Goal: Task Accomplishment & Management: Complete application form

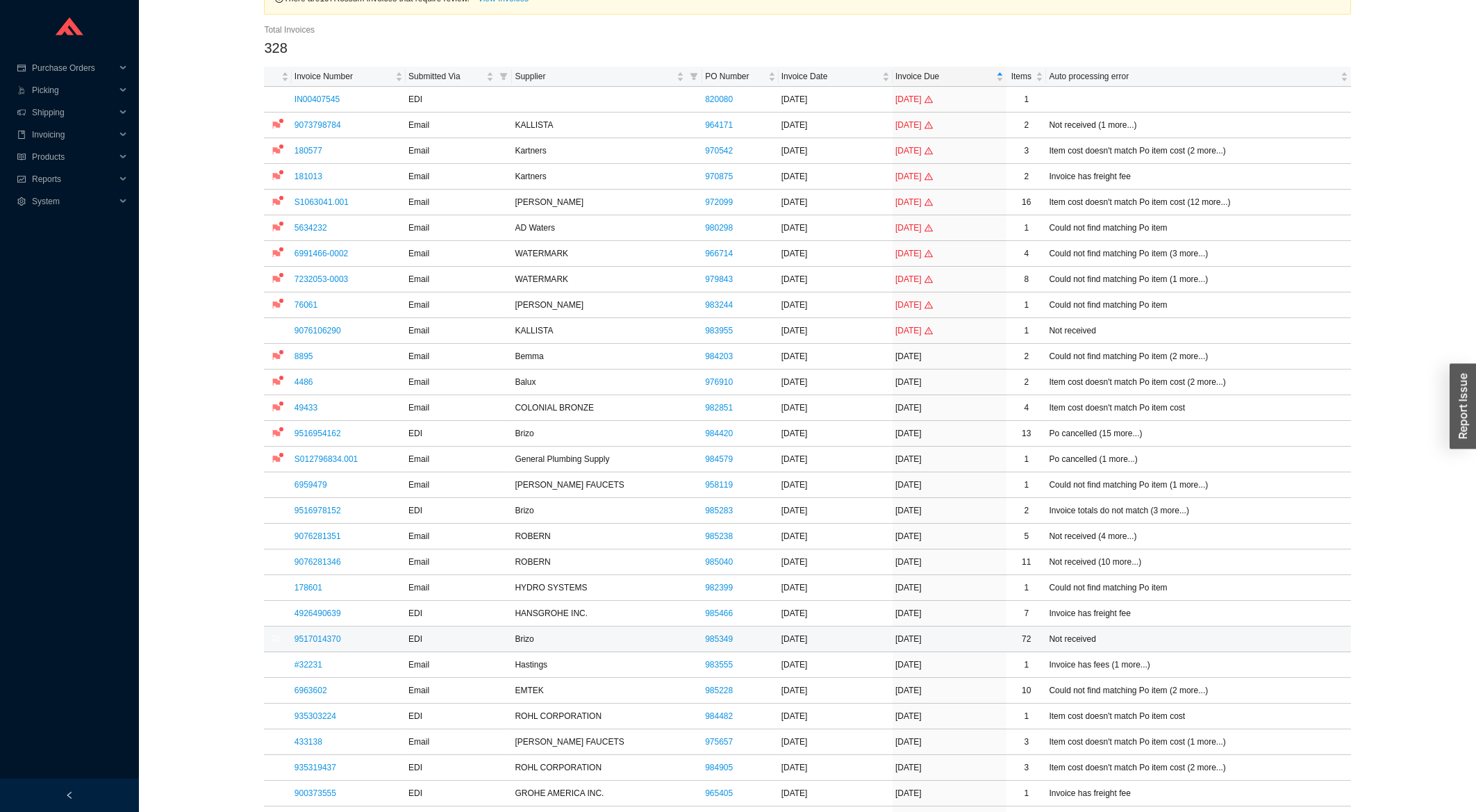
scroll to position [149, 0]
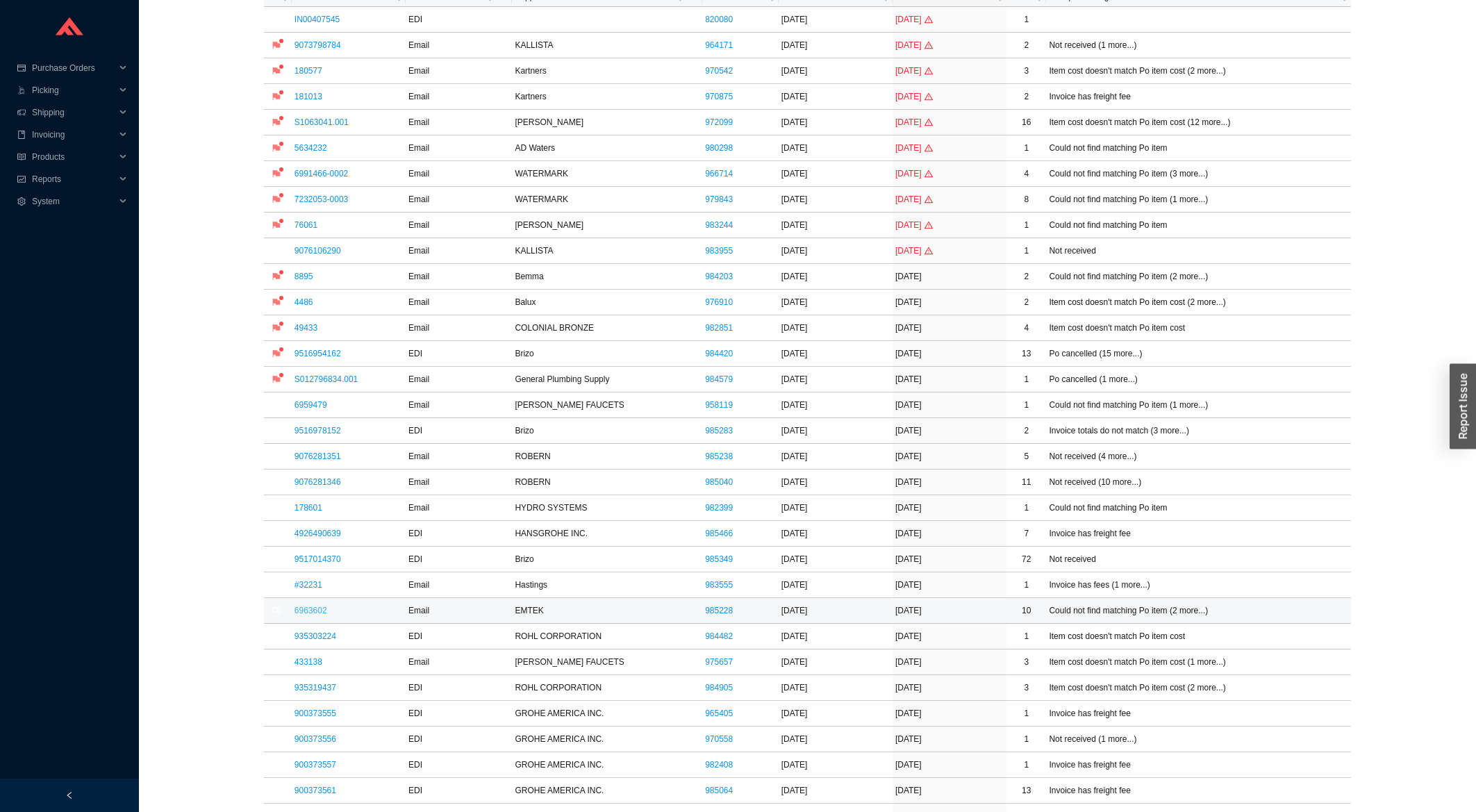
click at [321, 615] on link "6963602" at bounding box center [310, 610] width 33 height 10
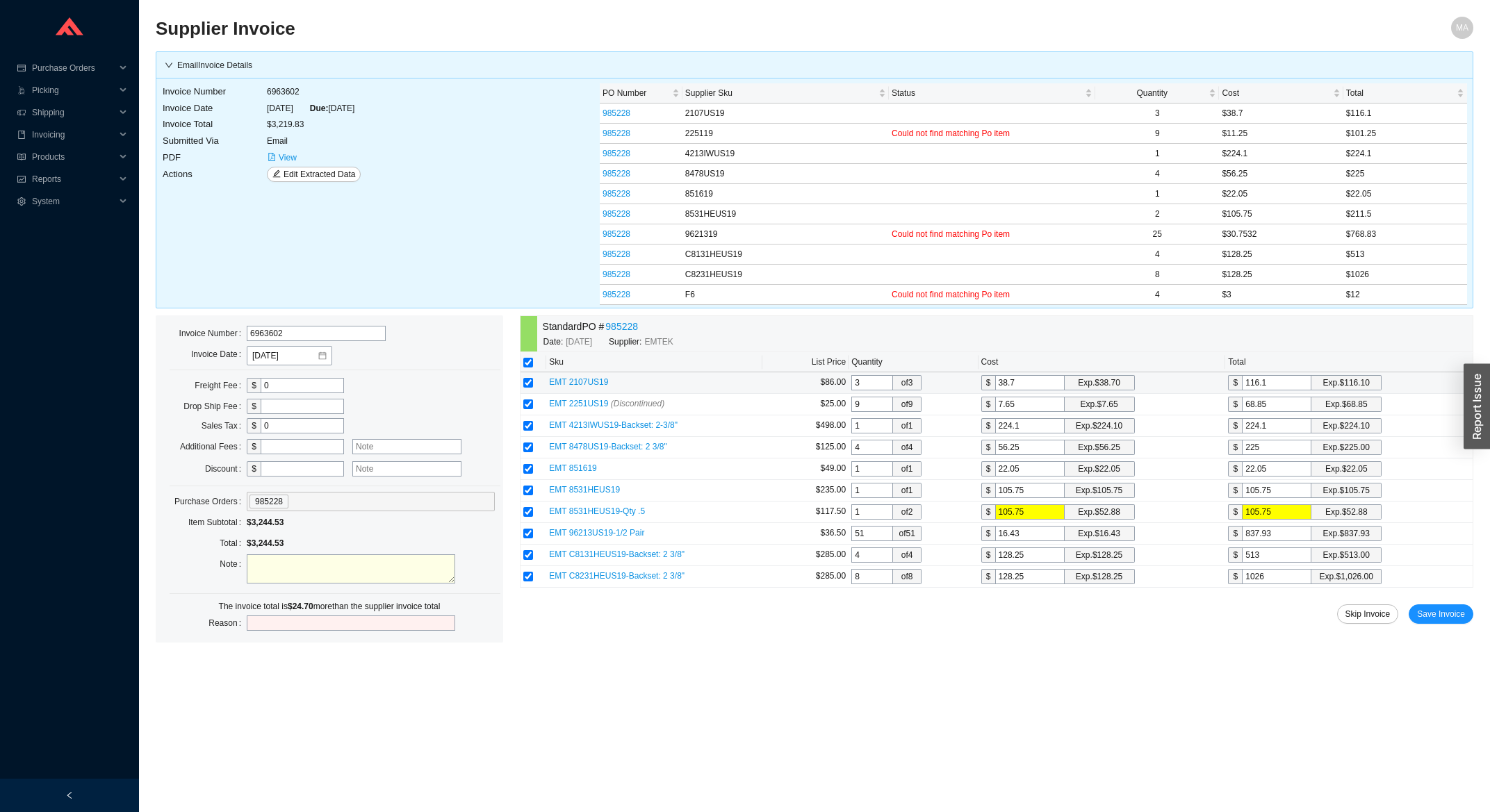
click at [1293, 381] on input "116.1" at bounding box center [1277, 382] width 69 height 15
drag, startPoint x: 1024, startPoint y: 409, endPoint x: 973, endPoint y: 407, distance: 51.0
click at [995, 407] on input "7.65" at bounding box center [1030, 405] width 69 height 15
type input "1"
type input "9"
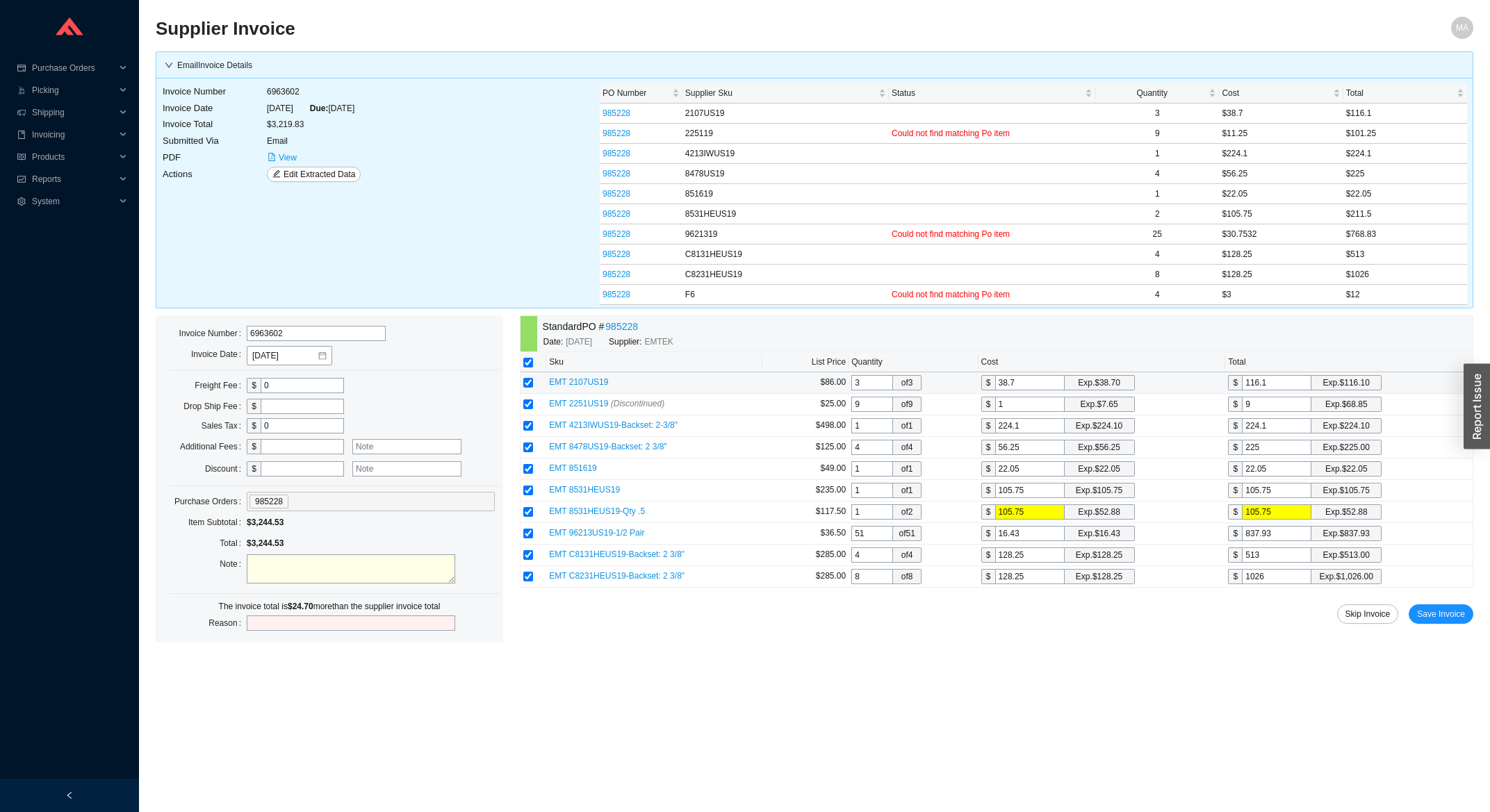
type input "11"
type input "99"
type input "11.2"
type input "100.8"
type input "11.25"
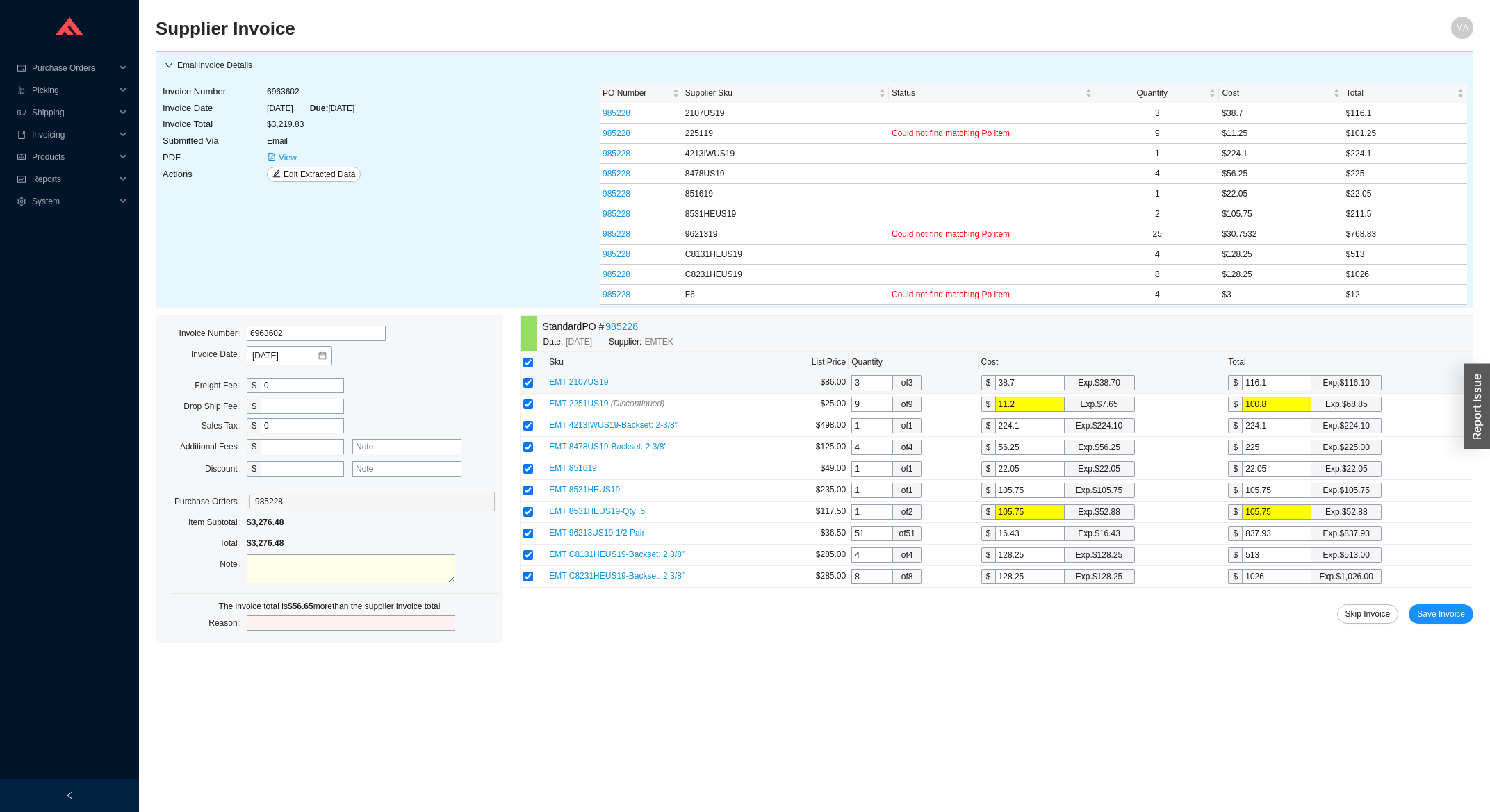
type input "101.25"
type input "11.25"
click at [1295, 432] on input "224.1" at bounding box center [1277, 426] width 69 height 15
drag, startPoint x: 880, startPoint y: 536, endPoint x: 844, endPoint y: 539, distance: 36.1
click at [851, 539] on input "51" at bounding box center [871, 533] width 41 height 15
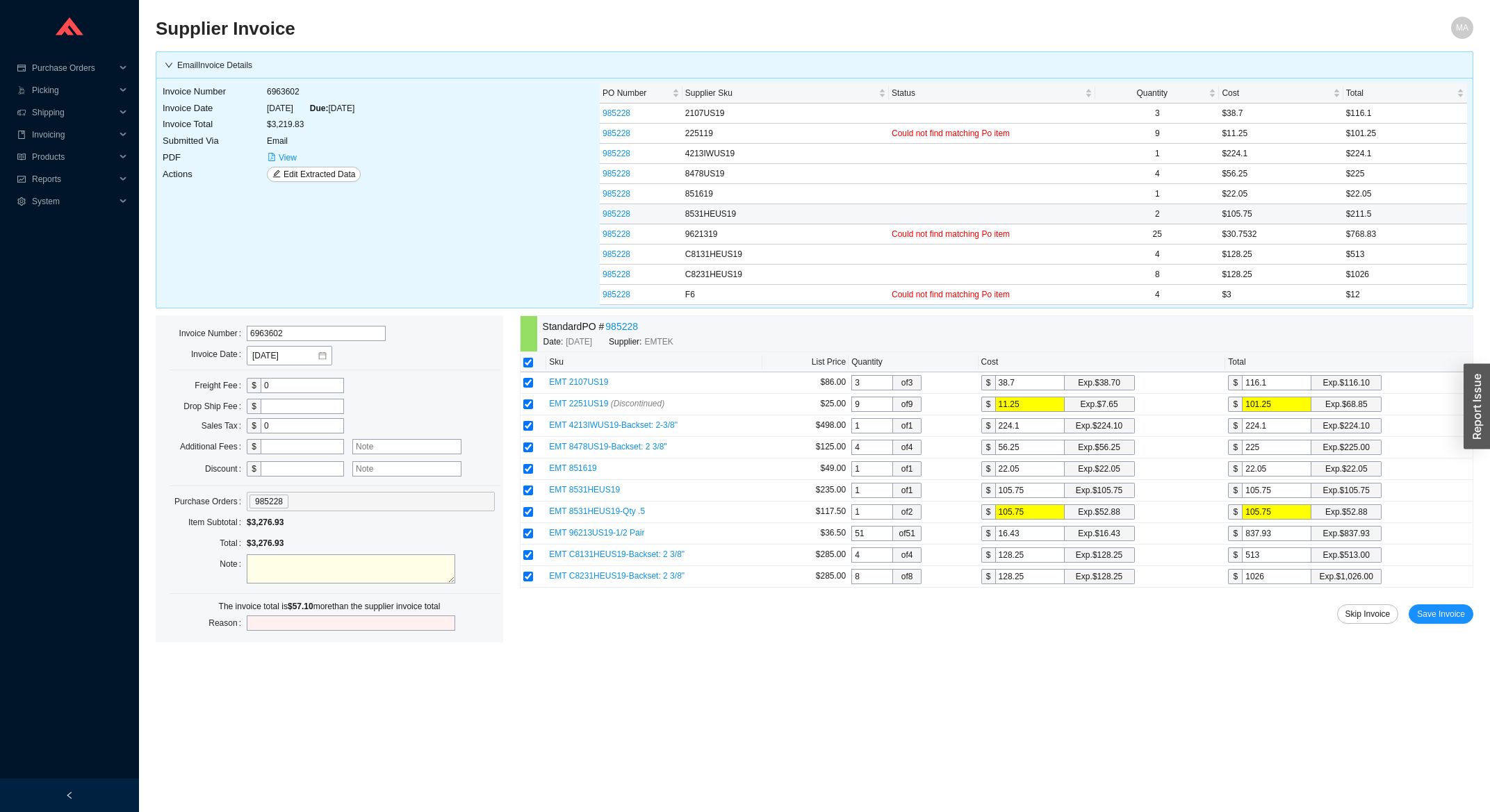
type input "2"
type input "32.86"
type input "25"
type input "410.75"
type input "25"
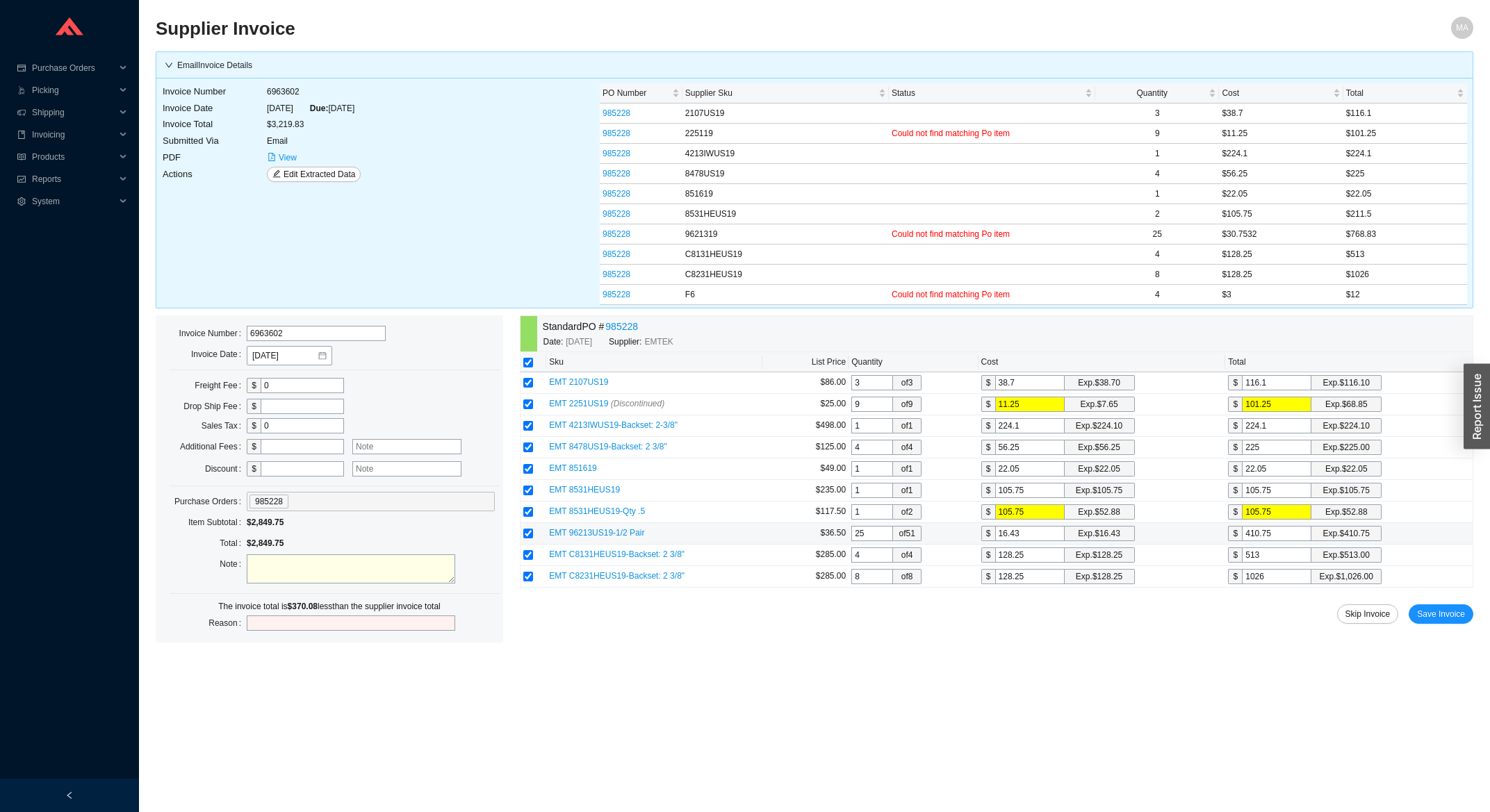
drag, startPoint x: 1030, startPoint y: 537, endPoint x: 989, endPoint y: 540, distance: 41.1
click at [995, 540] on input "16.43" at bounding box center [1030, 533] width 69 height 15
type input "3"
type input "75"
type input "30"
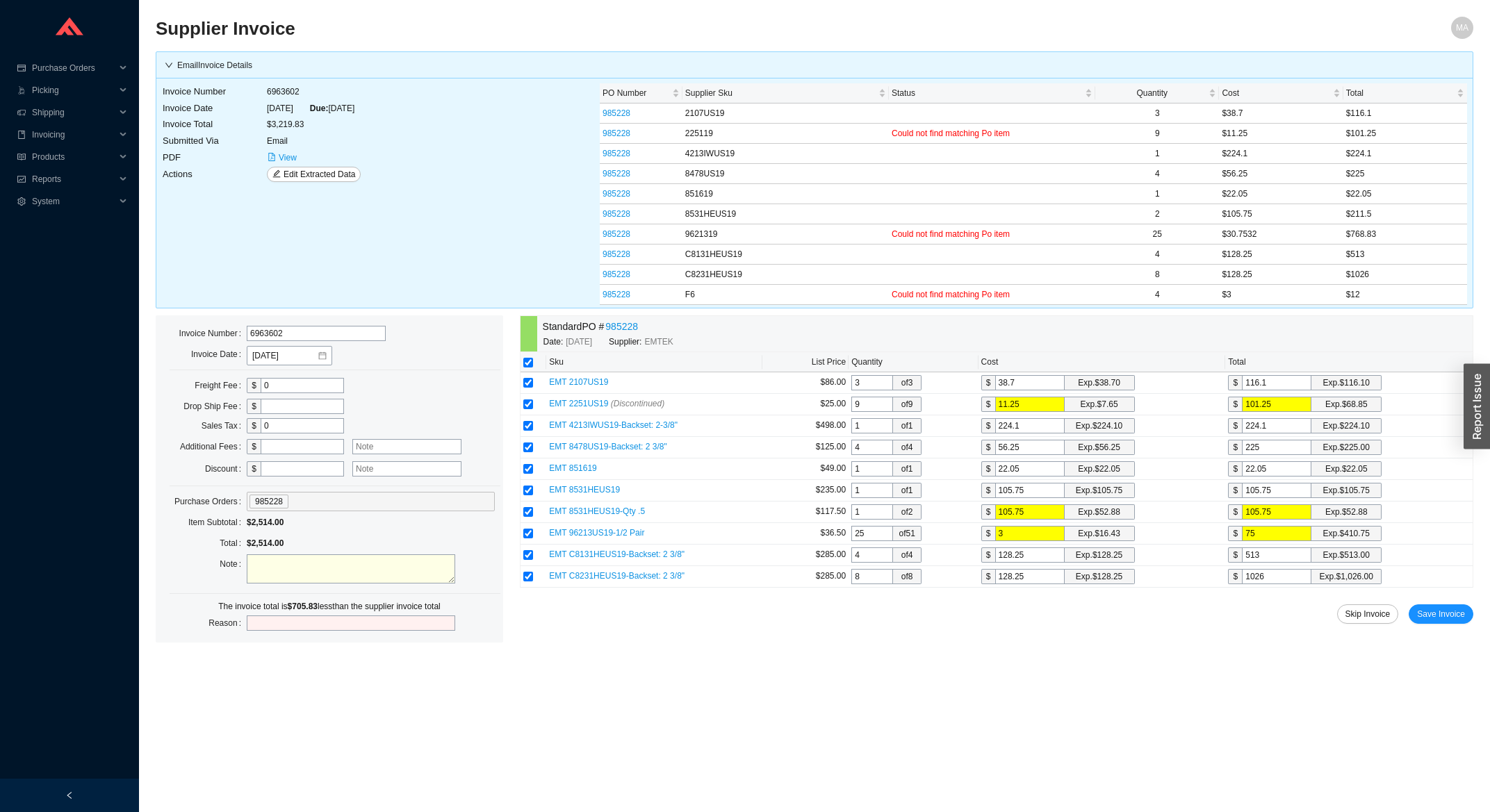
type input "750"
type input "30.7"
type input "767.5"
type input "30.75"
type input "768.75"
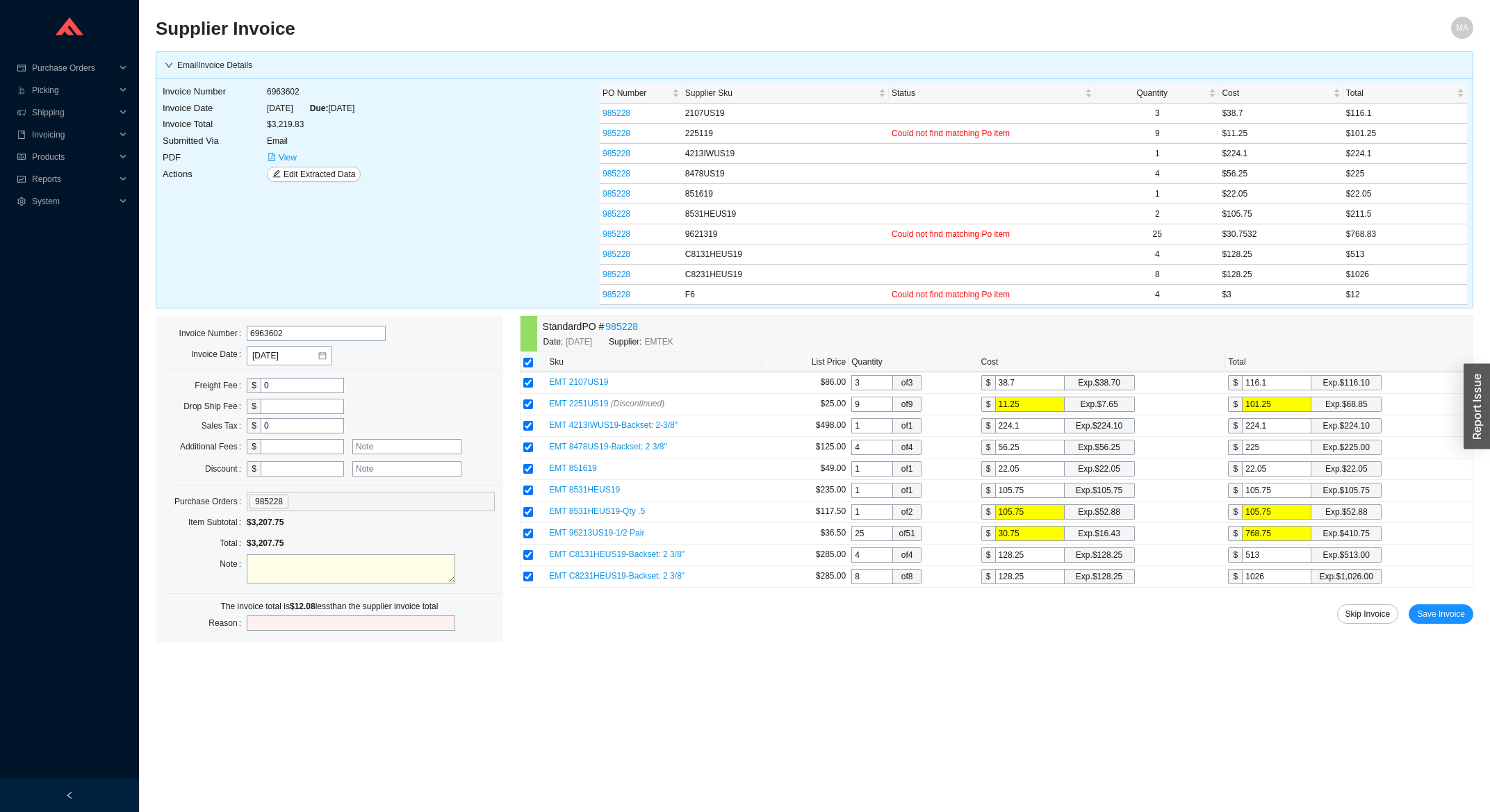
type input "30.753"
type input "768.83"
type input "30.7532"
click at [301, 445] on input "text" at bounding box center [302, 447] width 84 height 15
type input "12"
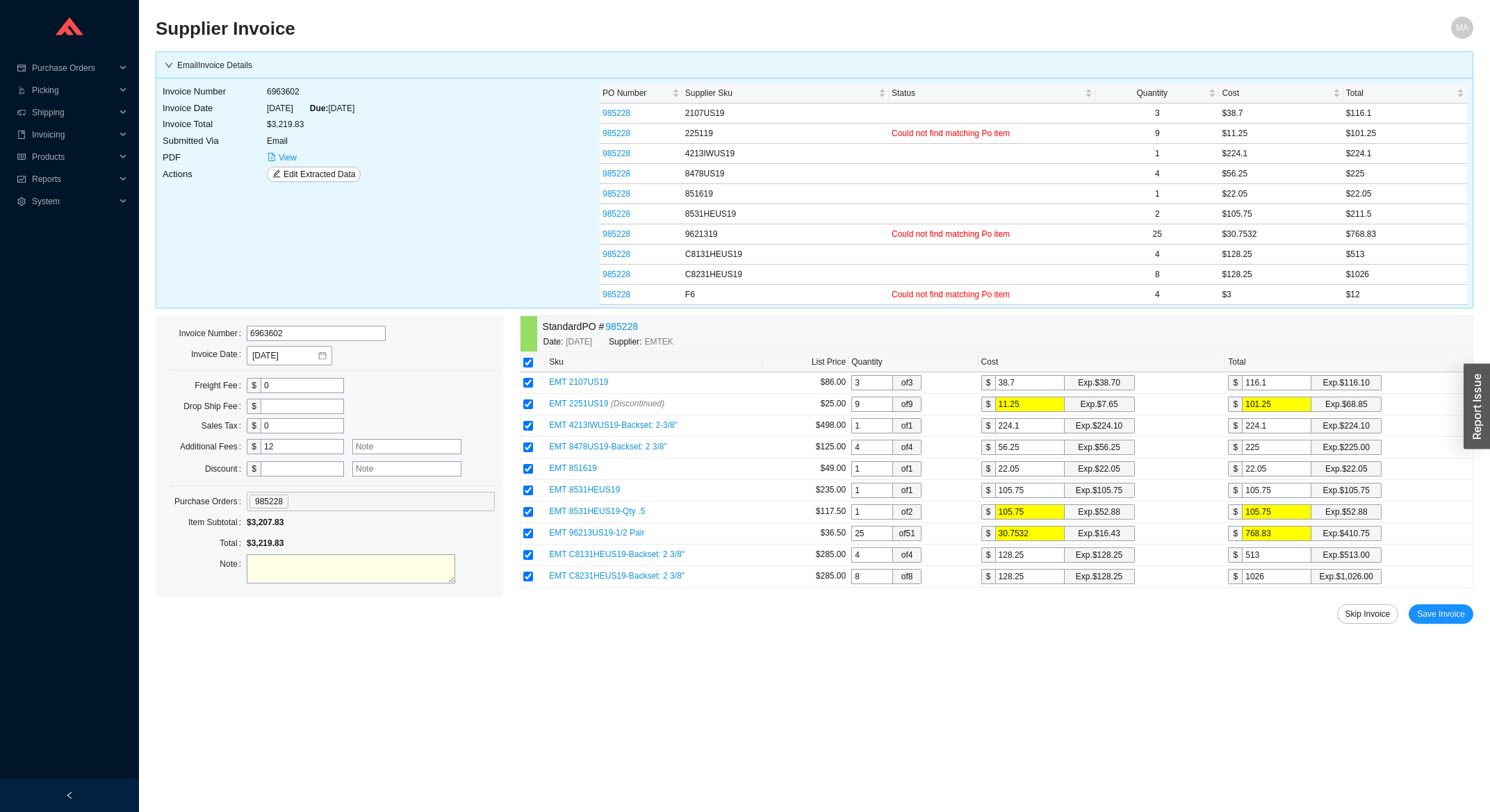
click at [410, 451] on input "text" at bounding box center [406, 447] width 109 height 15
type input "Rekey charge"
click at [1444, 620] on span "Save Invoice" at bounding box center [1441, 614] width 48 height 13
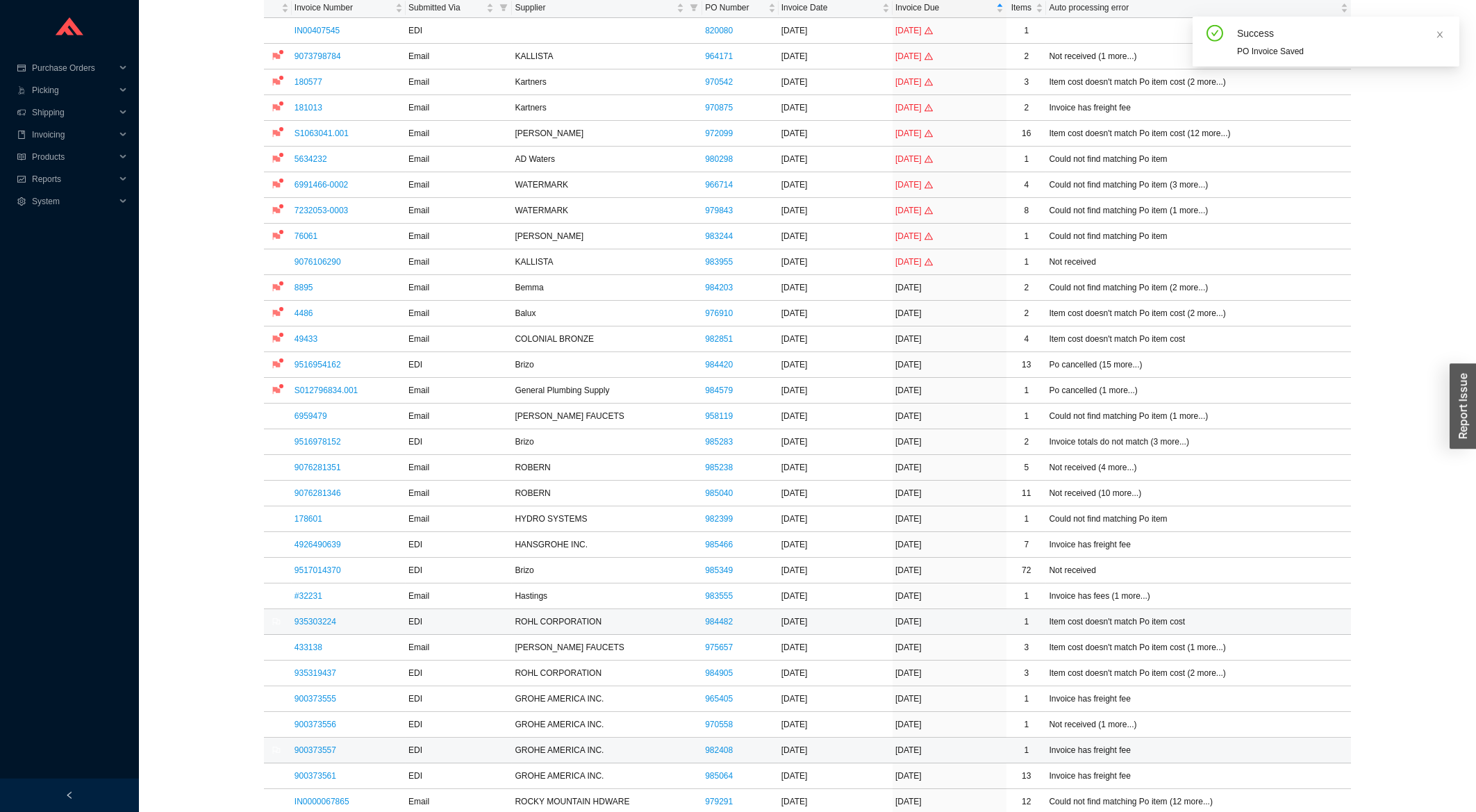
scroll to position [149, 0]
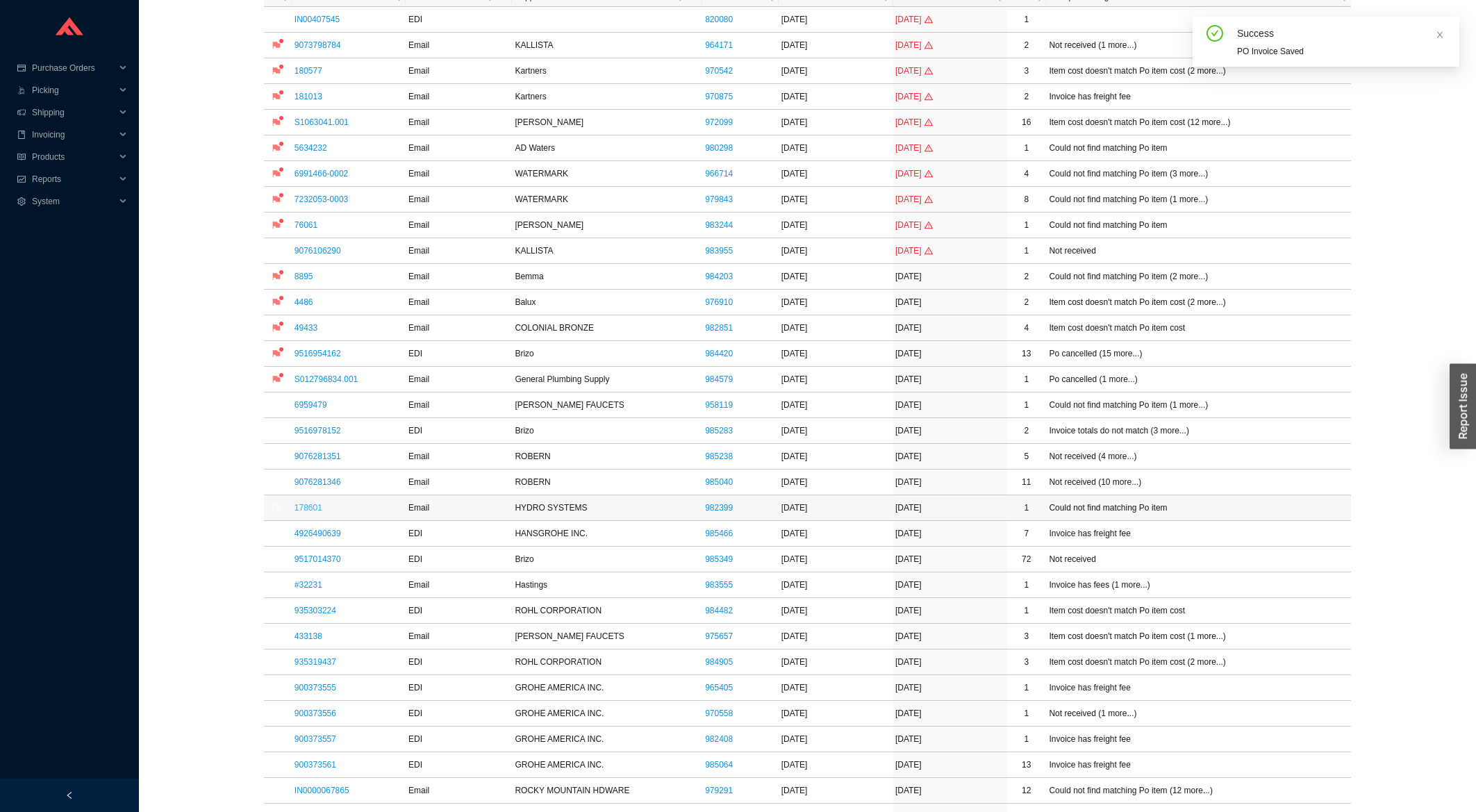
click at [321, 512] on link "178601" at bounding box center [308, 507] width 28 height 10
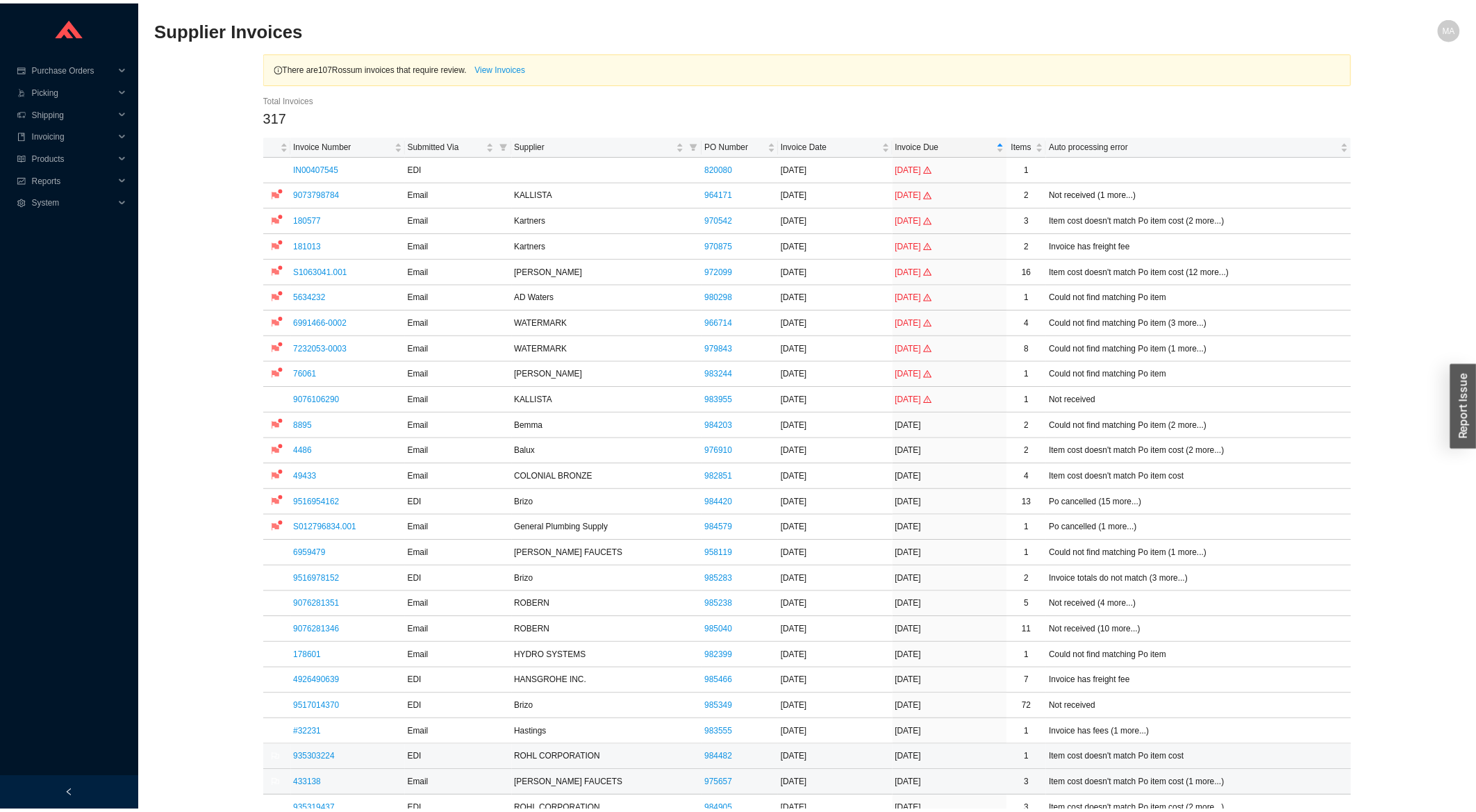
scroll to position [297, 0]
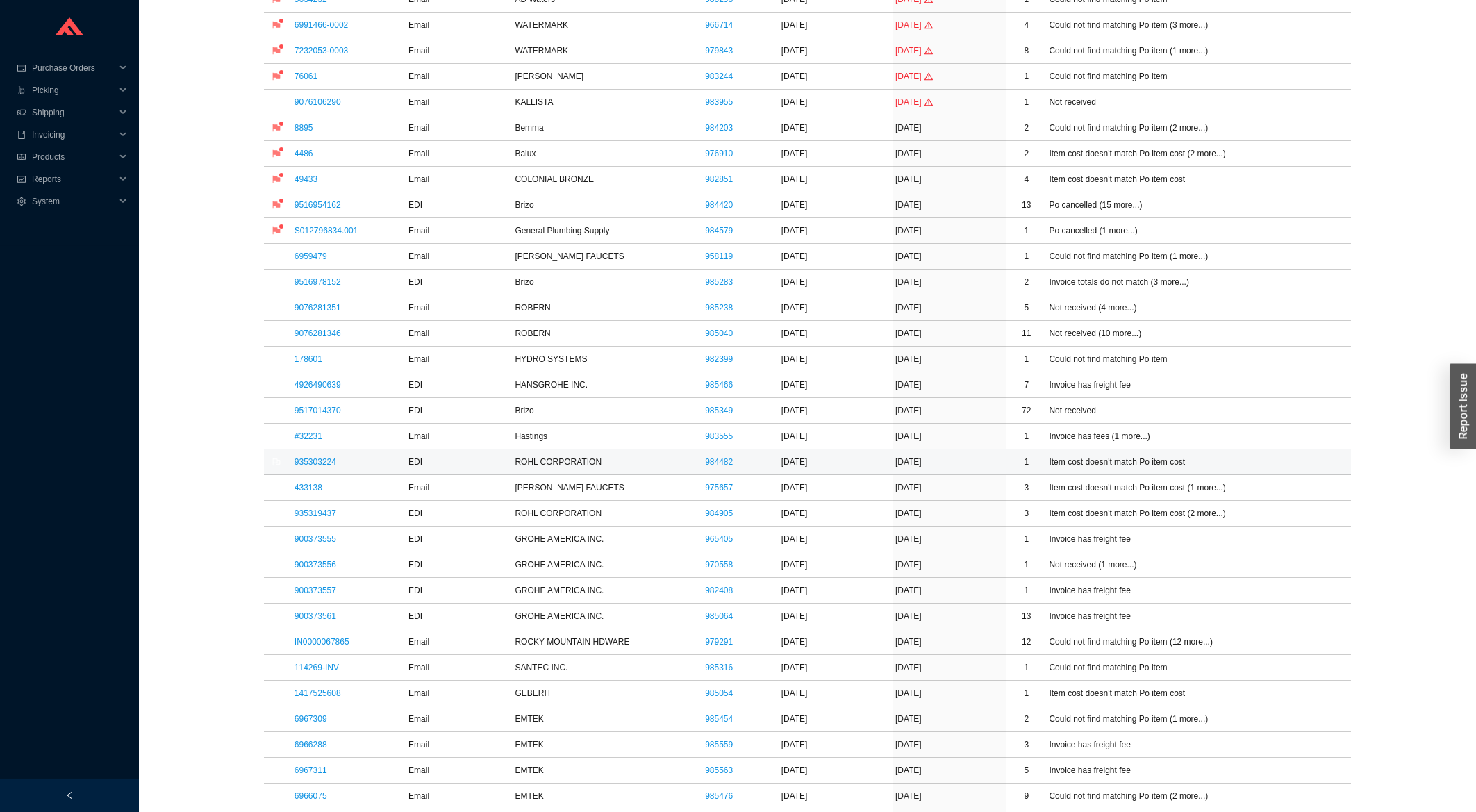
click at [318, 457] on td "935303224" at bounding box center [349, 462] width 114 height 26
click at [320, 466] on link "935303224" at bounding box center [314, 462] width 41 height 10
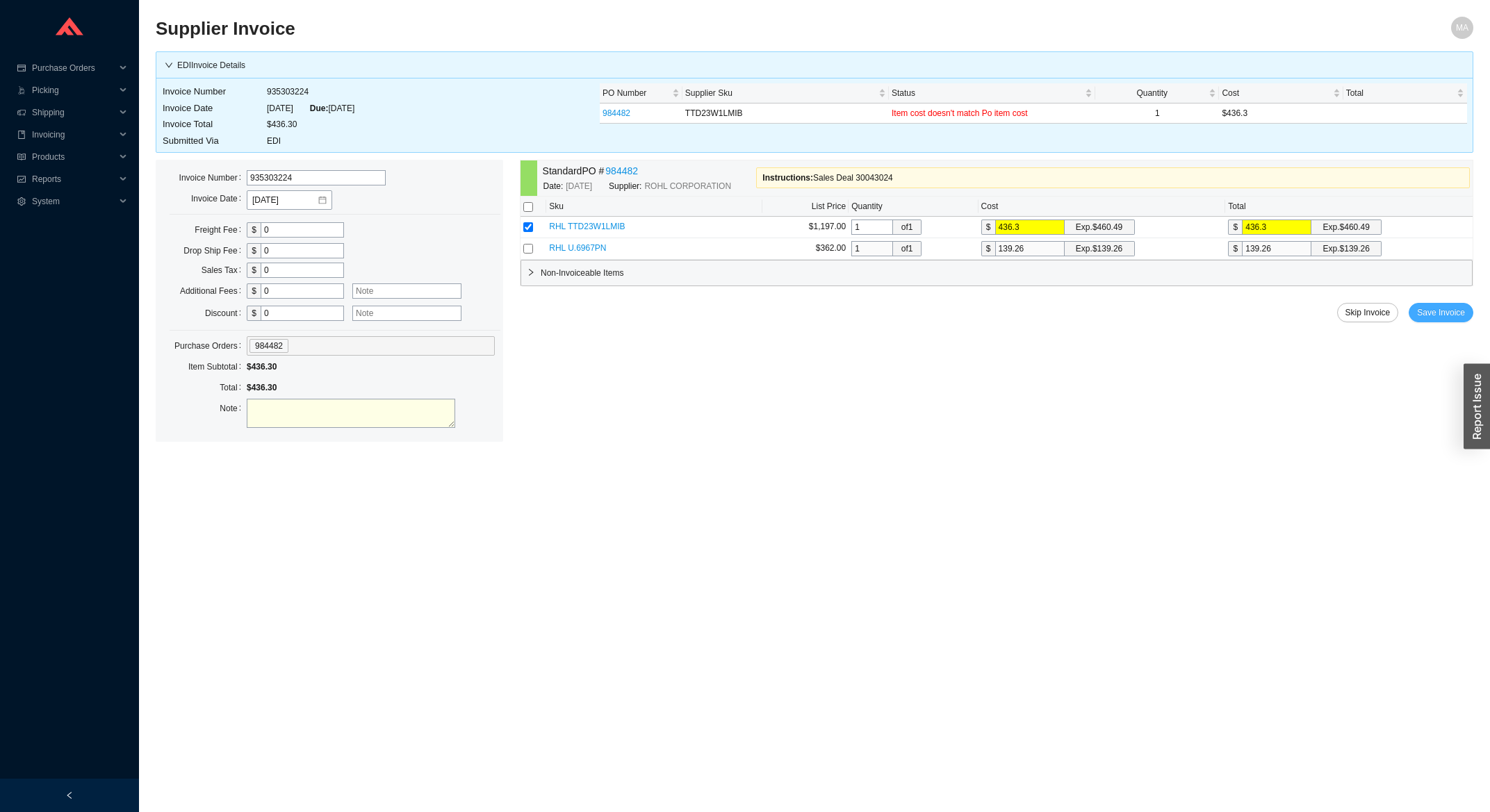
click at [1446, 315] on span "Save Invoice" at bounding box center [1441, 312] width 48 height 13
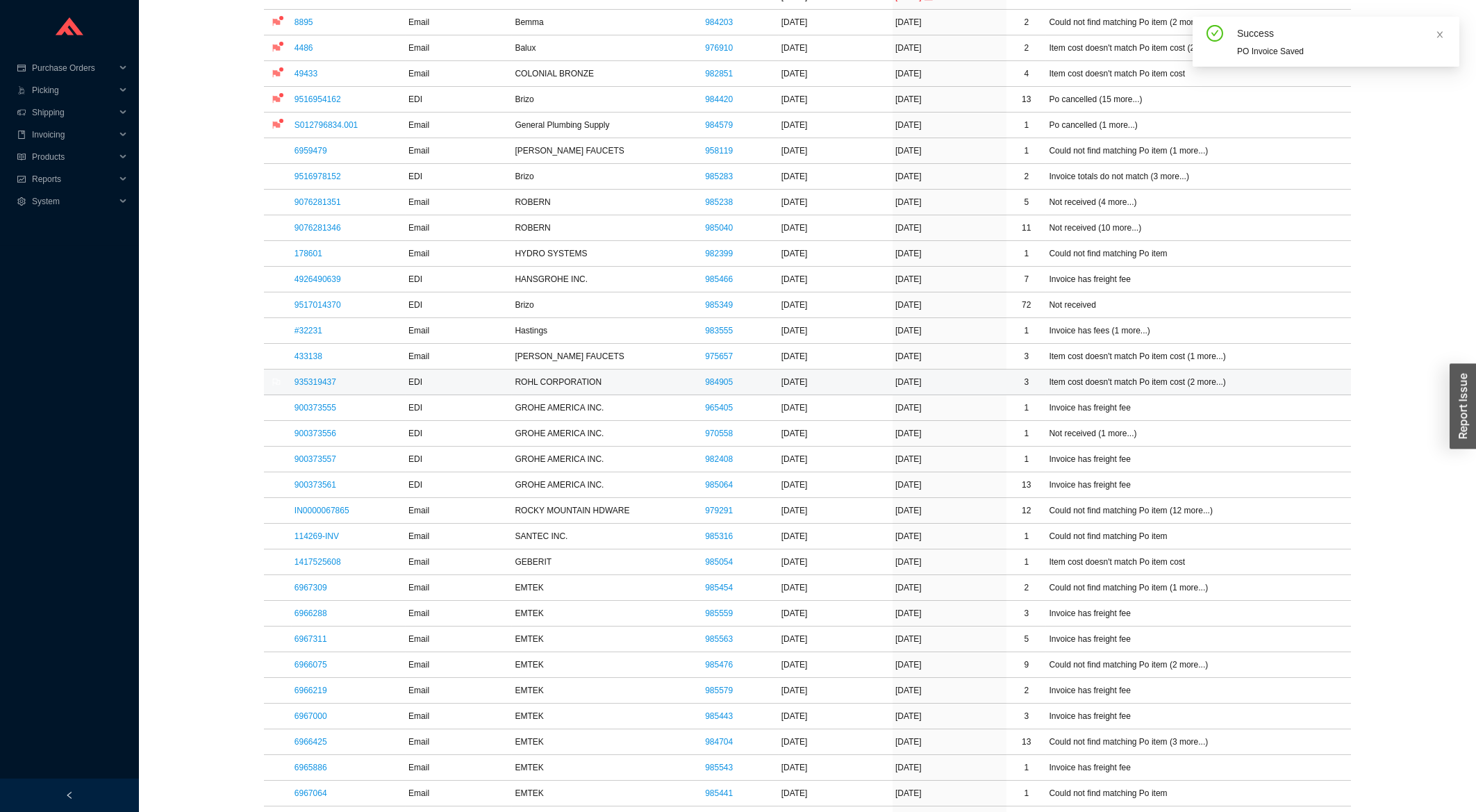
scroll to position [595, 0]
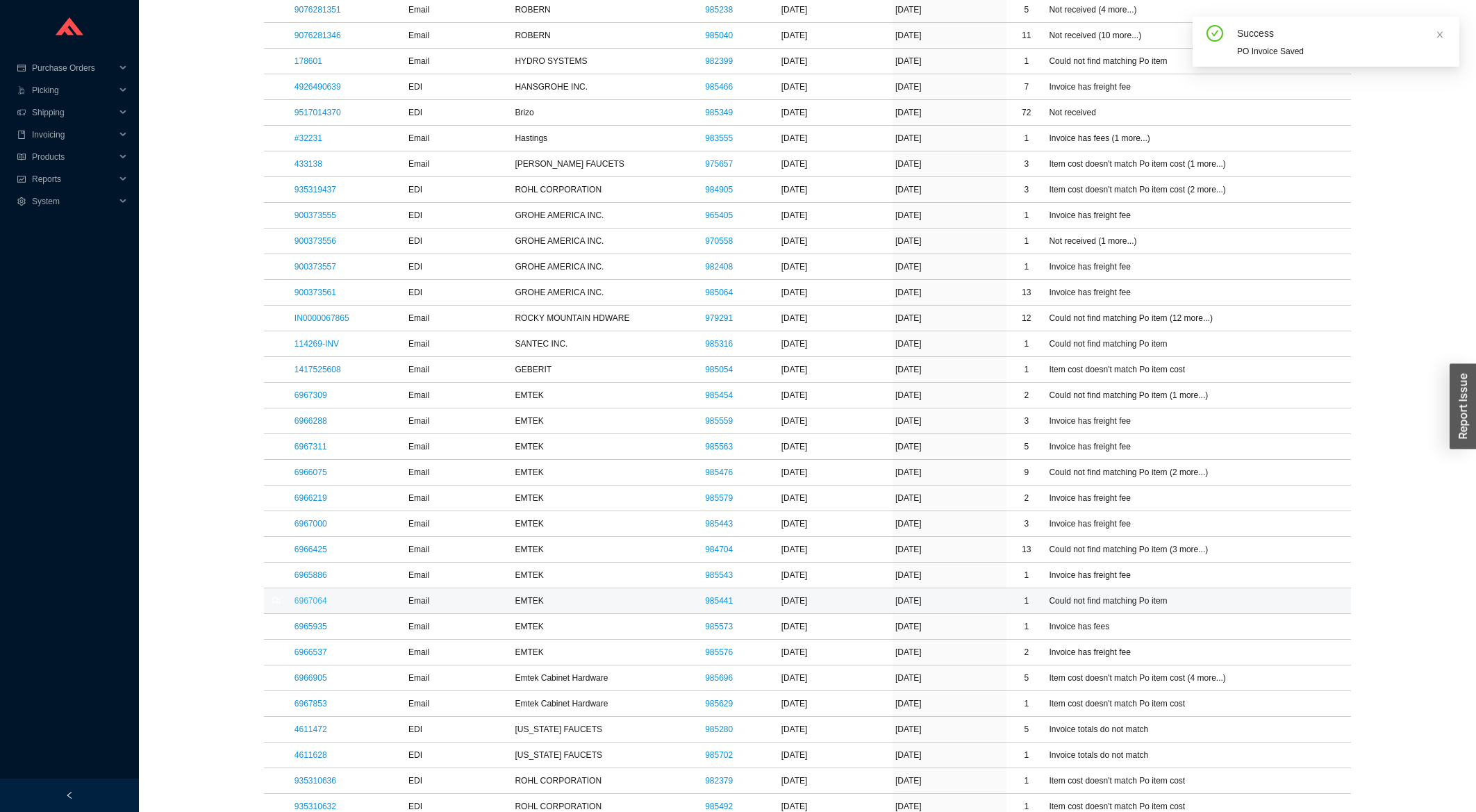
click at [314, 603] on link "6967064" at bounding box center [310, 601] width 33 height 10
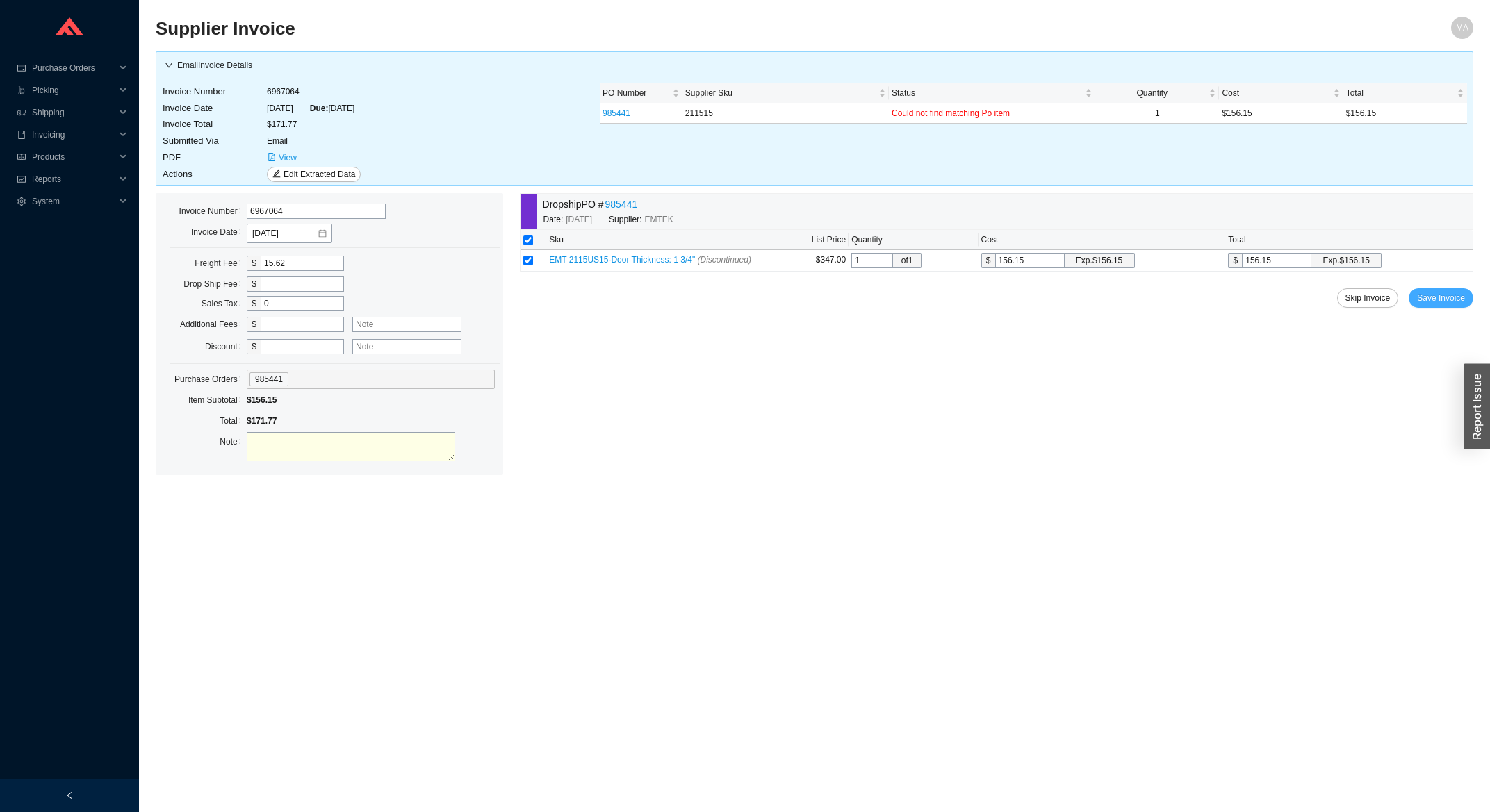
click at [1428, 307] on button "Save Invoice" at bounding box center [1440, 298] width 64 height 19
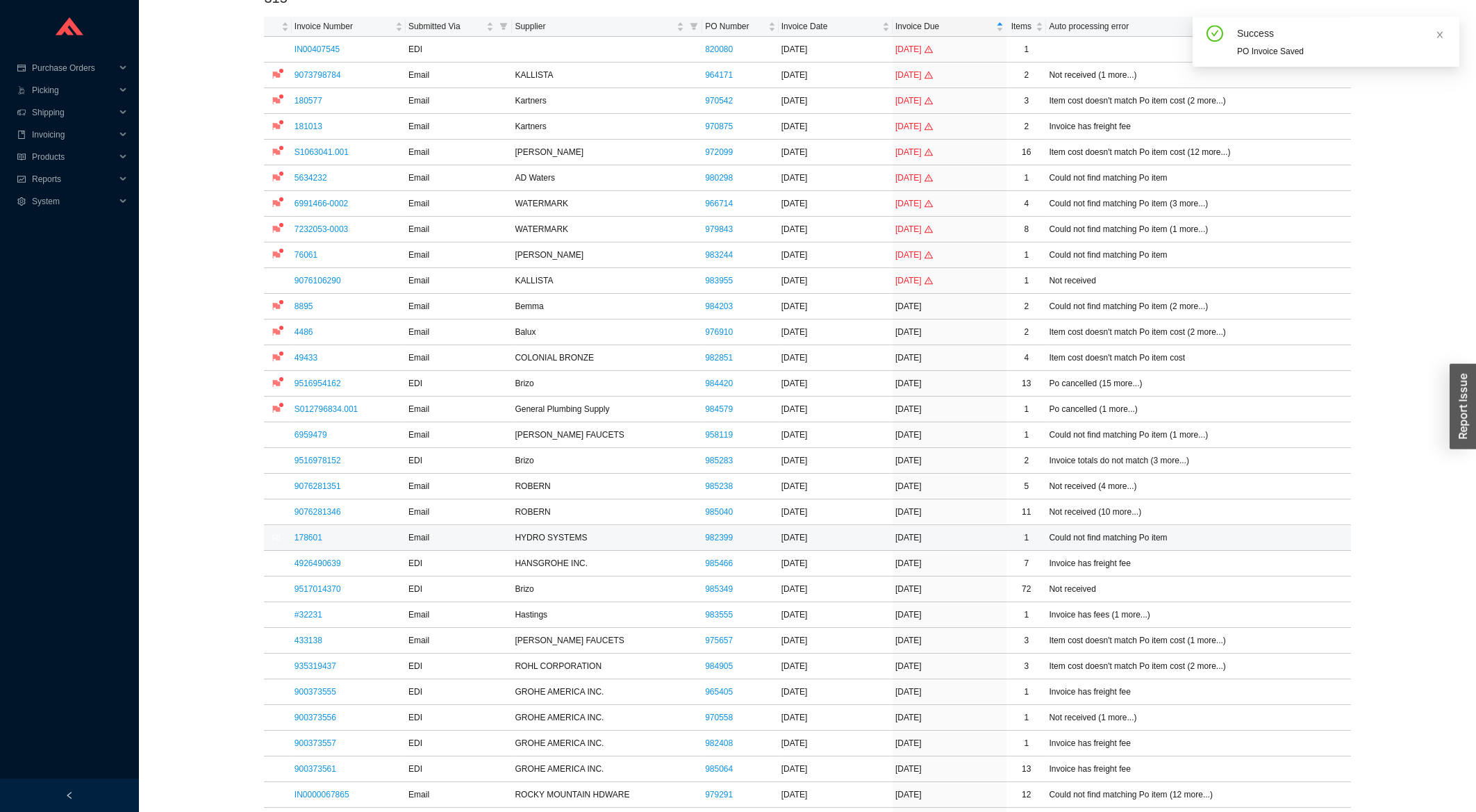
scroll to position [149, 0]
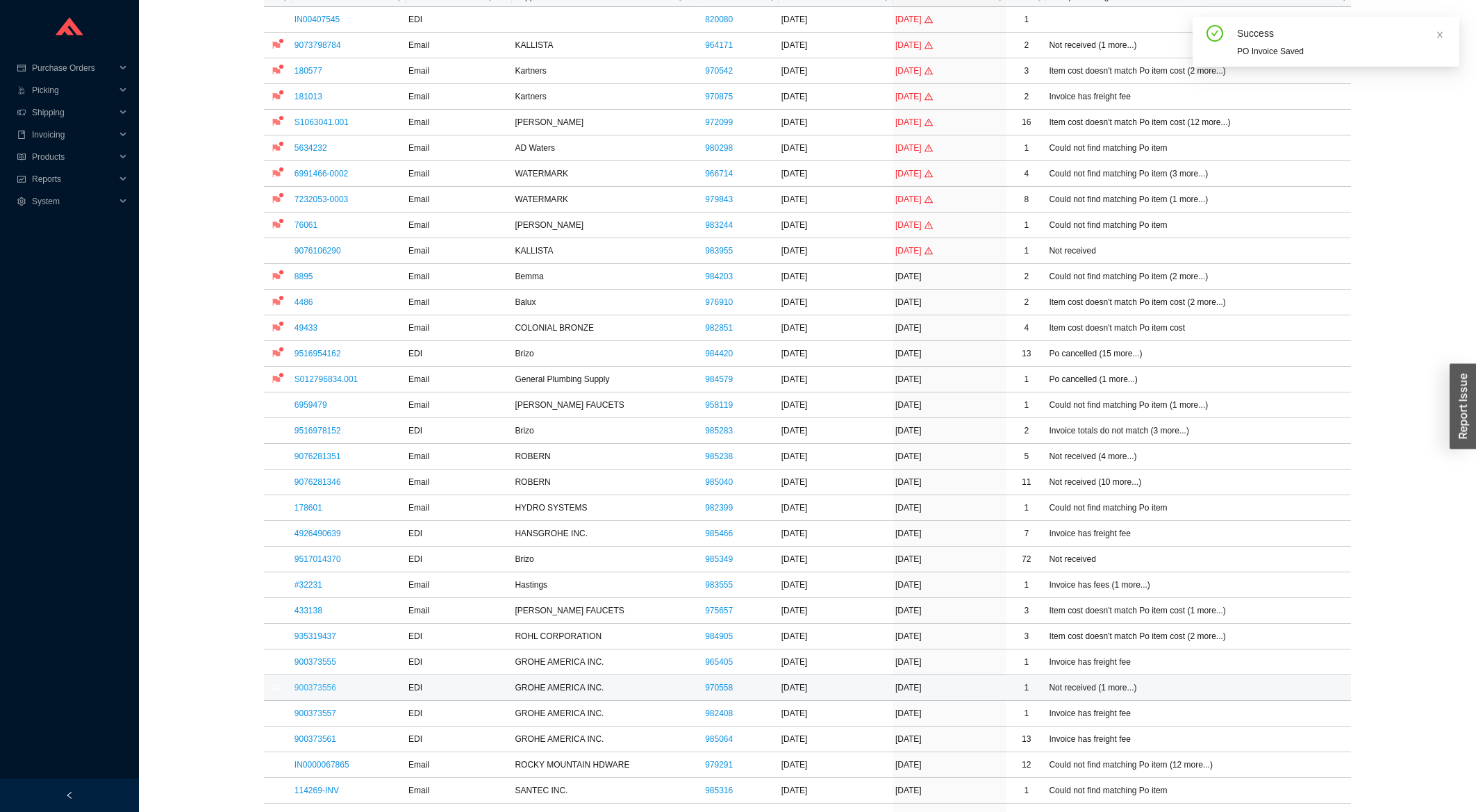
click at [332, 691] on link "900373556" at bounding box center [314, 688] width 41 height 10
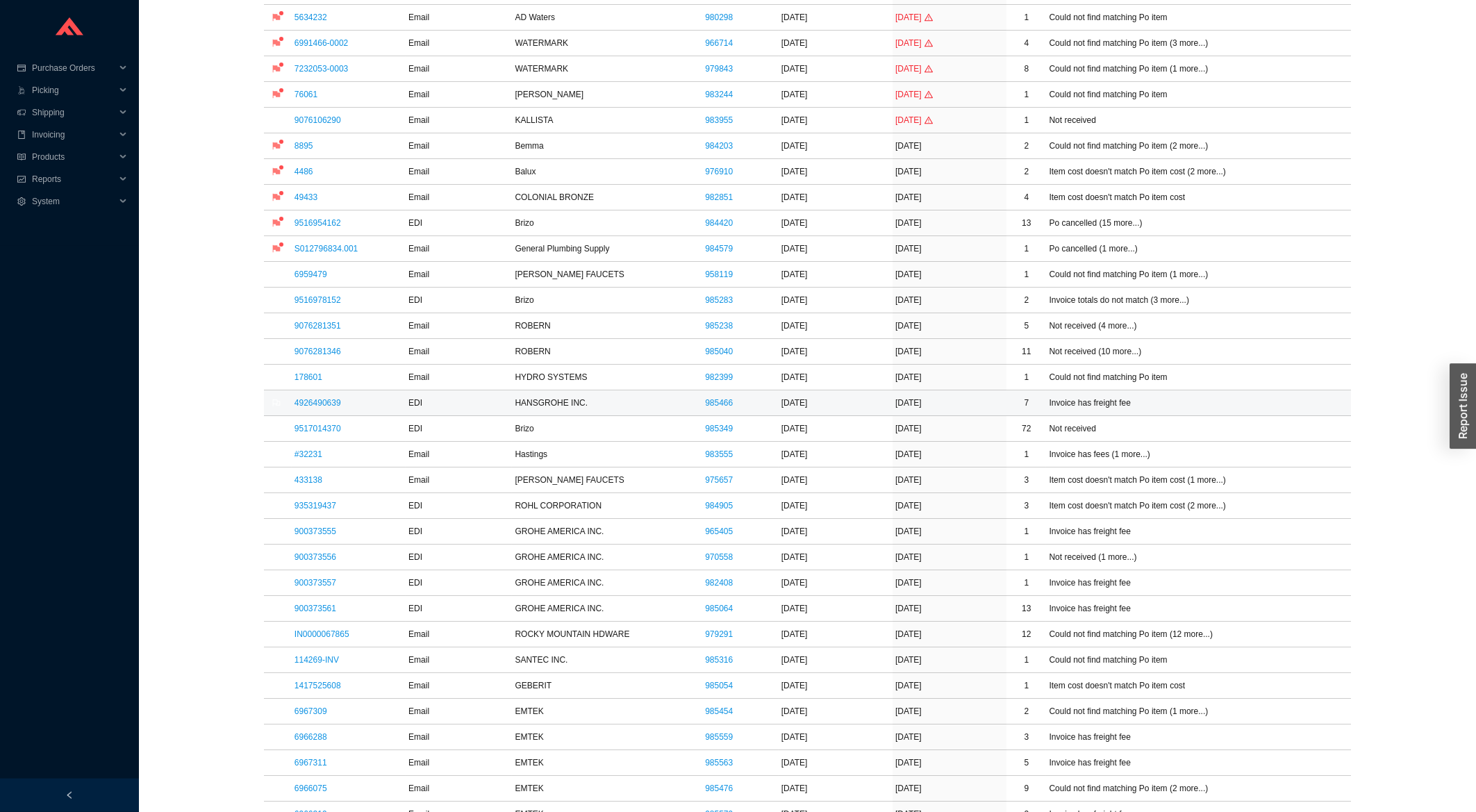
scroll to position [297, 0]
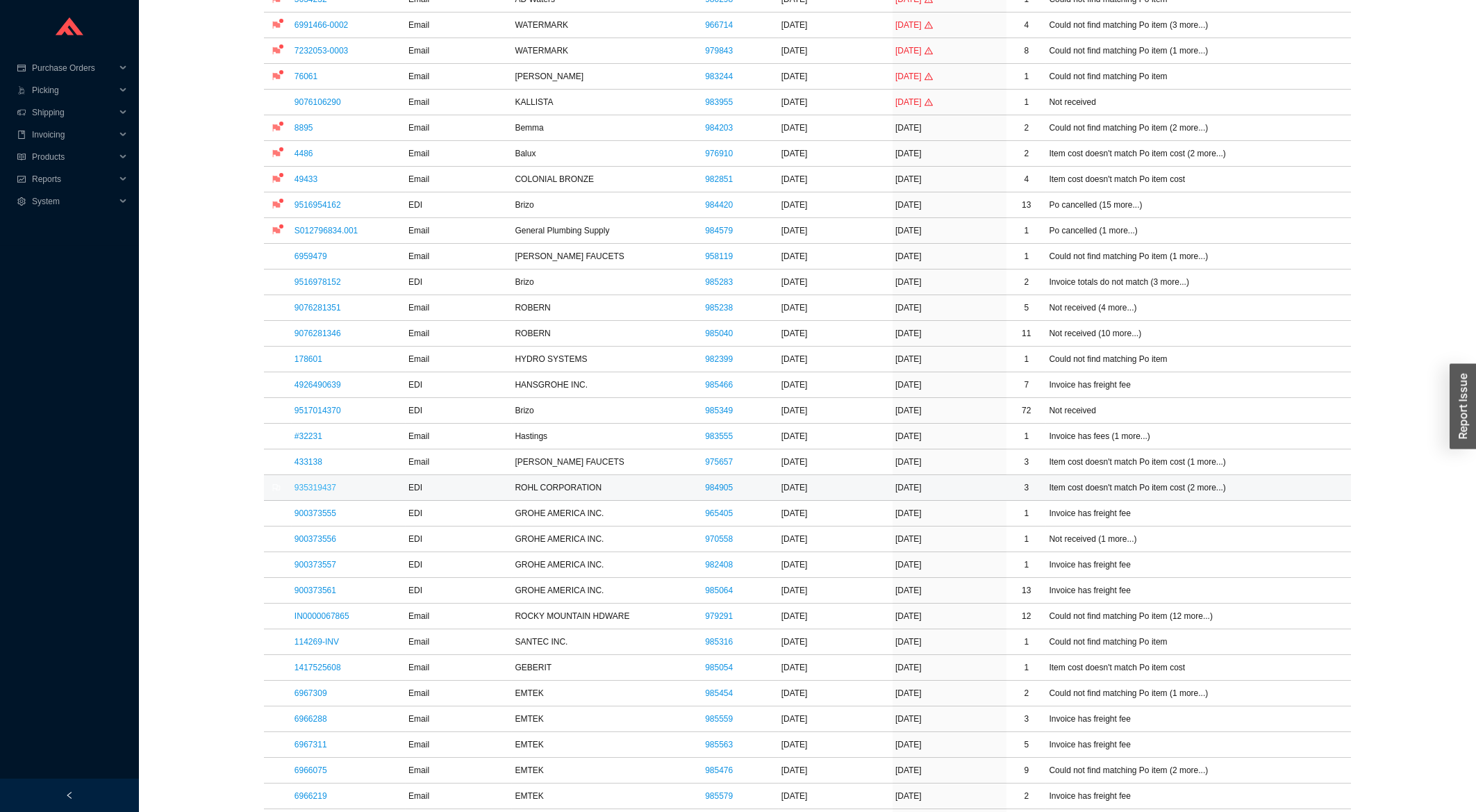
click at [308, 491] on link "935319437" at bounding box center [314, 487] width 41 height 10
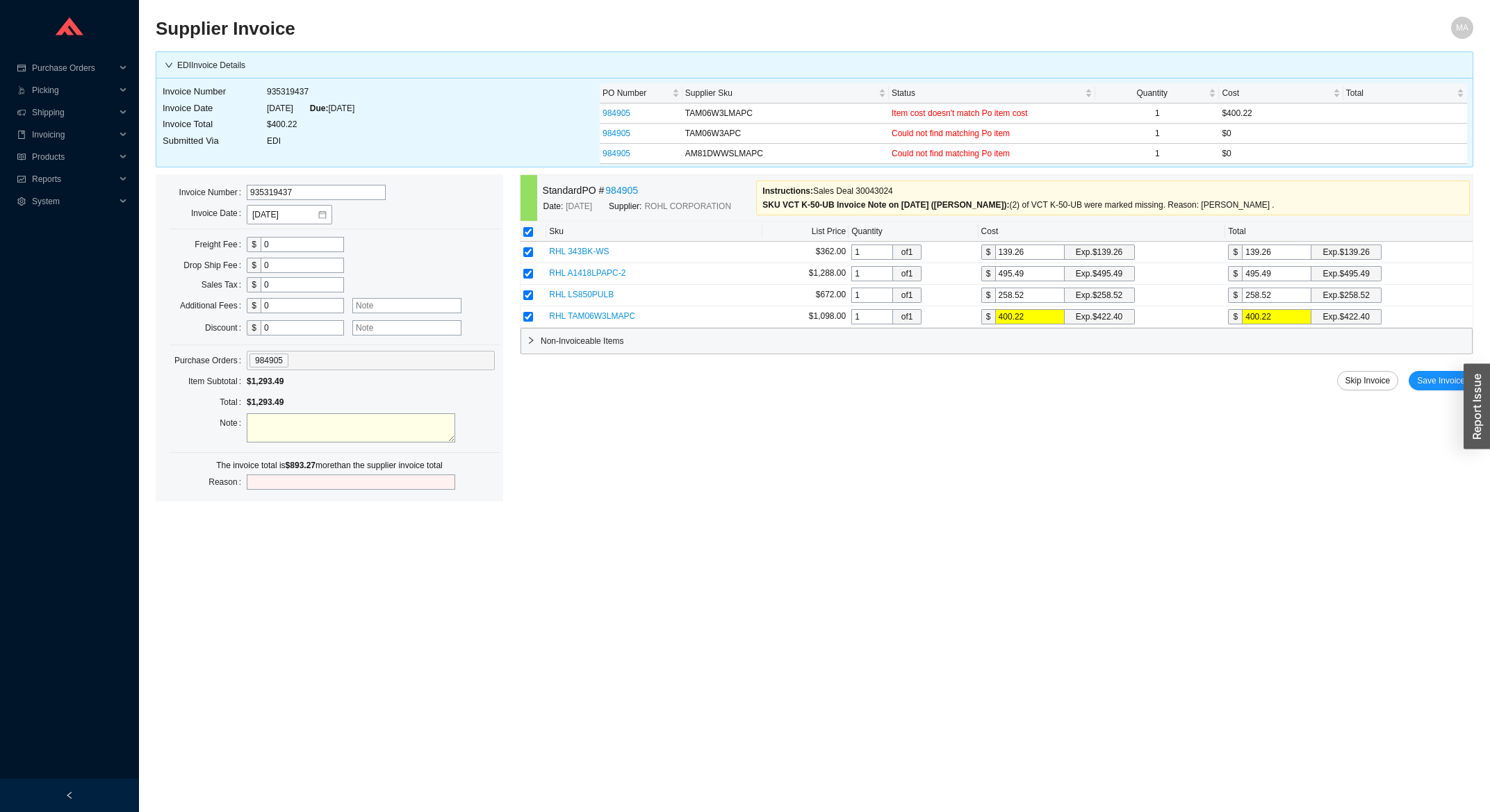
click at [526, 234] on input "checkbox" at bounding box center [528, 232] width 10 height 10
checkbox input "false"
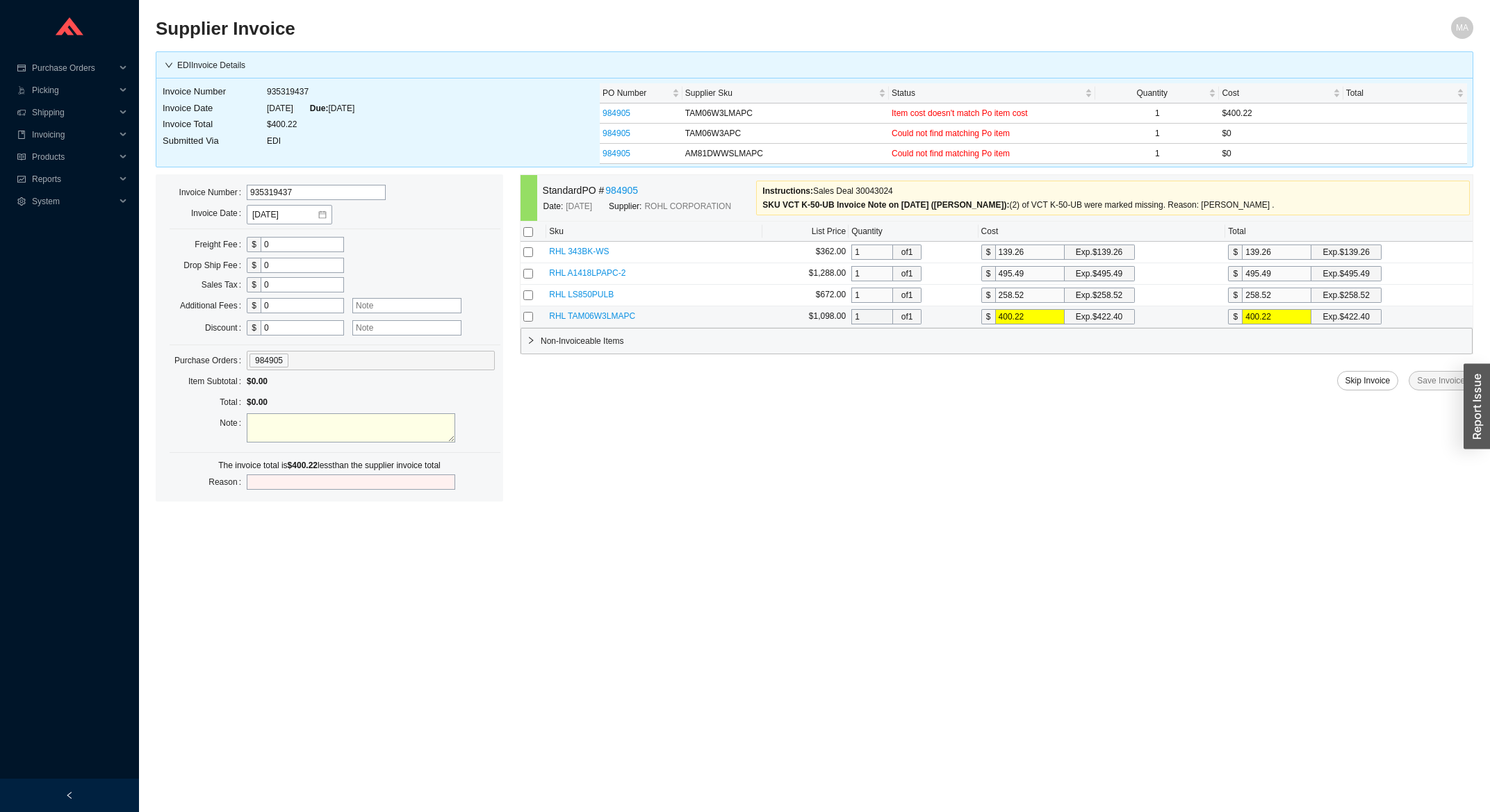
click at [528, 320] on input "checkbox" at bounding box center [528, 317] width 10 height 10
checkbox input "true"
click at [1428, 379] on span "Save Invoice" at bounding box center [1441, 381] width 48 height 13
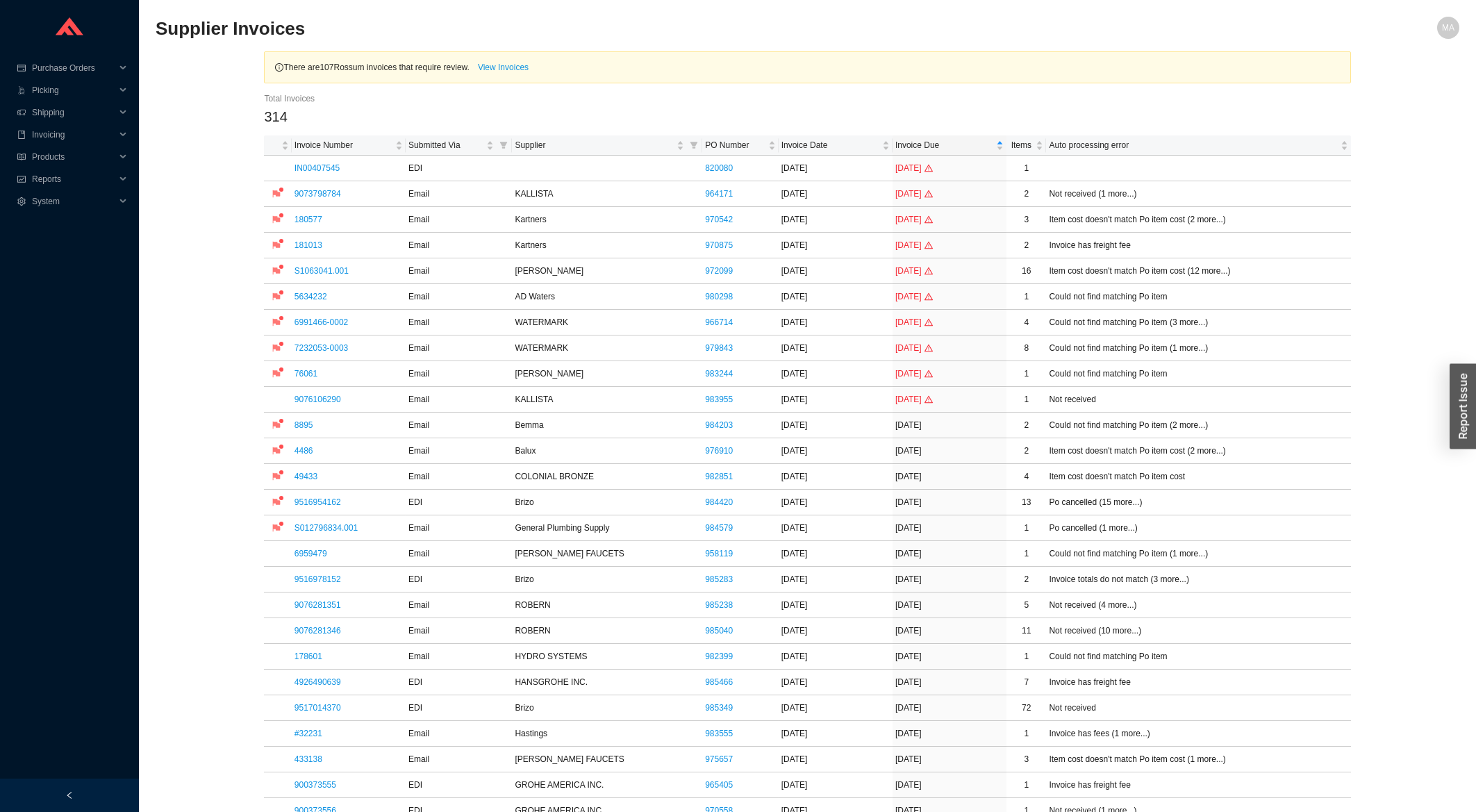
scroll to position [223, 0]
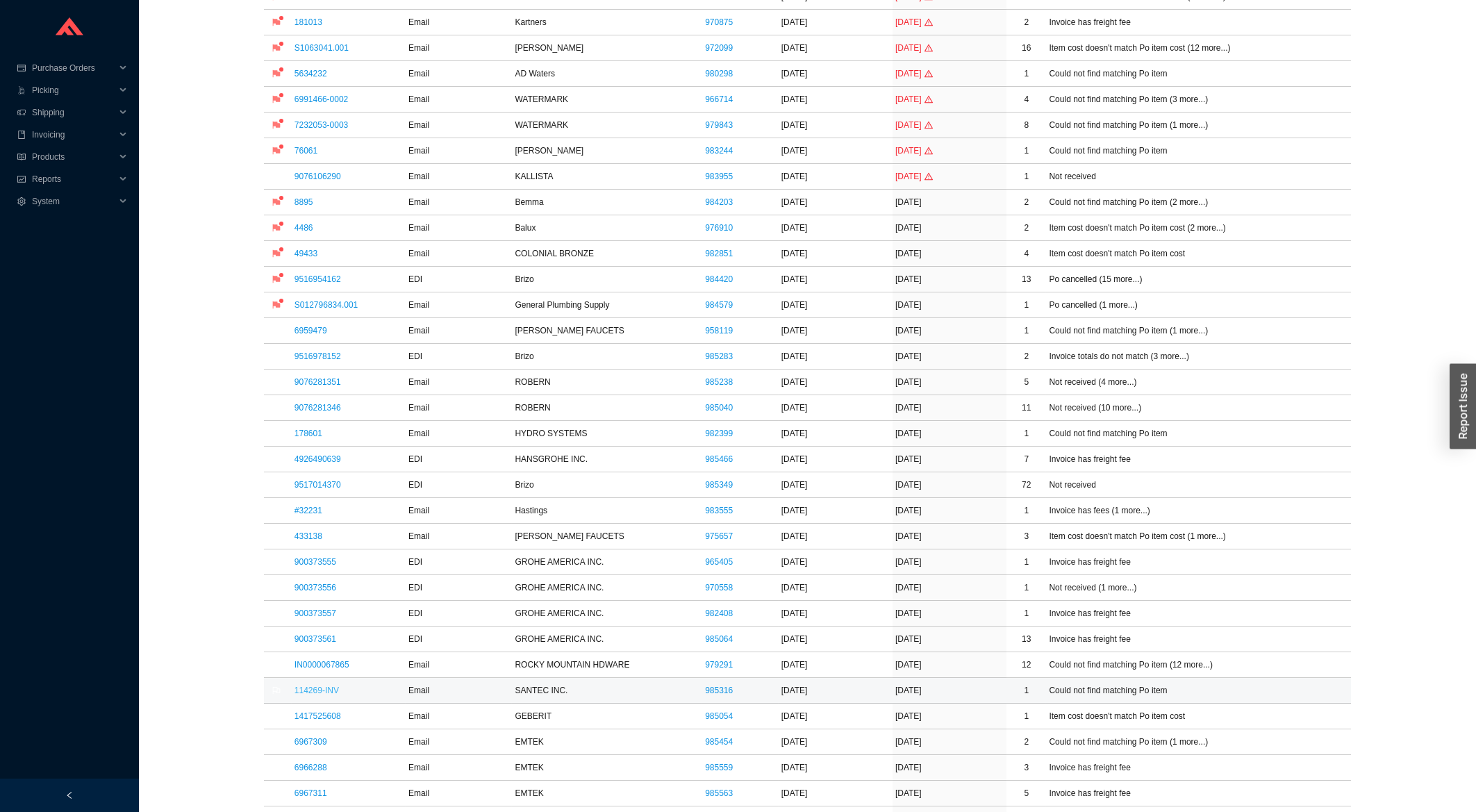
click at [311, 696] on link "114269-INV" at bounding box center [316, 690] width 44 height 10
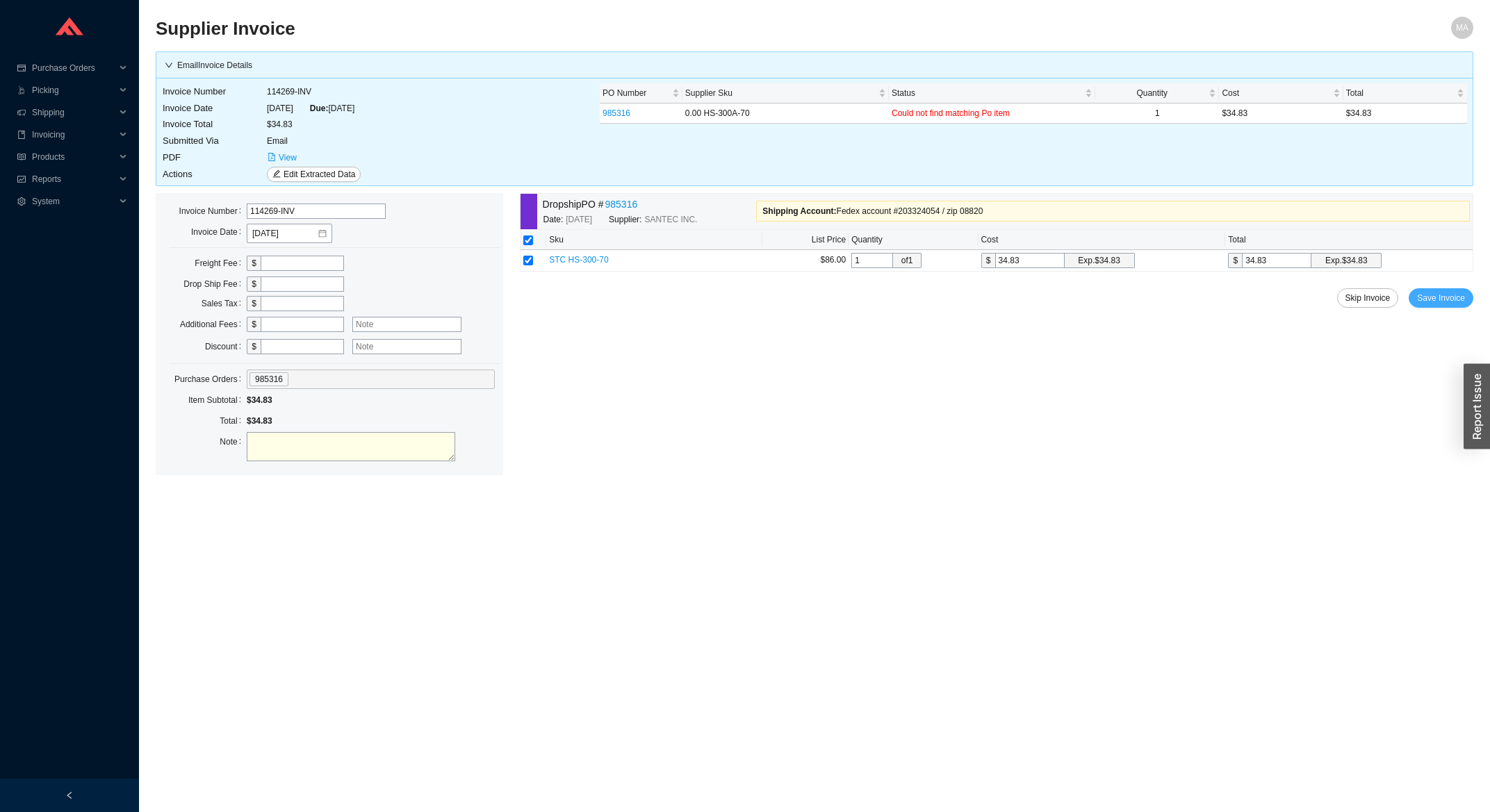
click at [1438, 302] on span "Save Invoice" at bounding box center [1441, 298] width 48 height 13
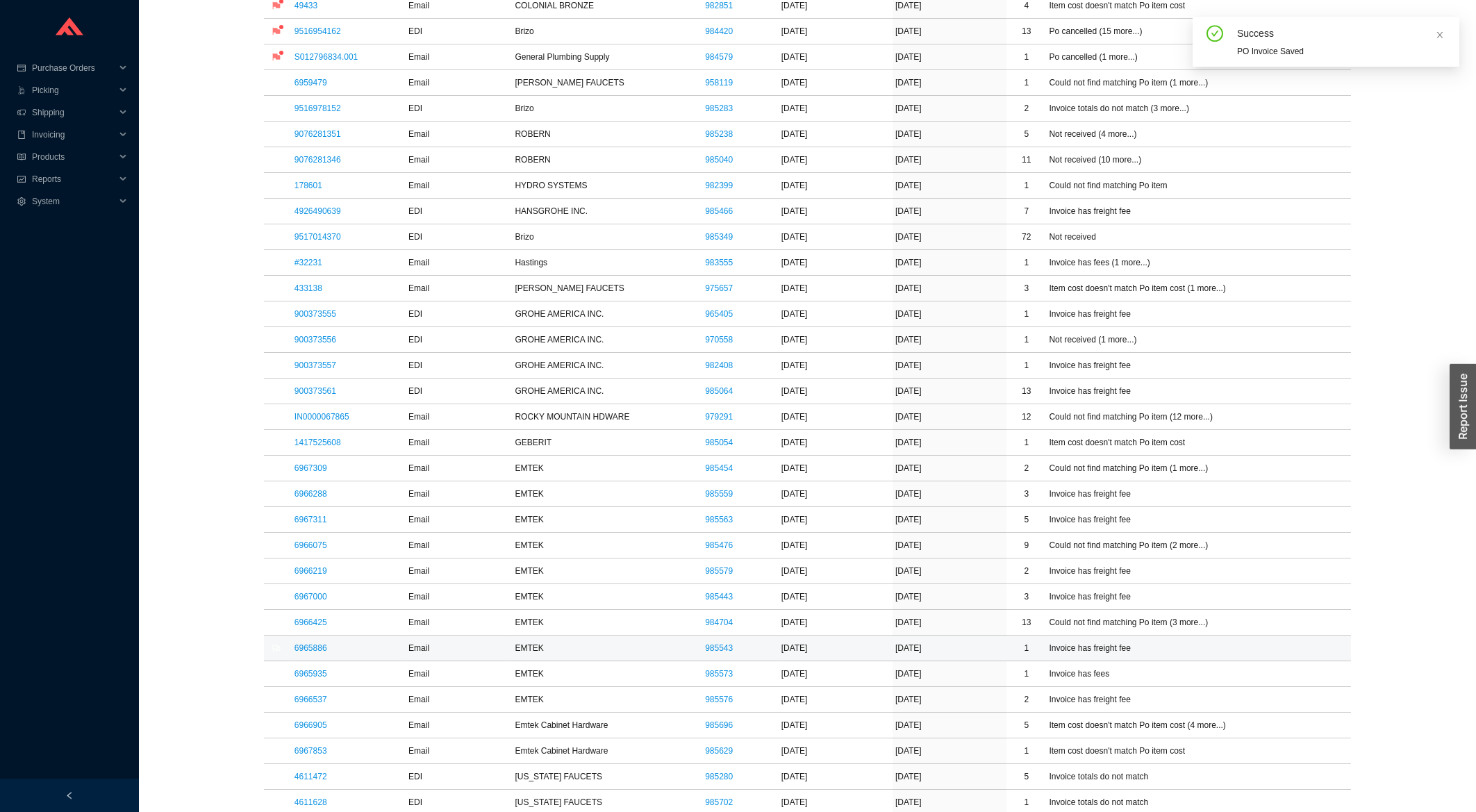
scroll to position [521, 0]
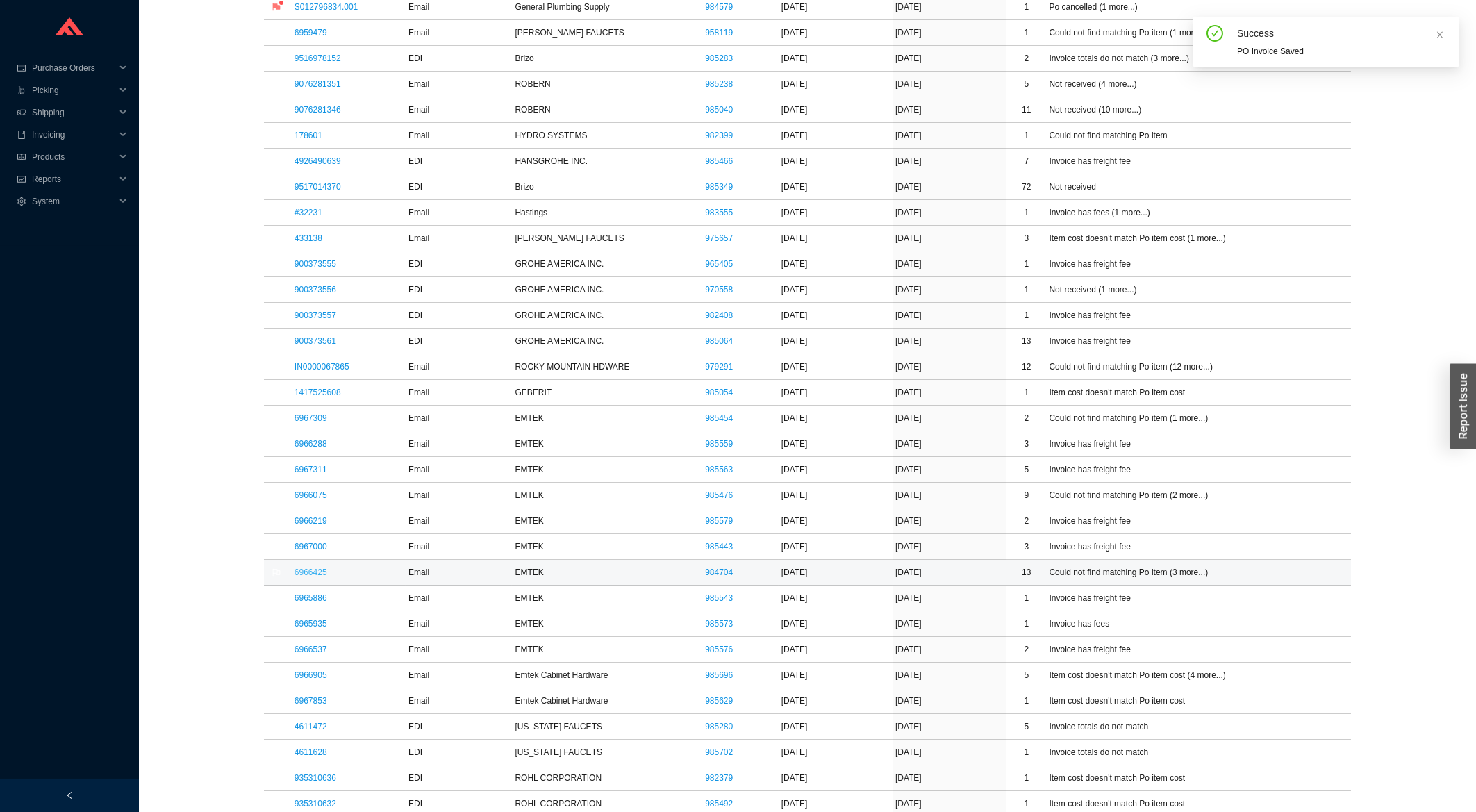
click at [315, 571] on link "6966425" at bounding box center [310, 573] width 33 height 10
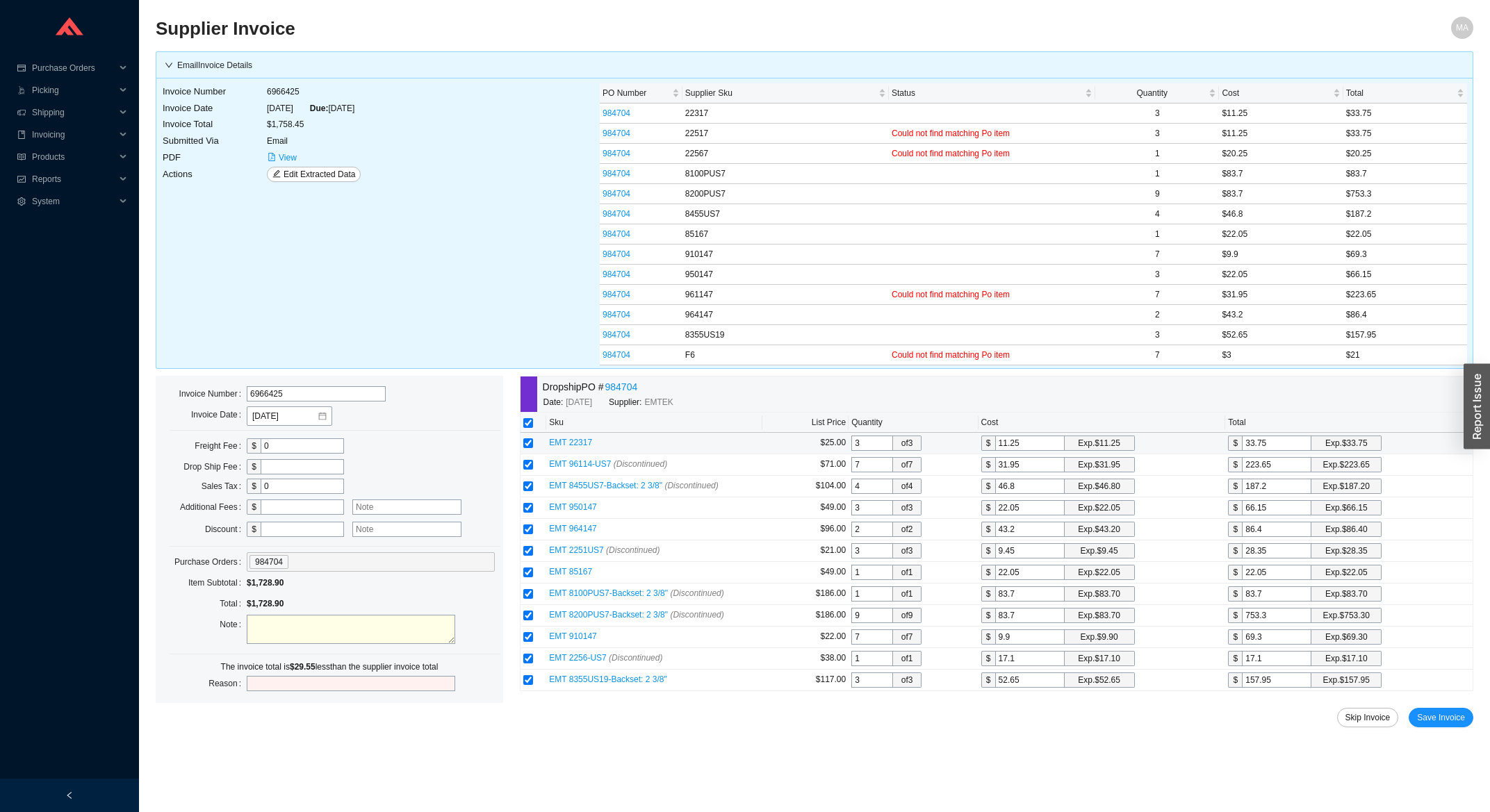
click at [1279, 442] on input "33.75" at bounding box center [1277, 443] width 69 height 15
drag, startPoint x: 1025, startPoint y: 554, endPoint x: 990, endPoint y: 558, distance: 35.2
click at [995, 558] on input "9.45" at bounding box center [1030, 551] width 69 height 15
type input "1"
type input "3"
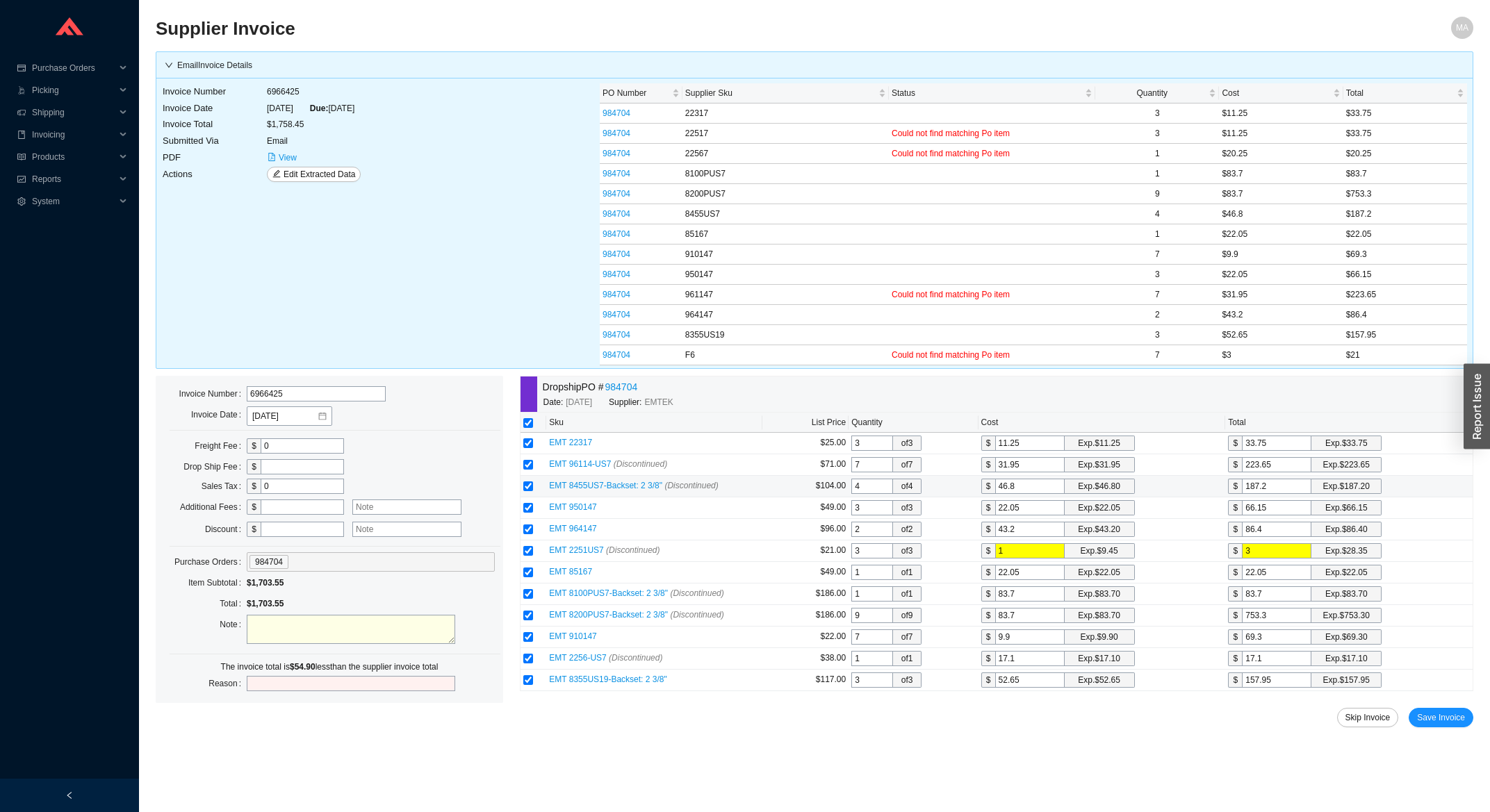
type input "11"
type input "33"
type input "11.2"
type input "33.6"
type input "11.25"
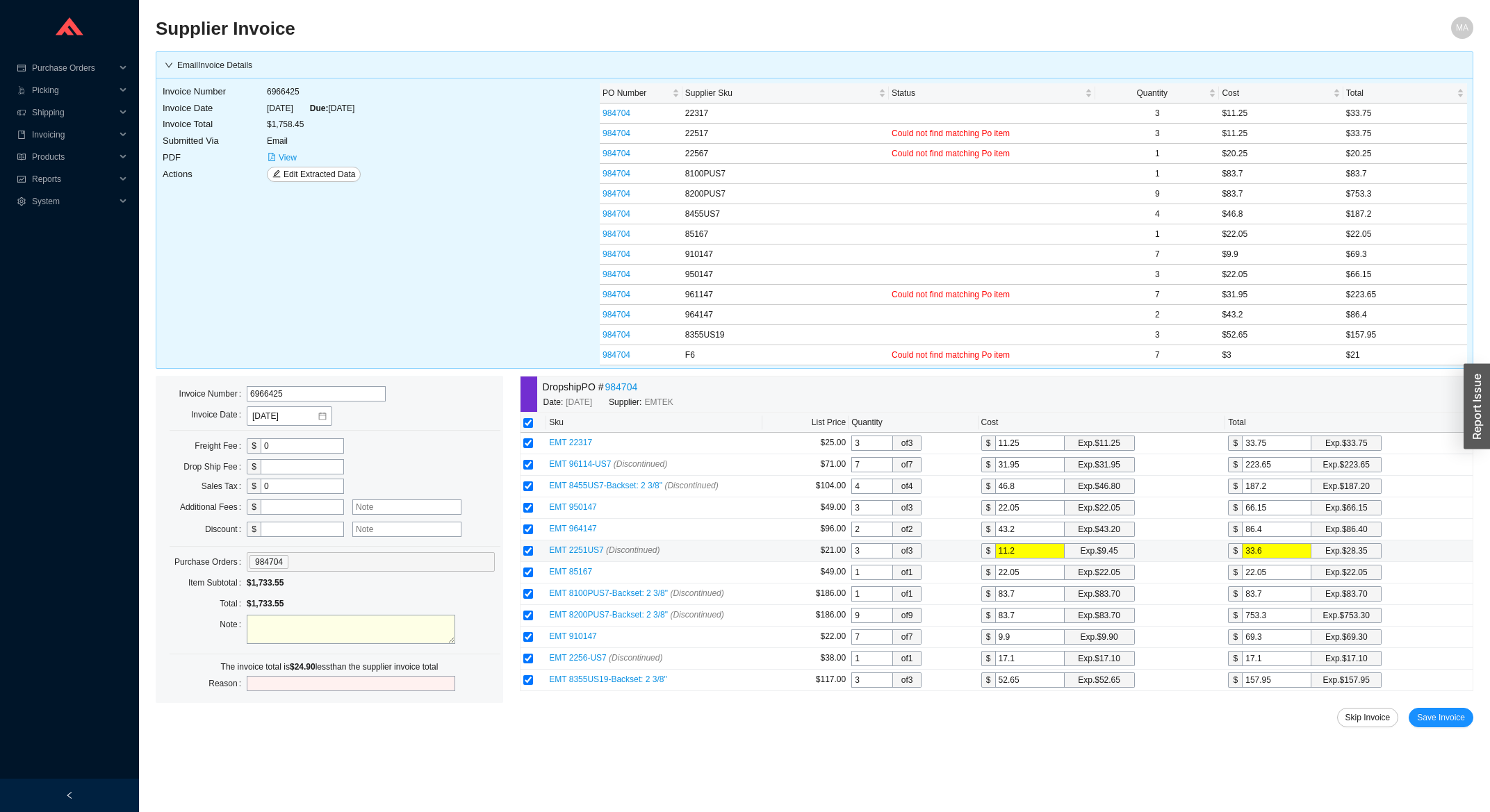
type input "33.75"
type input "11.25"
drag, startPoint x: 1029, startPoint y: 666, endPoint x: 953, endPoint y: 670, distance: 76.1
click at [995, 666] on input "17.1" at bounding box center [1030, 658] width 69 height 15
type input "2"
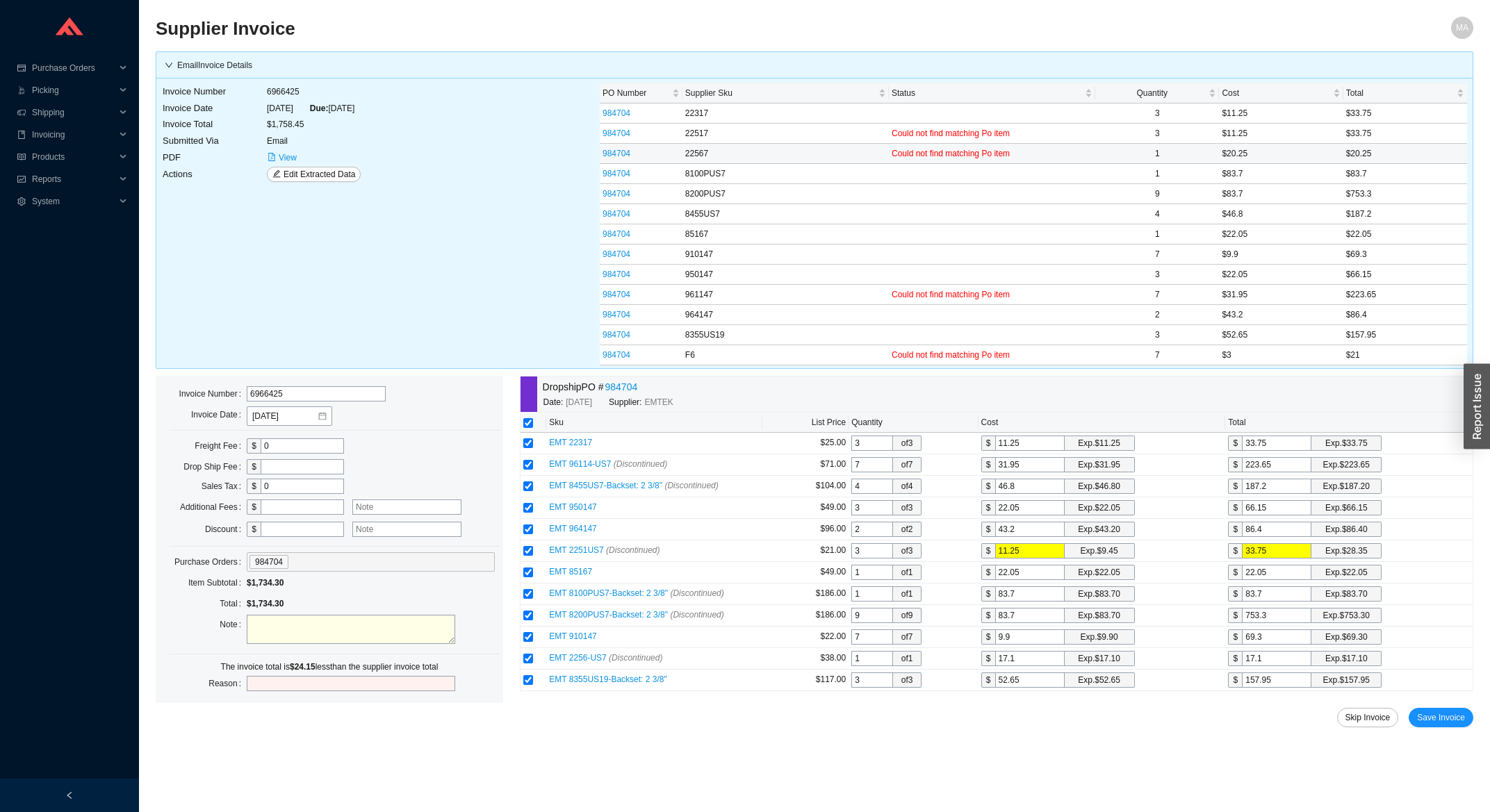
type input "2"
type input "20"
type input "20.2"
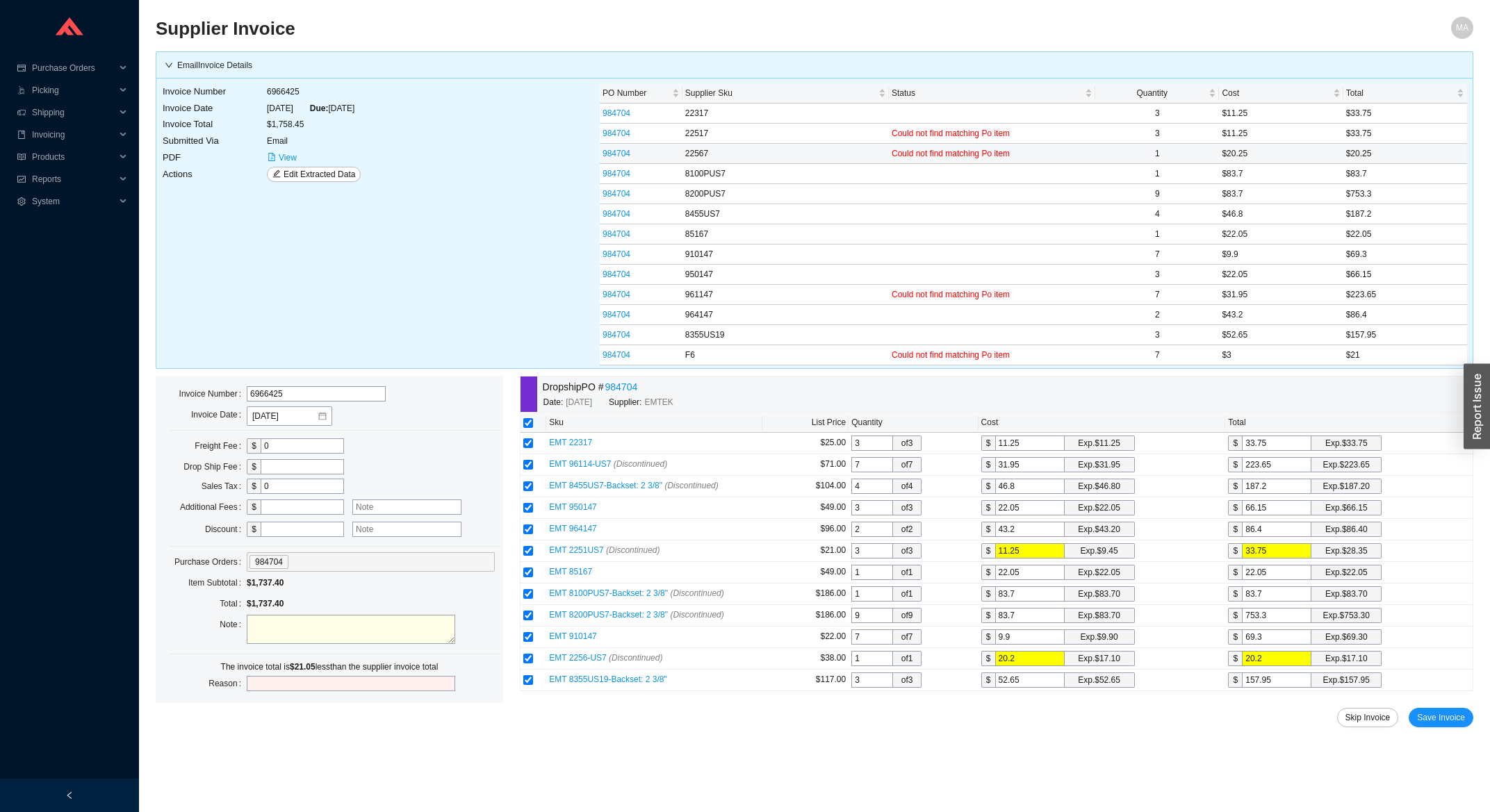
type input "20.25"
click at [1267, 602] on input "83.7" at bounding box center [1277, 594] width 69 height 15
click at [1027, 491] on input "46.8" at bounding box center [1030, 486] width 69 height 15
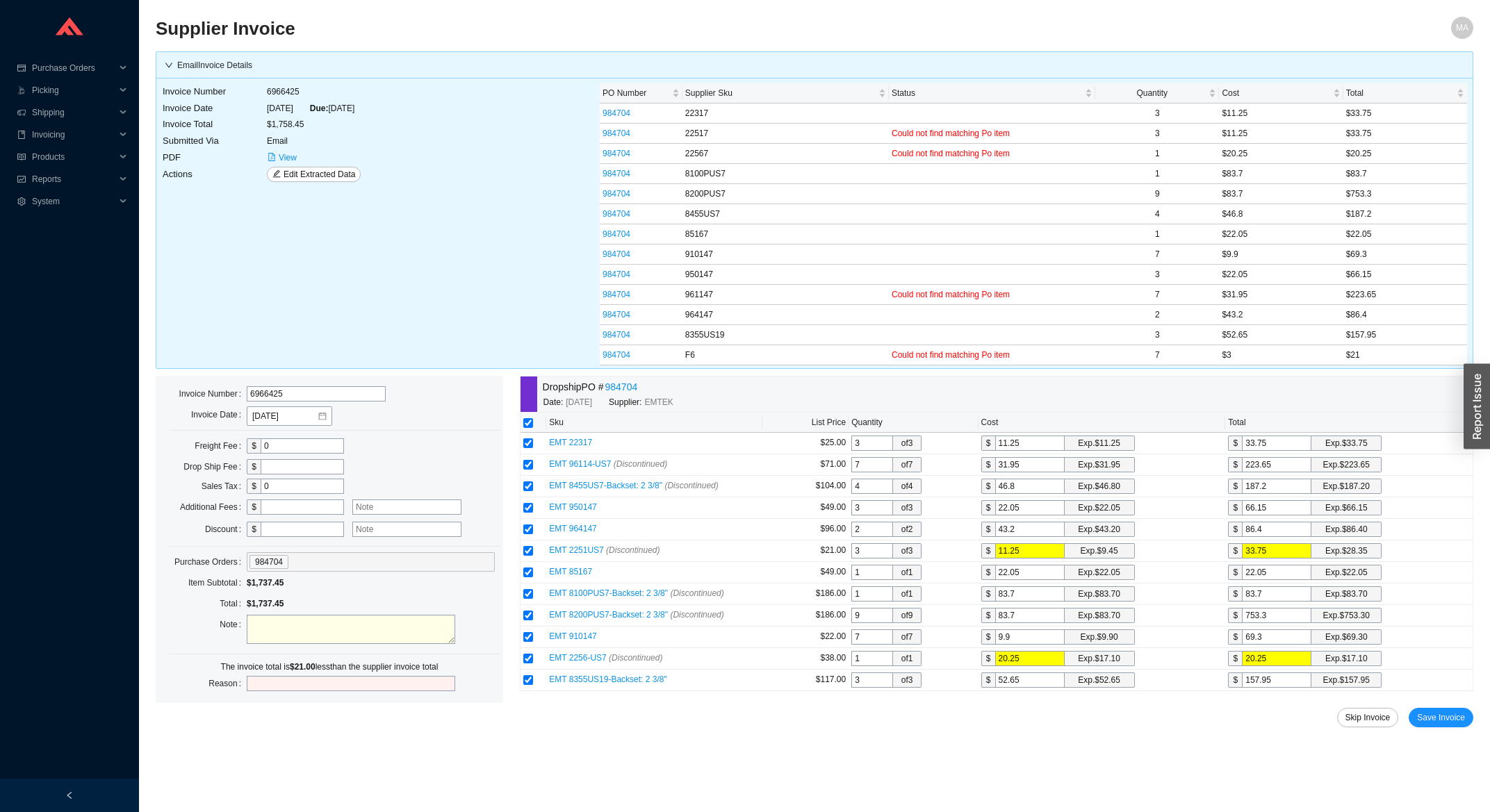
click at [312, 501] on div "$" at bounding box center [295, 507] width 97 height 19
click at [315, 507] on input "text" at bounding box center [302, 507] width 84 height 15
type input "21"
click at [385, 500] on div at bounding box center [417, 507] width 147 height 19
click at [384, 510] on input "text" at bounding box center [406, 507] width 109 height 15
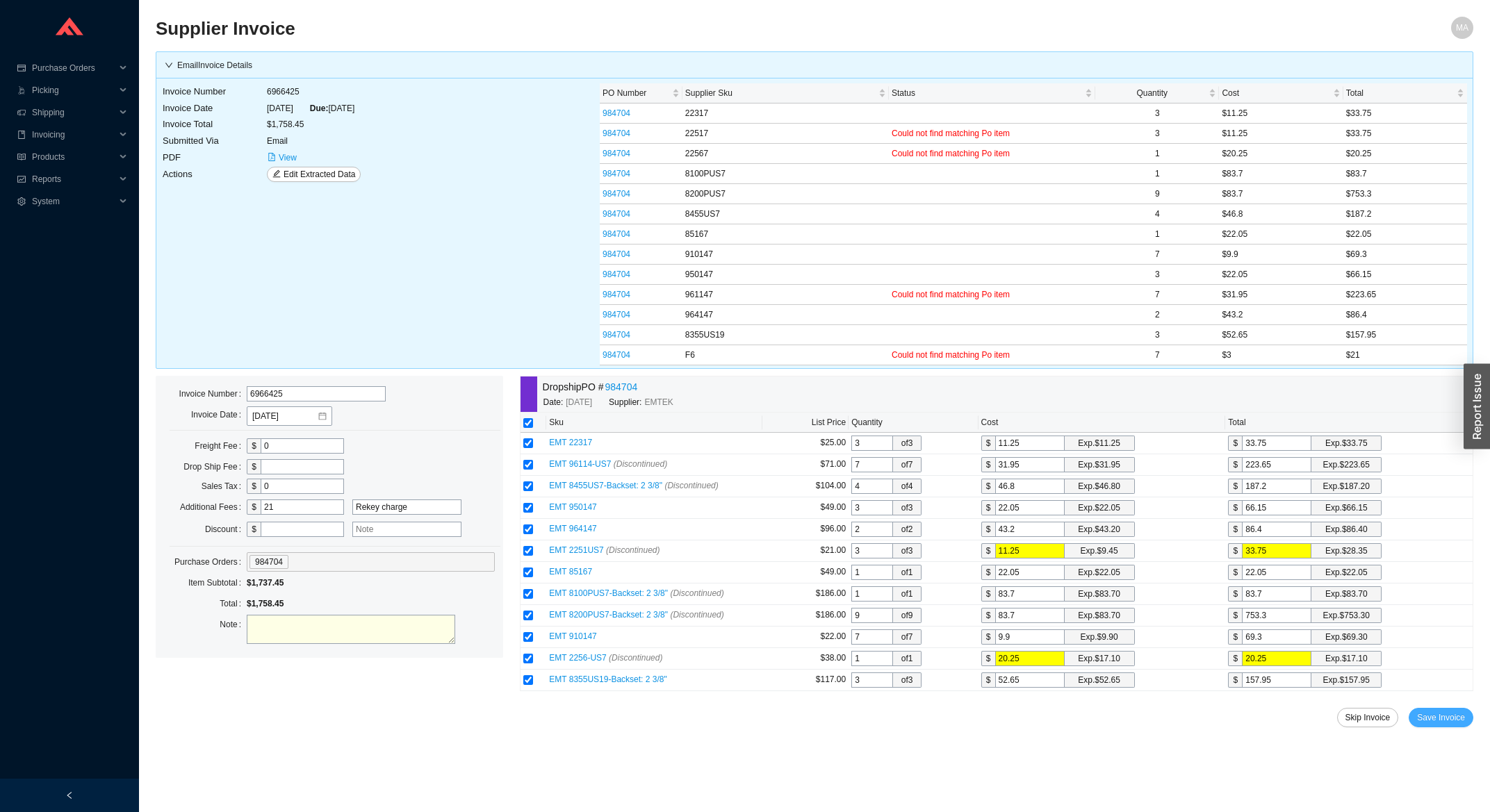
type input "Rekey charge"
click at [1455, 725] on span "Save Invoice" at bounding box center [1441, 717] width 48 height 13
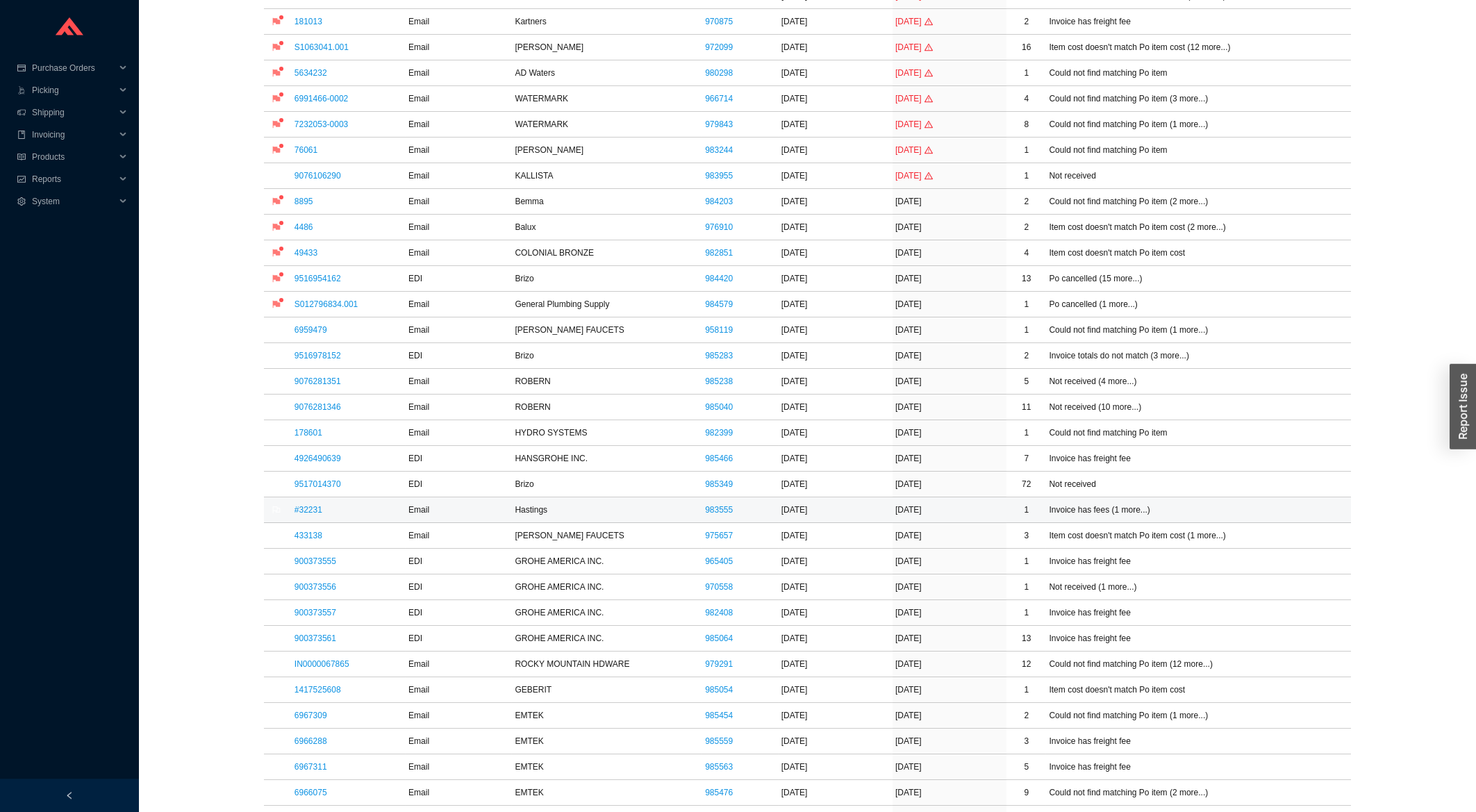
scroll to position [372, 0]
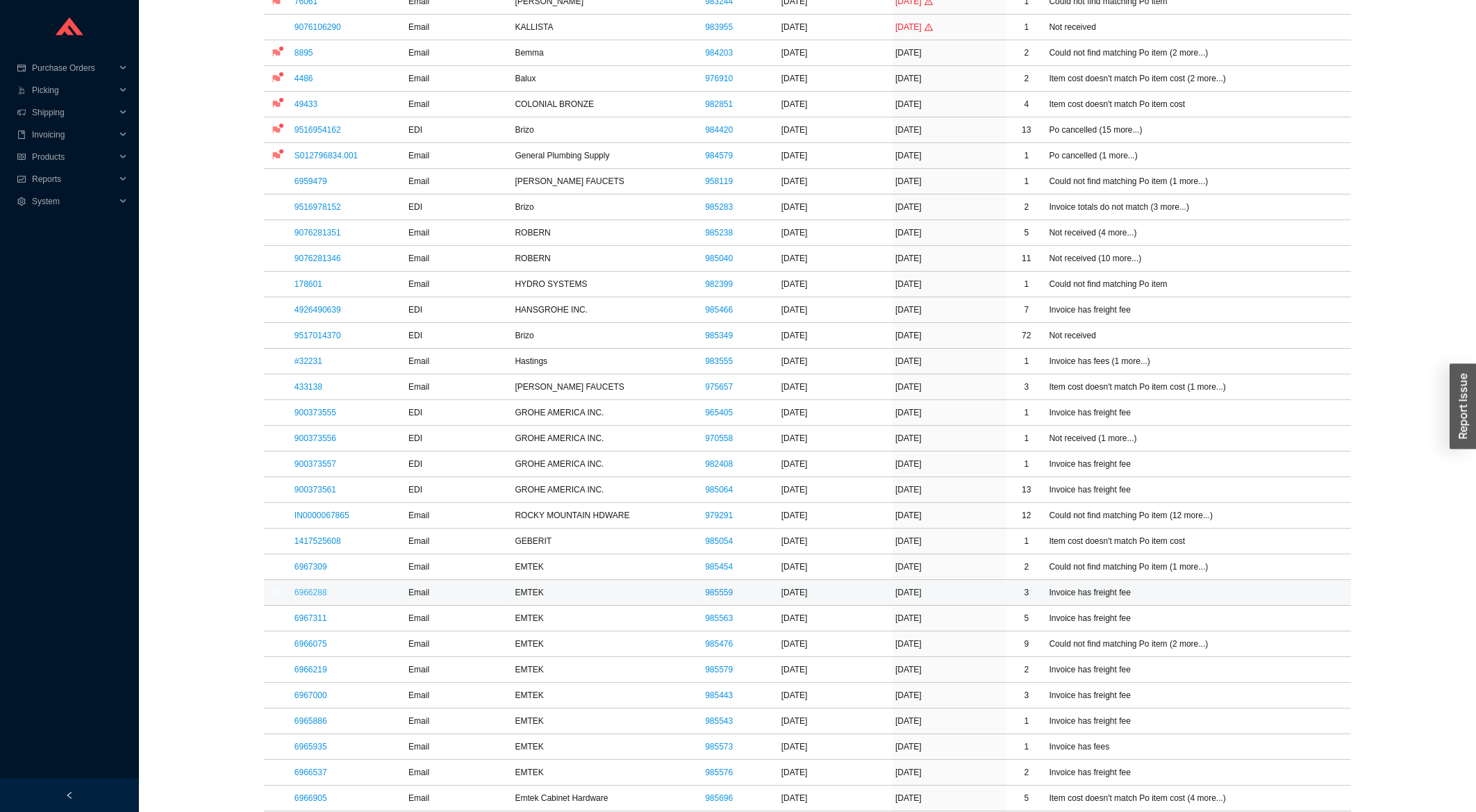
click at [304, 596] on link "6966288" at bounding box center [310, 593] width 33 height 10
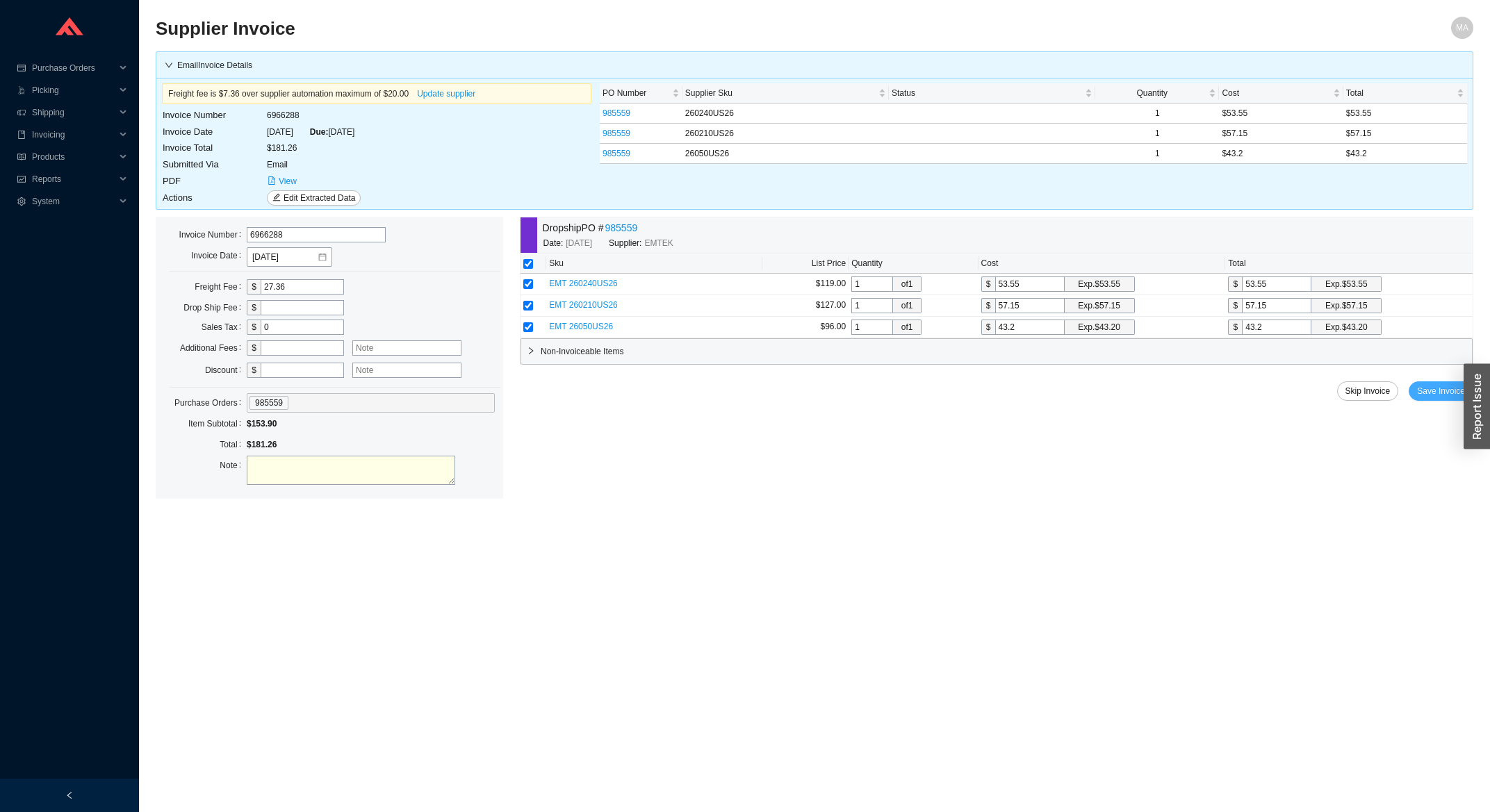
click at [1425, 390] on span "Save Invoice" at bounding box center [1441, 391] width 48 height 13
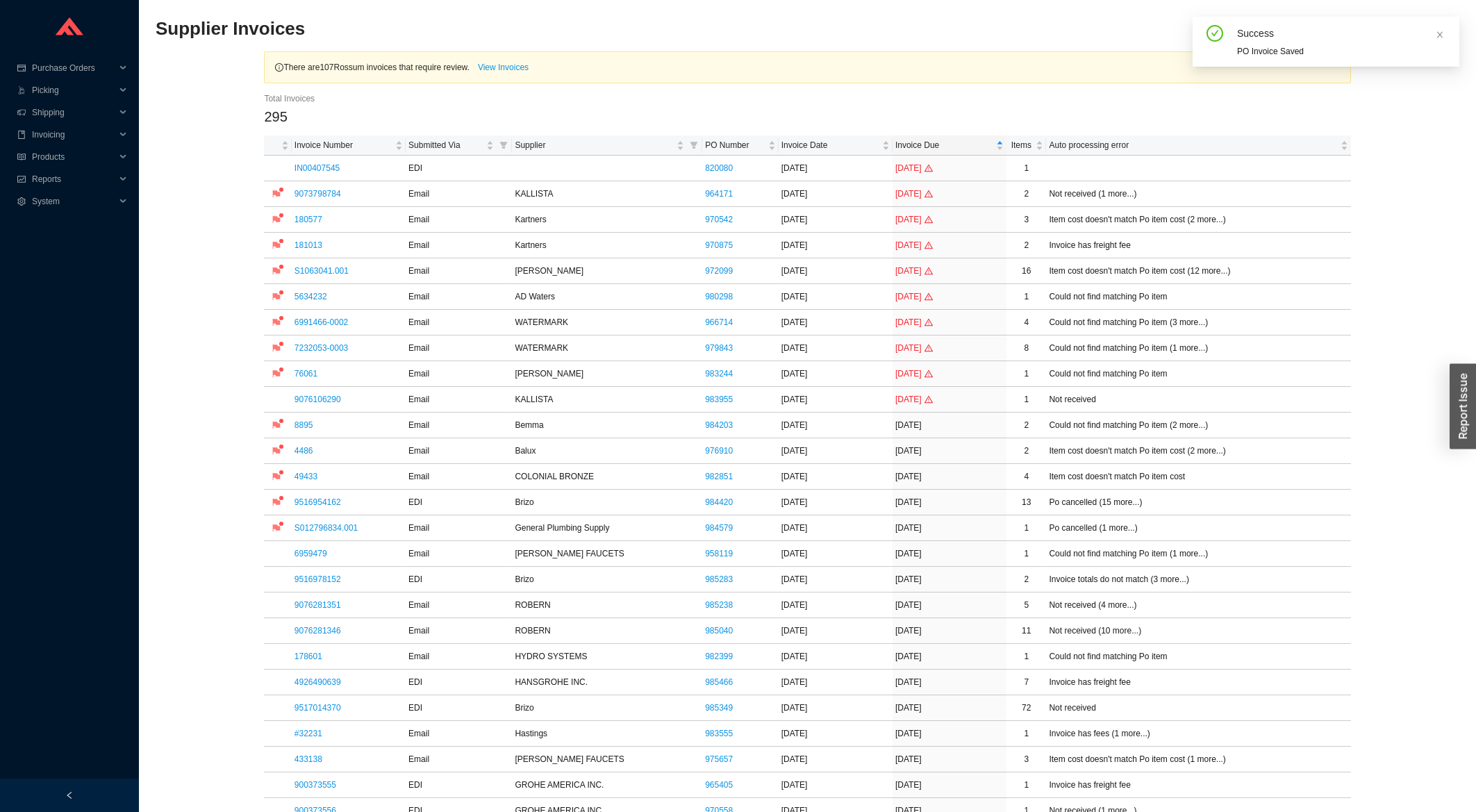
scroll to position [521, 0]
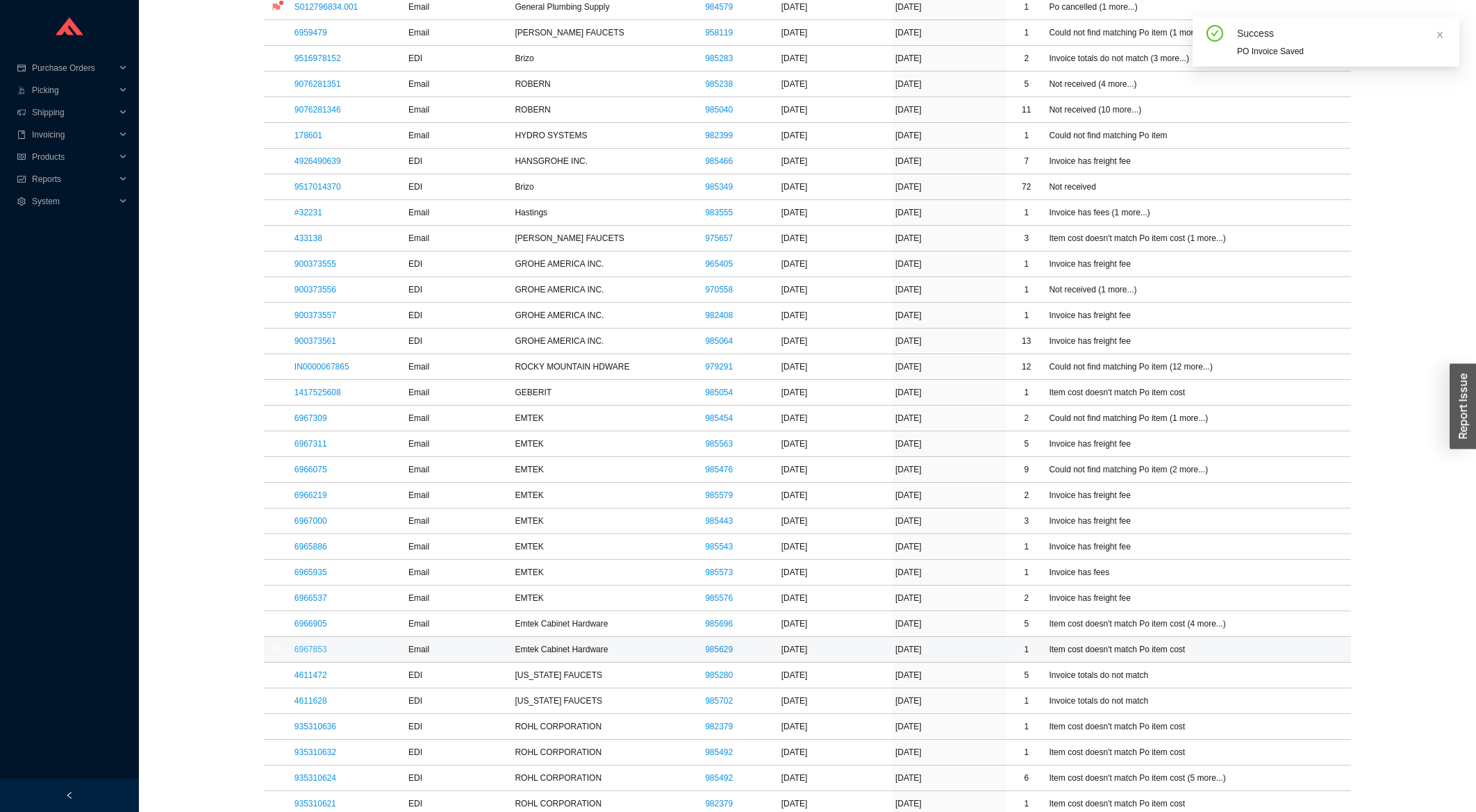
click at [320, 654] on link "6967853" at bounding box center [310, 650] width 33 height 10
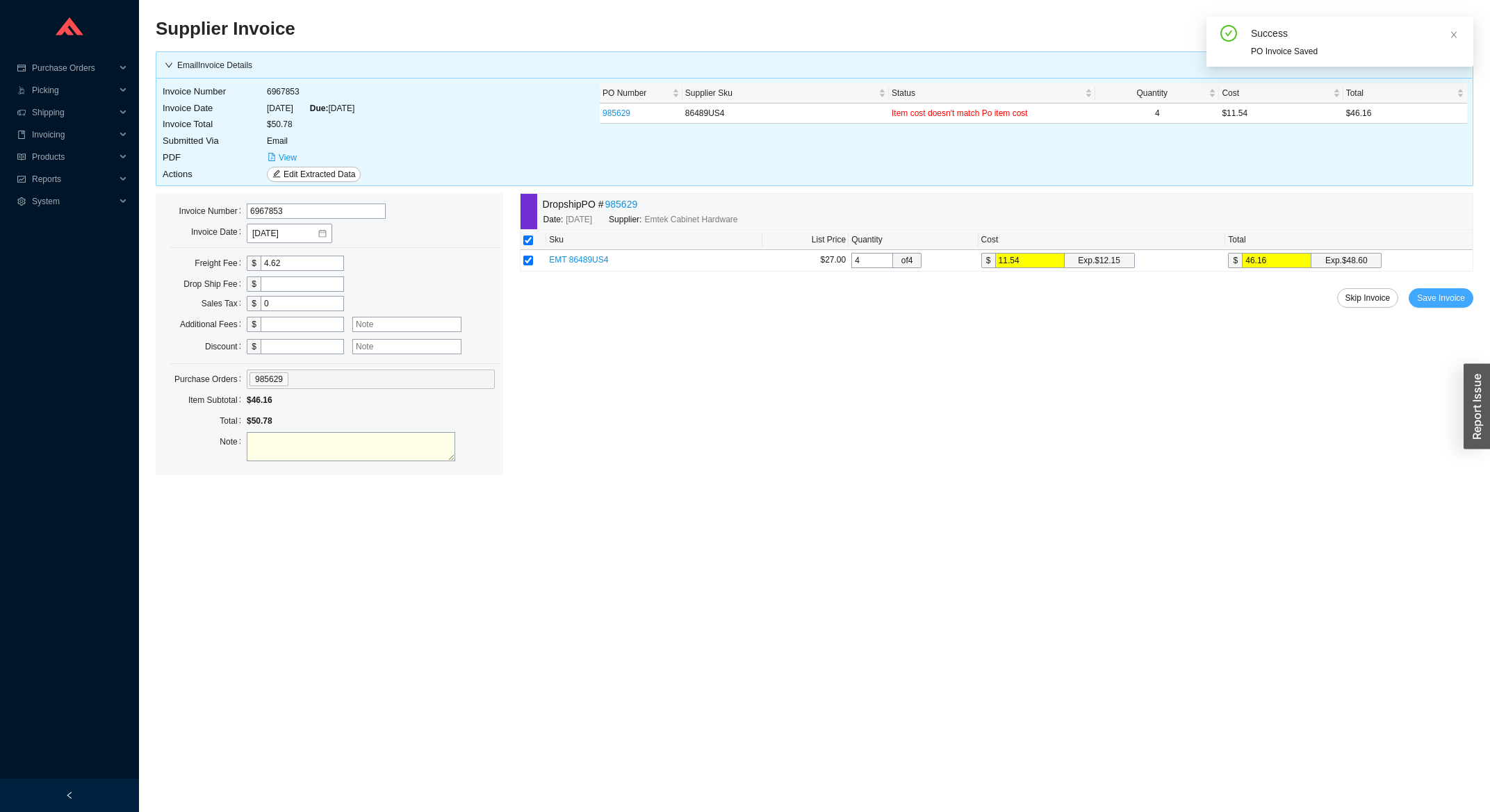
click at [1465, 304] on button "Save Invoice" at bounding box center [1440, 298] width 64 height 19
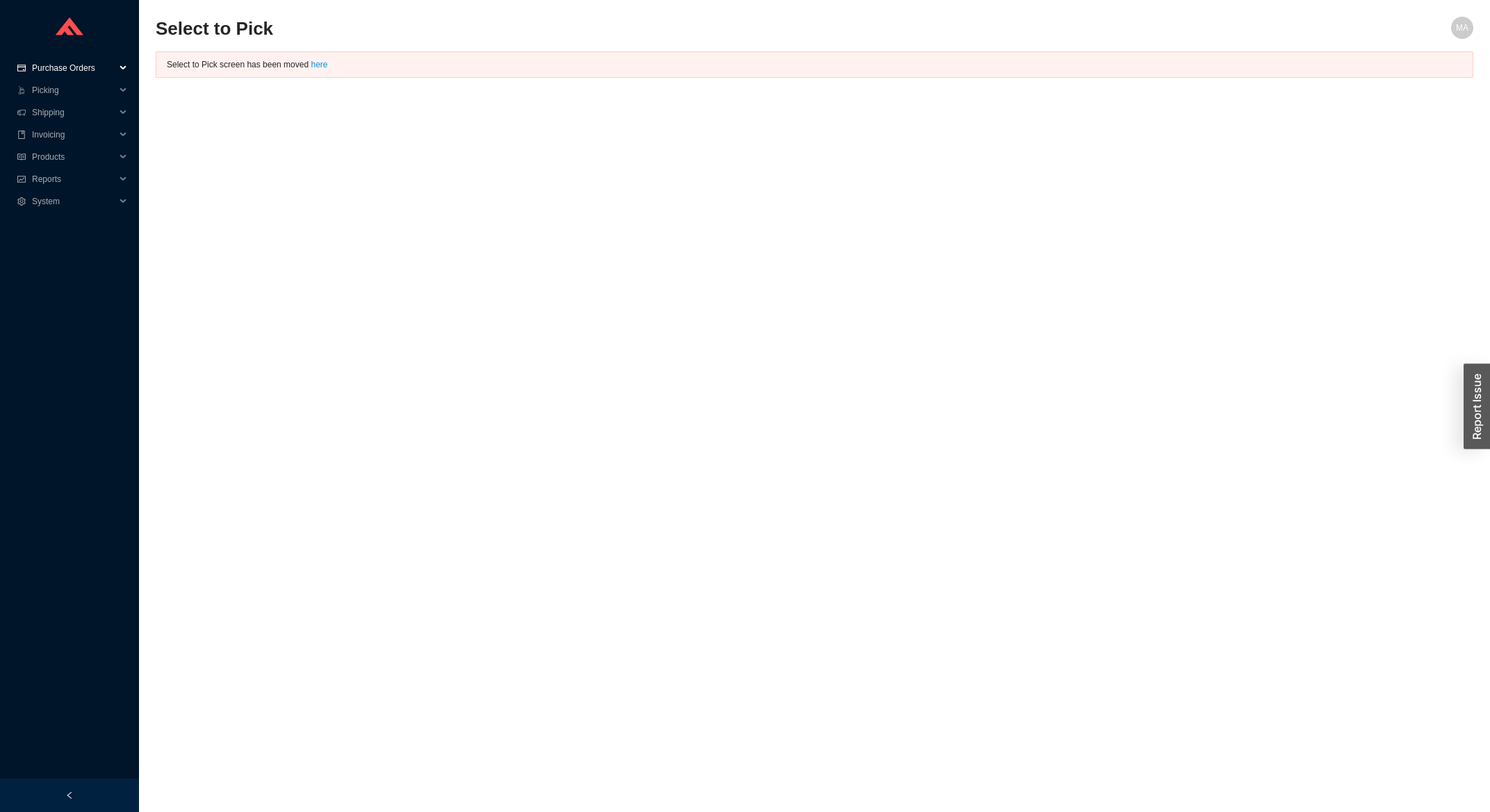
click at [88, 62] on span "Purchase Orders" at bounding box center [73, 67] width 84 height 22
click at [59, 86] on link "Search" at bounding box center [46, 90] width 26 height 10
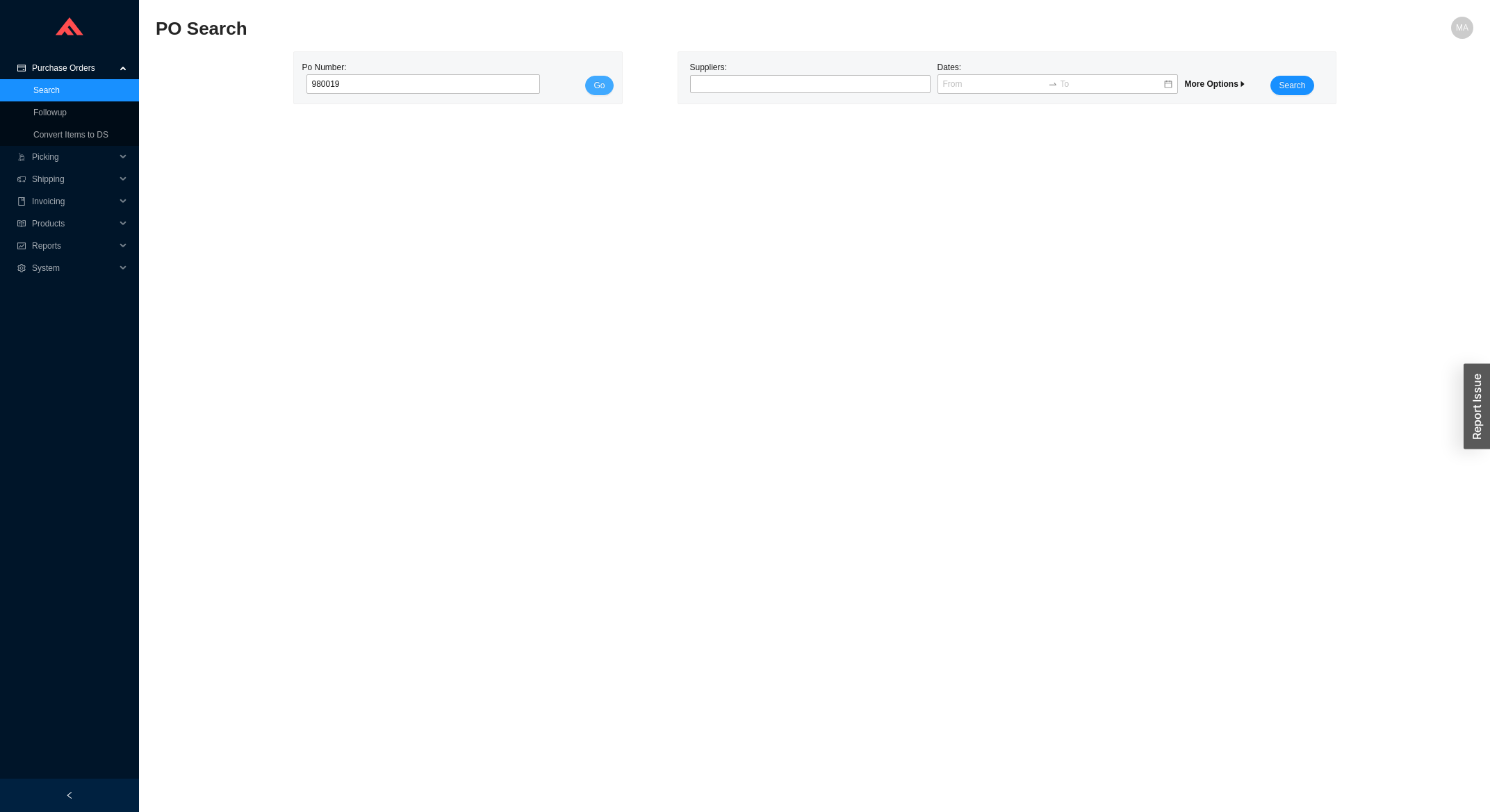
type input "980019"
click at [601, 86] on span "Go" at bounding box center [599, 86] width 12 height 13
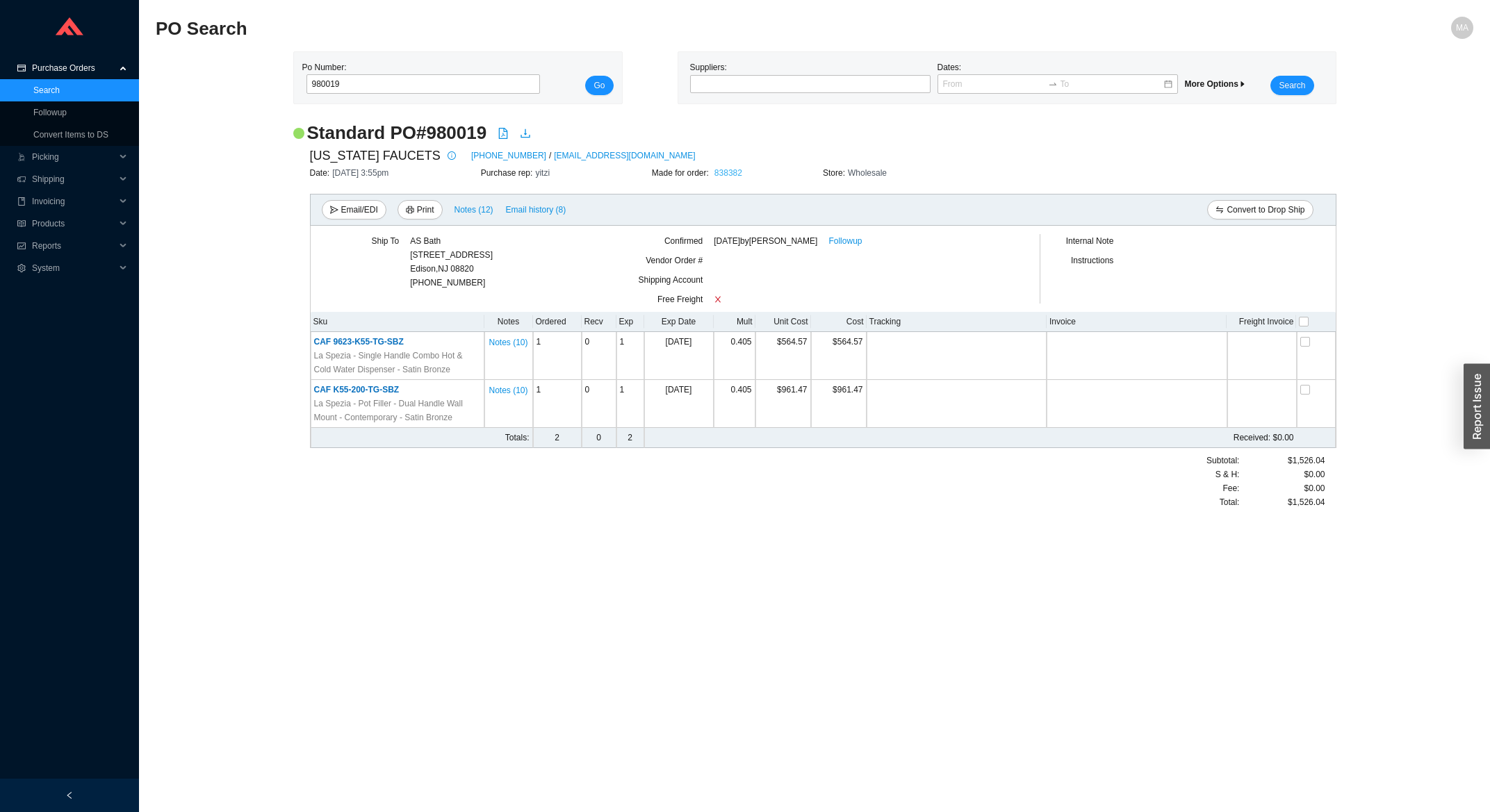
click at [729, 174] on link "838382" at bounding box center [728, 173] width 28 height 10
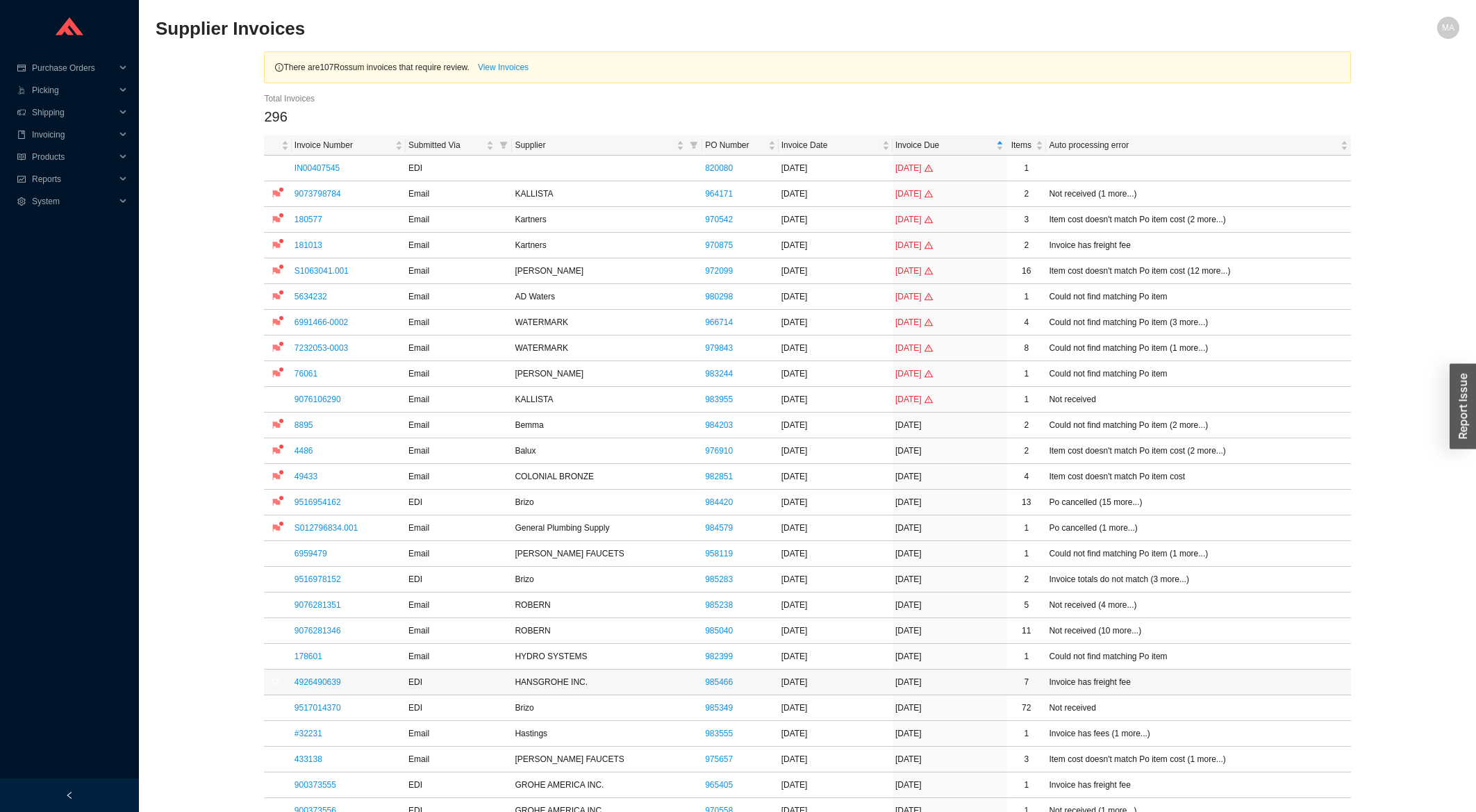
scroll to position [149, 0]
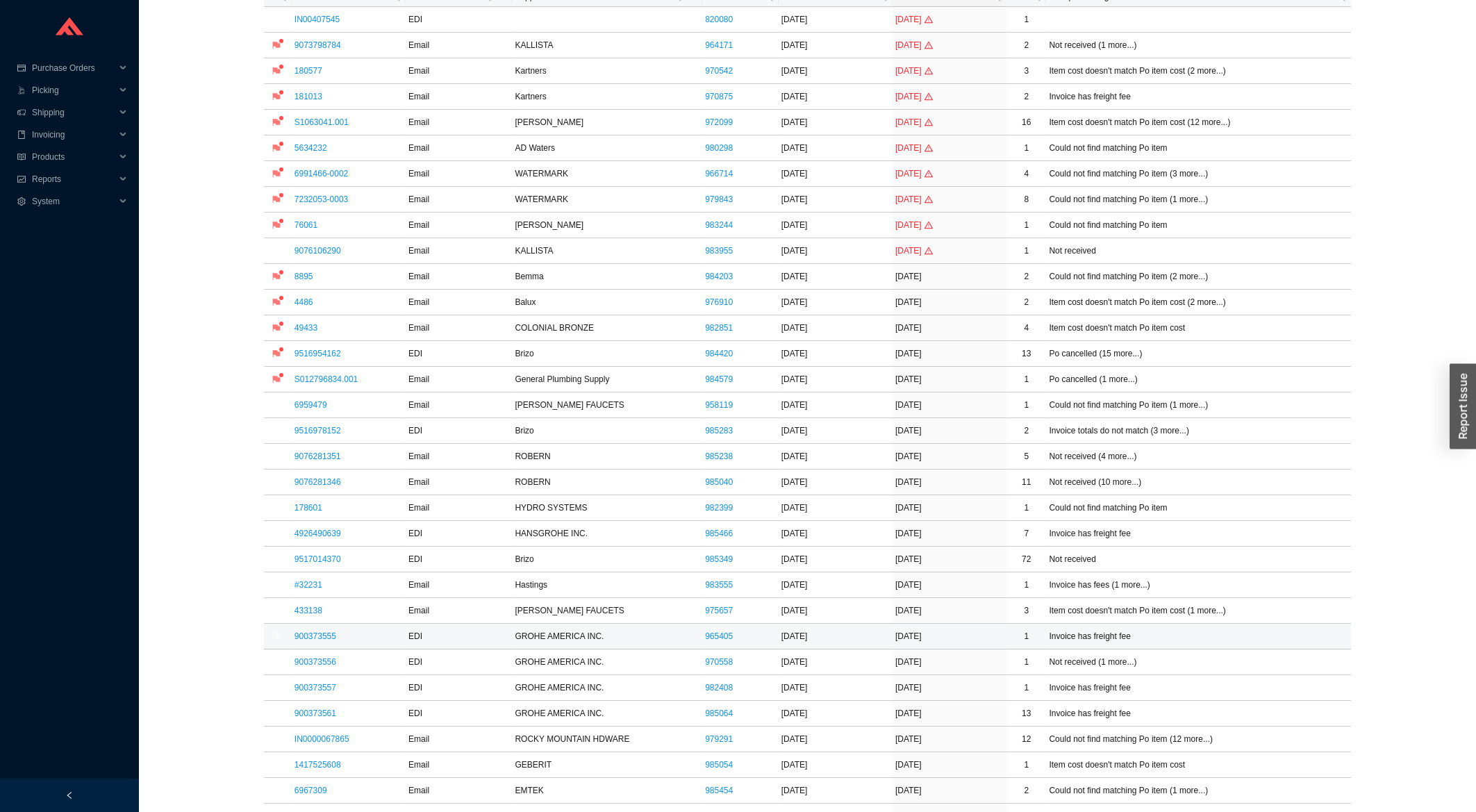
click at [334, 638] on td "900373555" at bounding box center [349, 636] width 114 height 26
click at [327, 640] on link "900373555" at bounding box center [314, 636] width 41 height 10
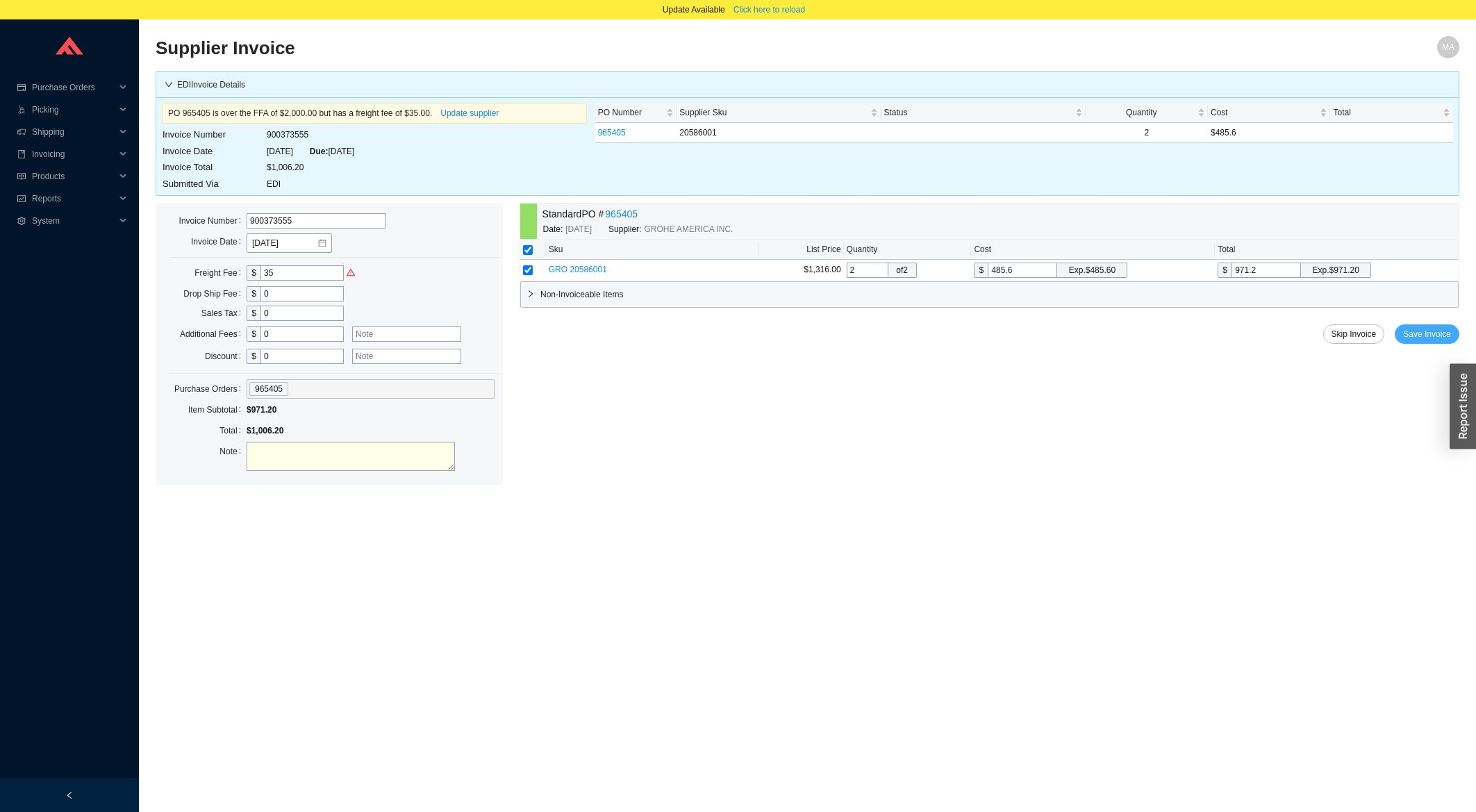
click at [1413, 339] on span "Save Invoice" at bounding box center [1427, 333] width 48 height 13
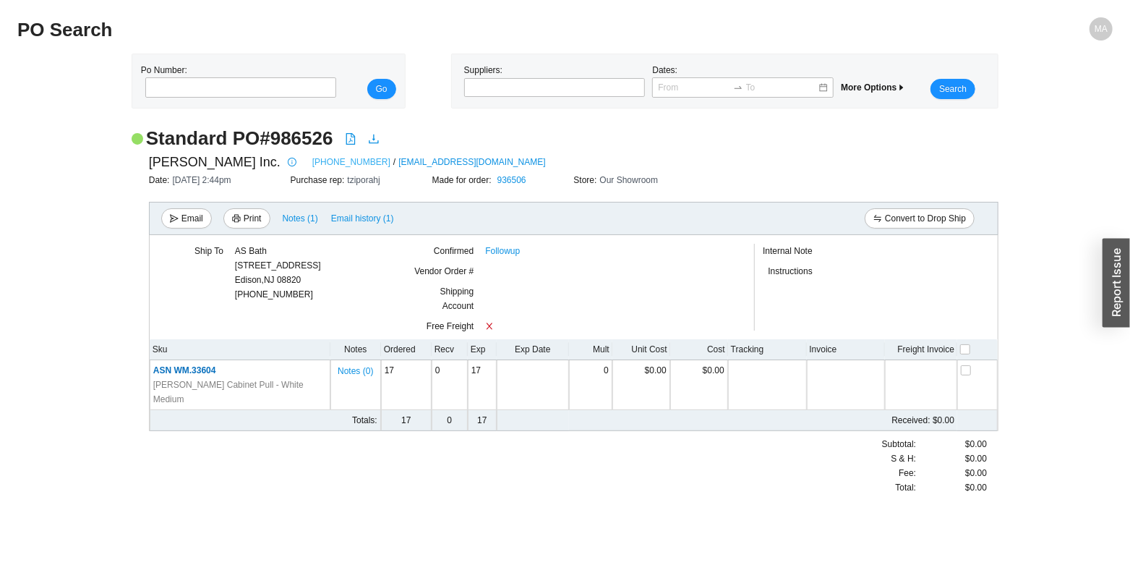
click at [332, 159] on link "973-835-4027" at bounding box center [351, 162] width 78 height 14
click at [305, 226] on span "Notes ( 1 )" at bounding box center [300, 218] width 35 height 14
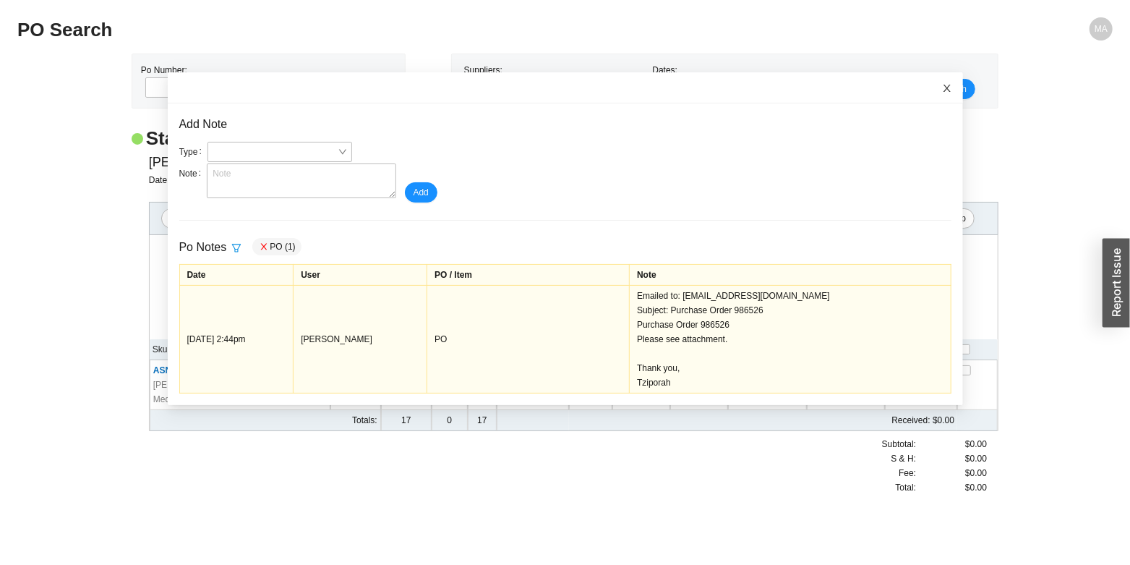
click at [942, 93] on icon "close" at bounding box center [947, 88] width 10 height 10
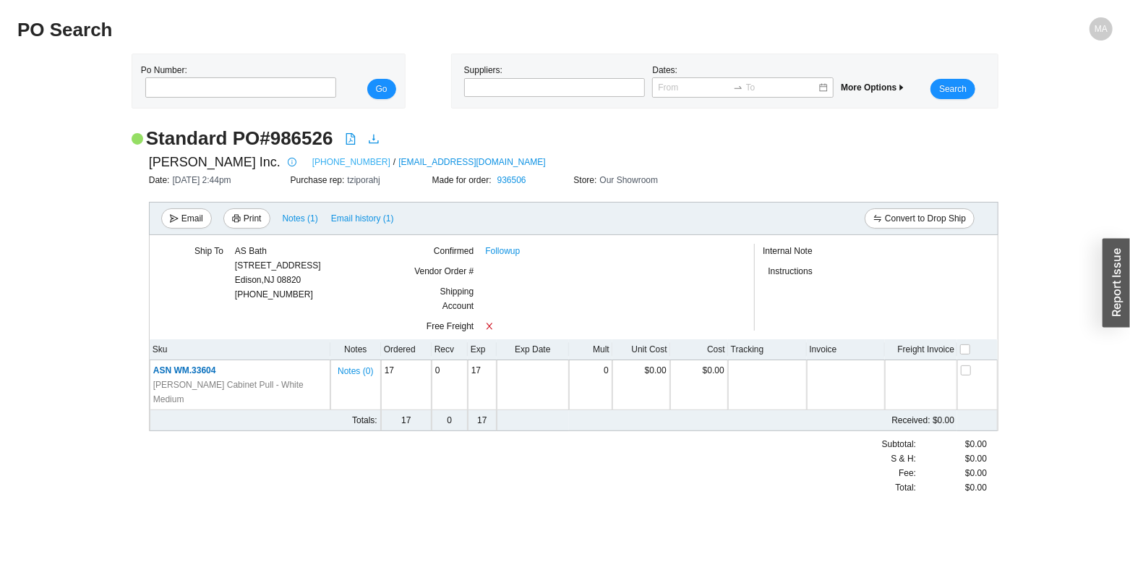
click at [328, 166] on link "[PHONE_NUMBER]" at bounding box center [351, 162] width 78 height 14
drag, startPoint x: 454, startPoint y: 163, endPoint x: 350, endPoint y: 167, distance: 104.2
click at [350, 167] on div "[PERSON_NAME] Inc. [PHONE_NUMBER] / [EMAIL_ADDRESS][DOMAIN_NAME]" at bounding box center [573, 162] width 849 height 22
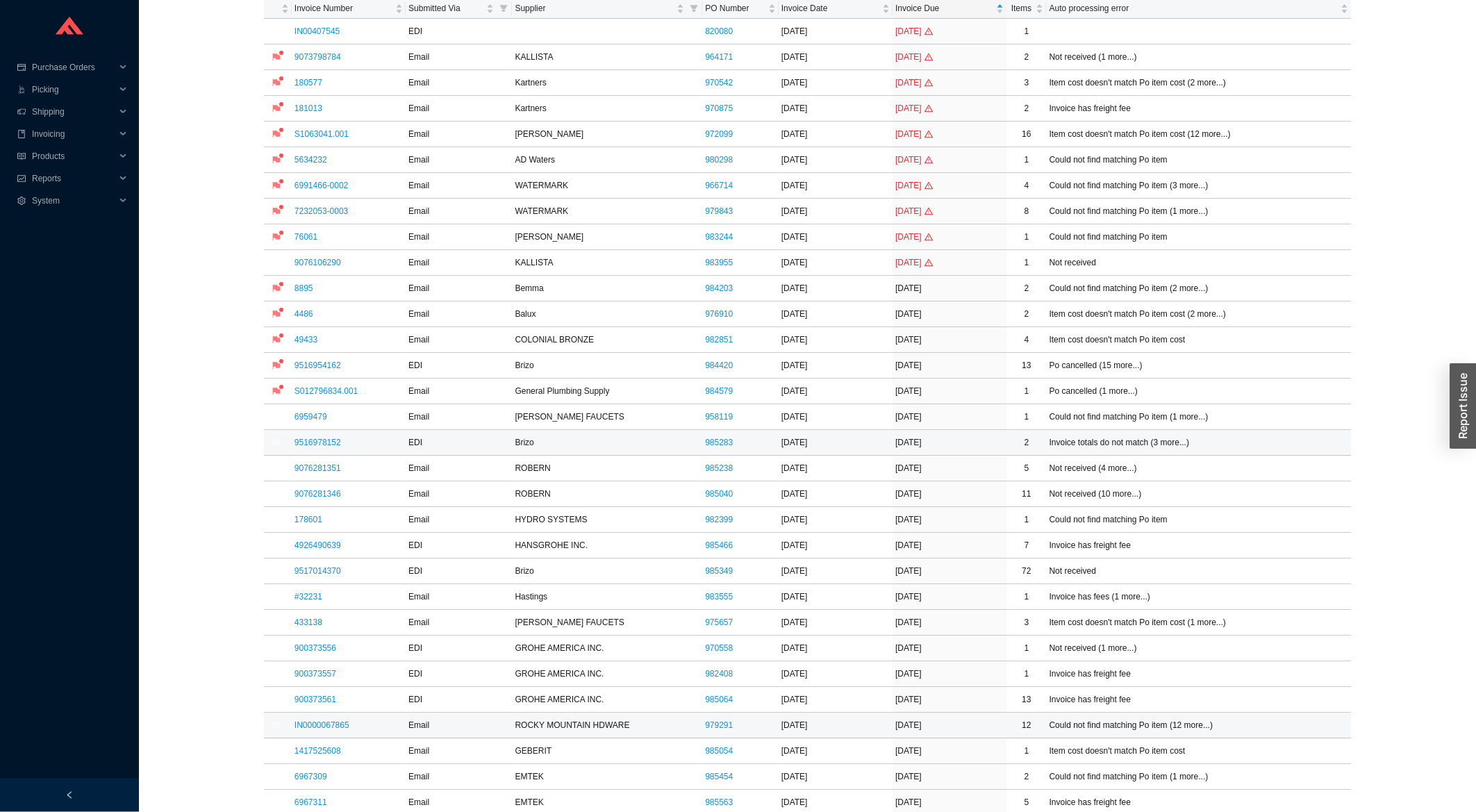
scroll to position [297, 0]
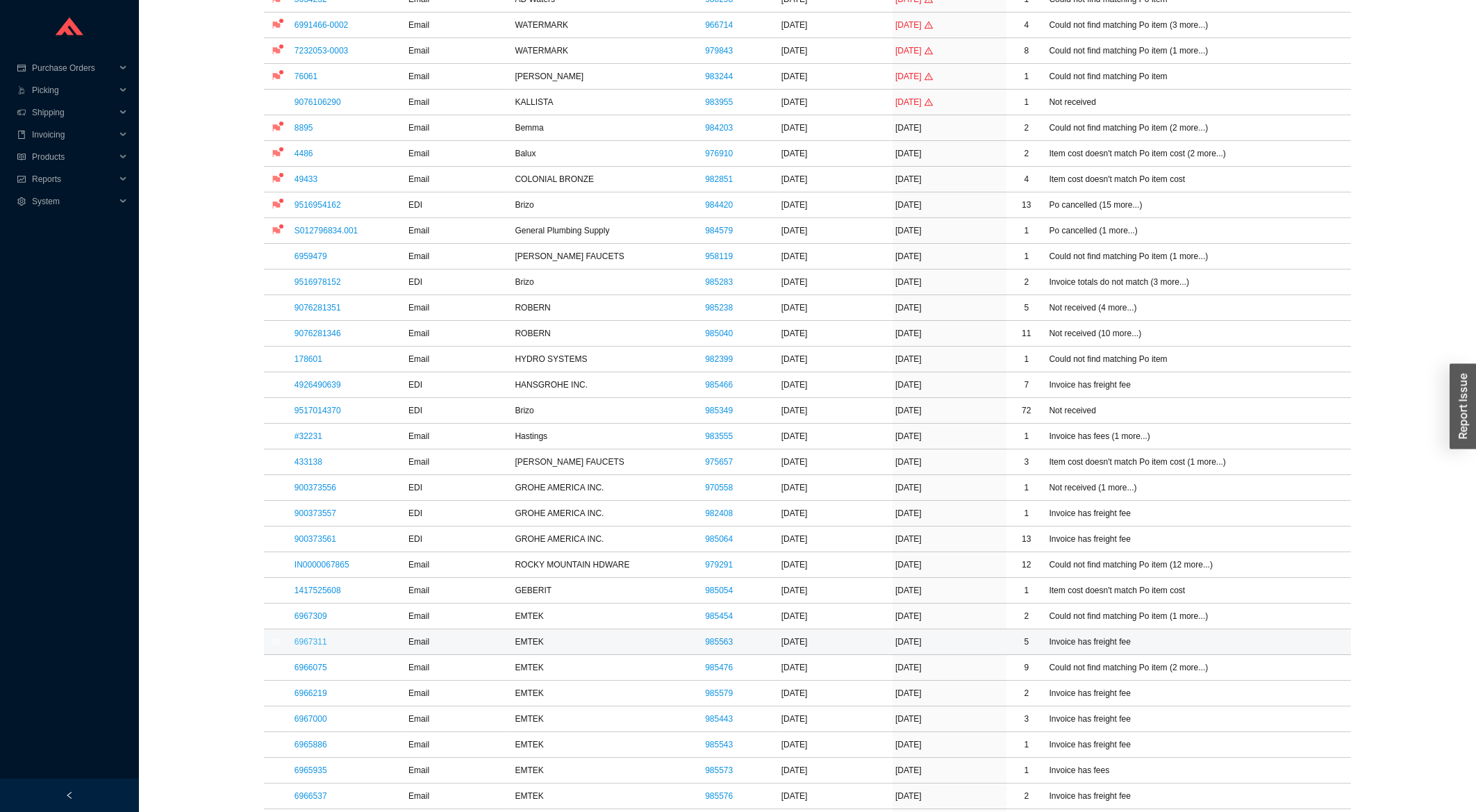
click at [304, 647] on link "6967311" at bounding box center [310, 642] width 33 height 10
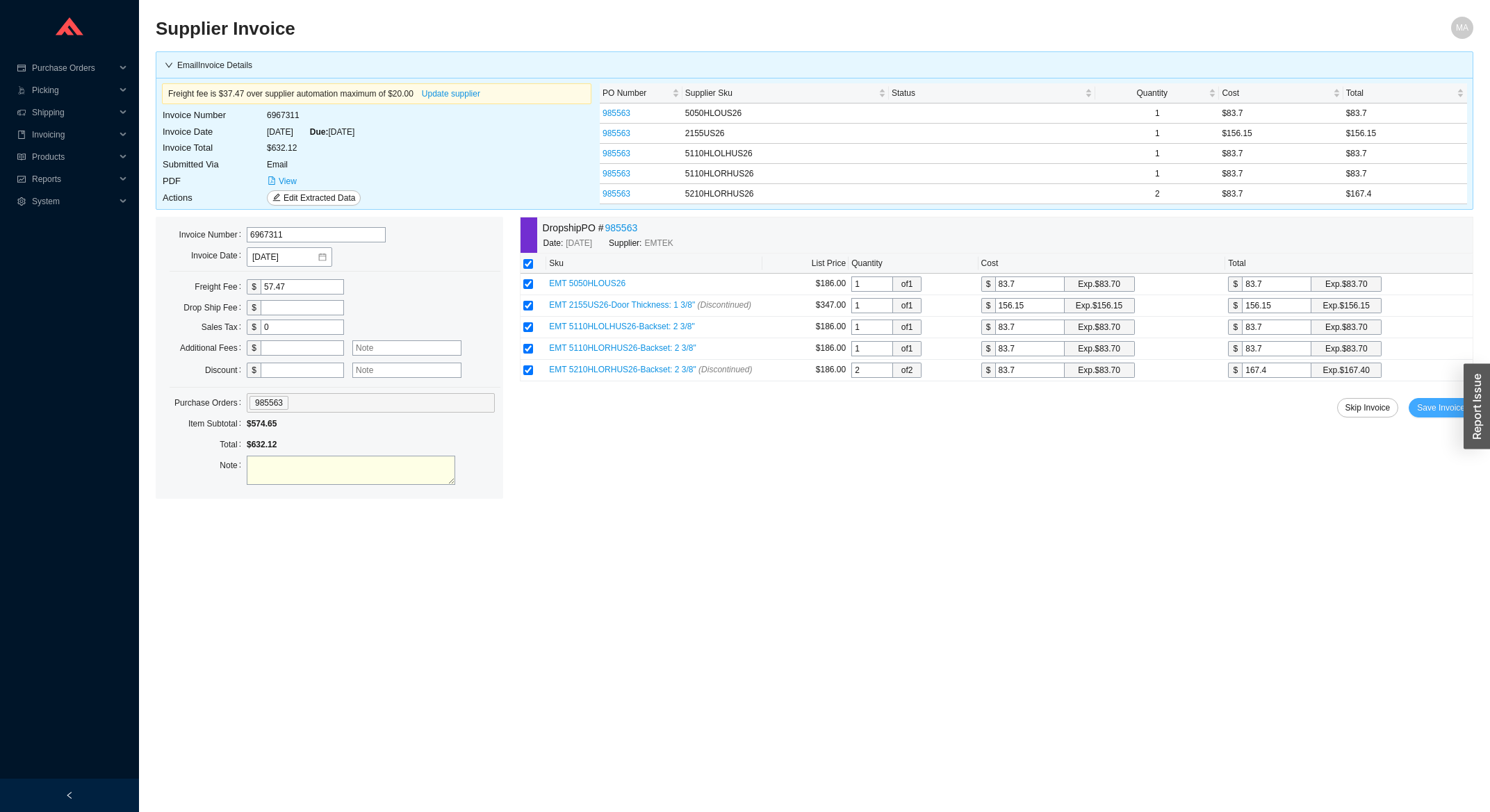
click at [1431, 417] on button "Save Invoice" at bounding box center [1440, 407] width 64 height 19
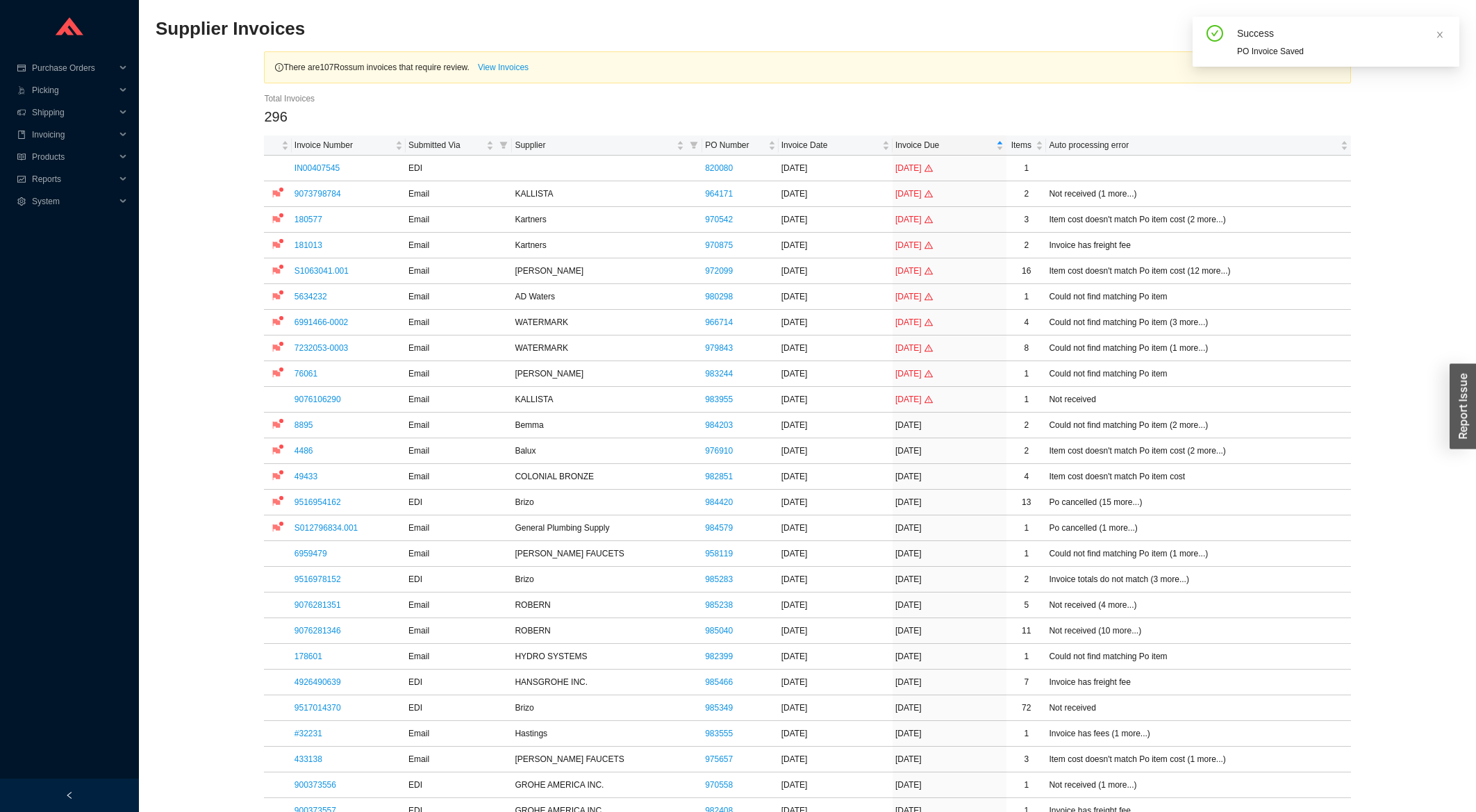
scroll to position [447, 0]
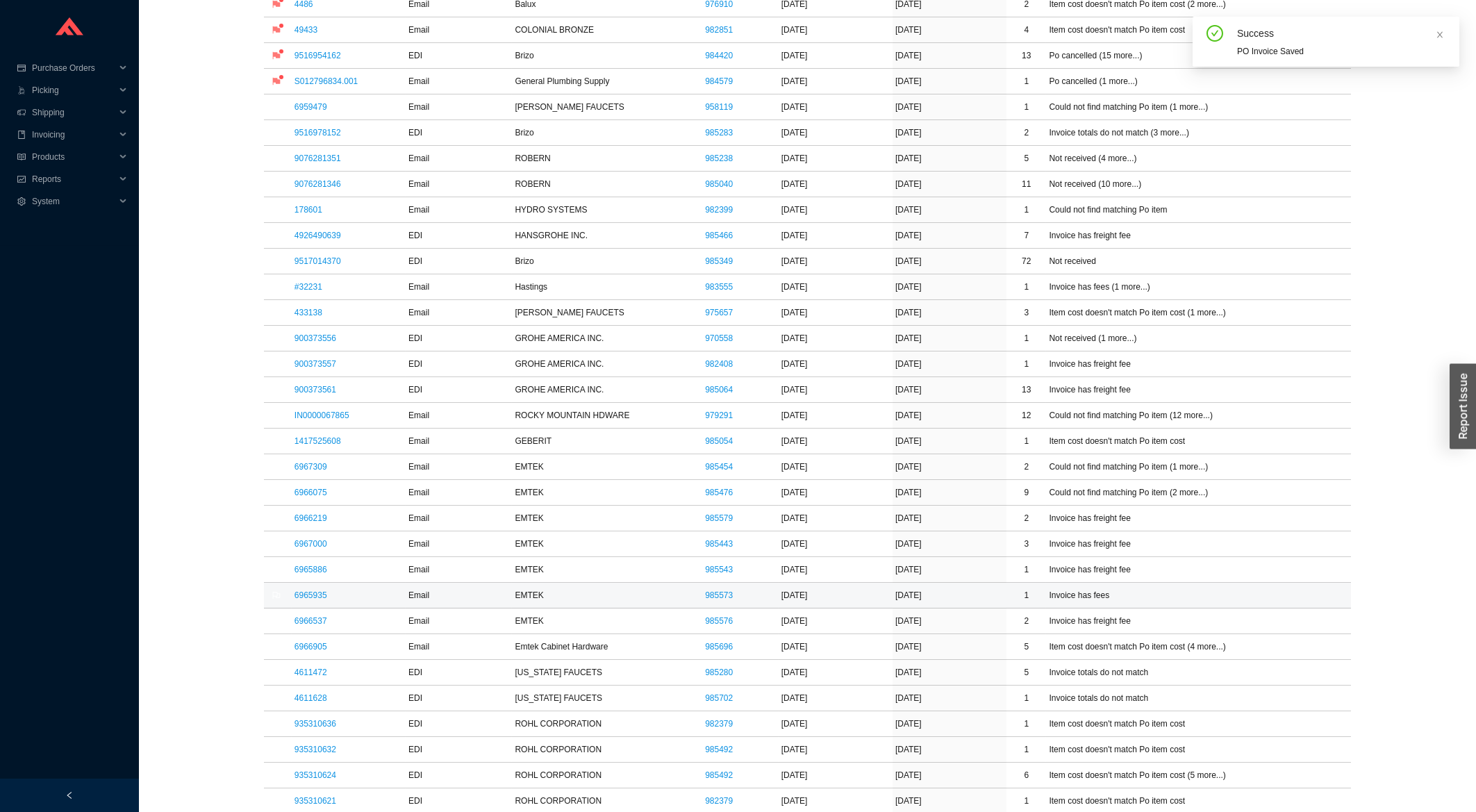
click at [308, 593] on td "6965935" at bounding box center [349, 595] width 114 height 26
click at [308, 601] on link "6965935" at bounding box center [310, 595] width 33 height 10
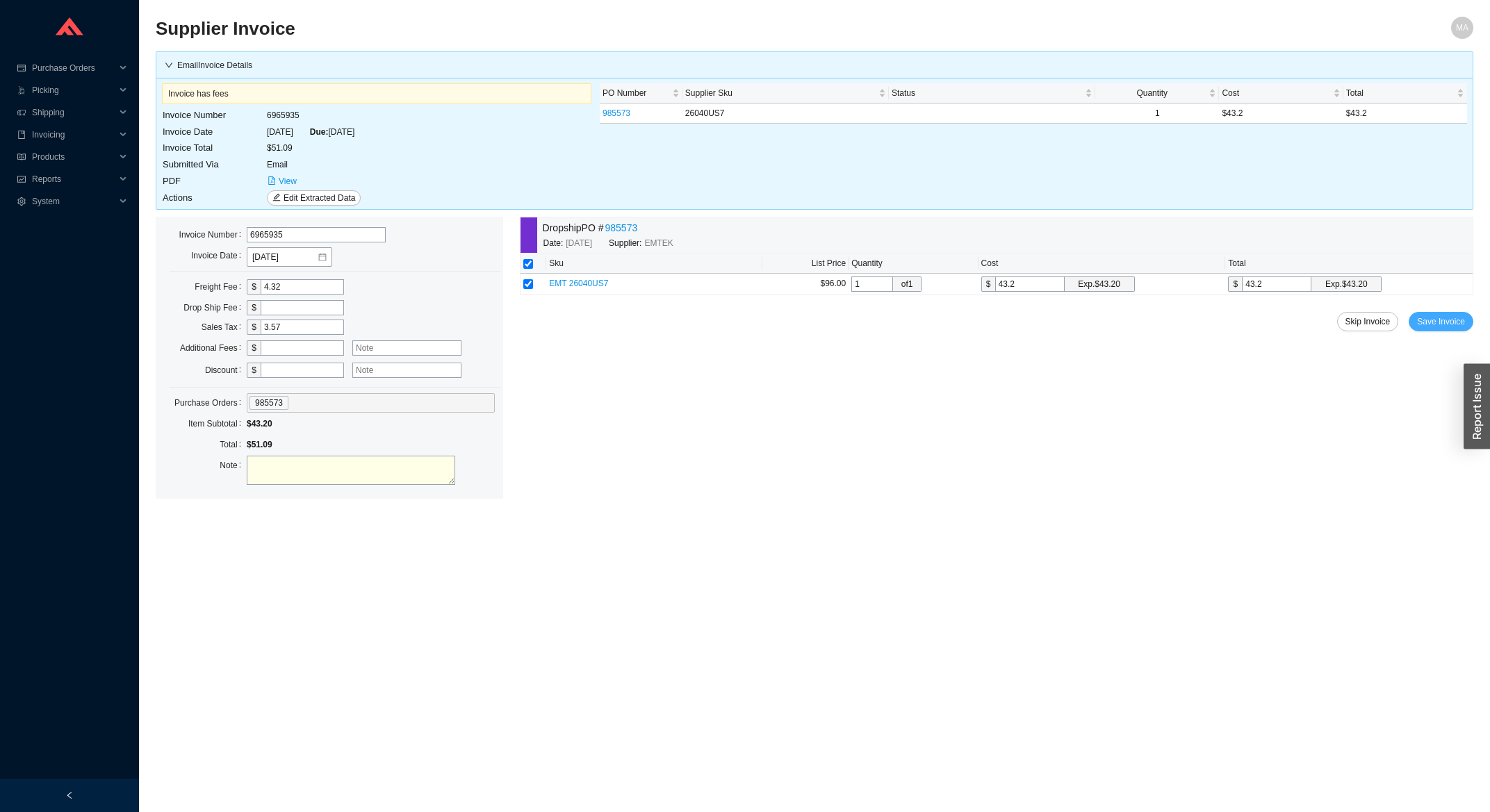
click at [1444, 332] on button "Save Invoice" at bounding box center [1440, 322] width 64 height 19
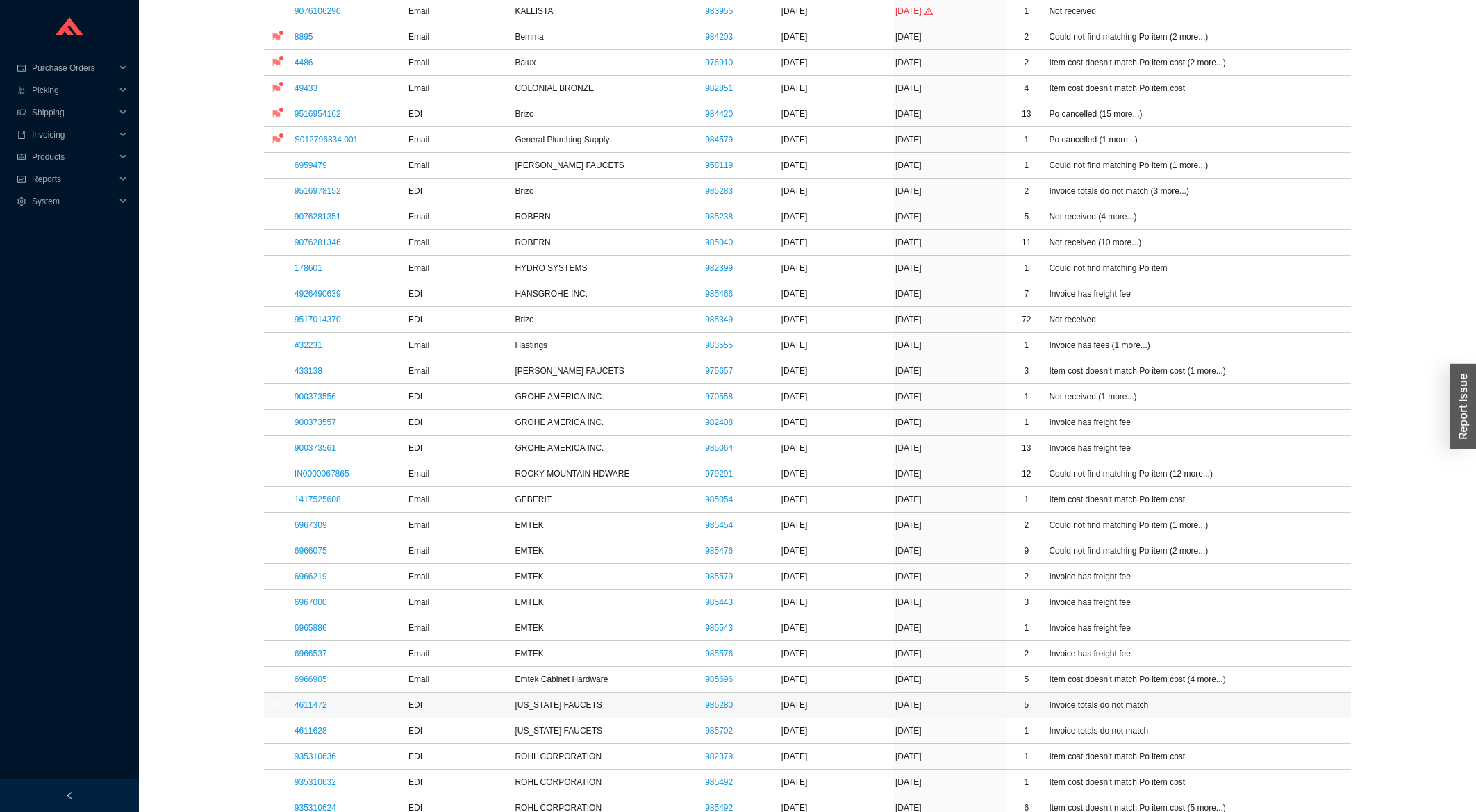
scroll to position [447, 0]
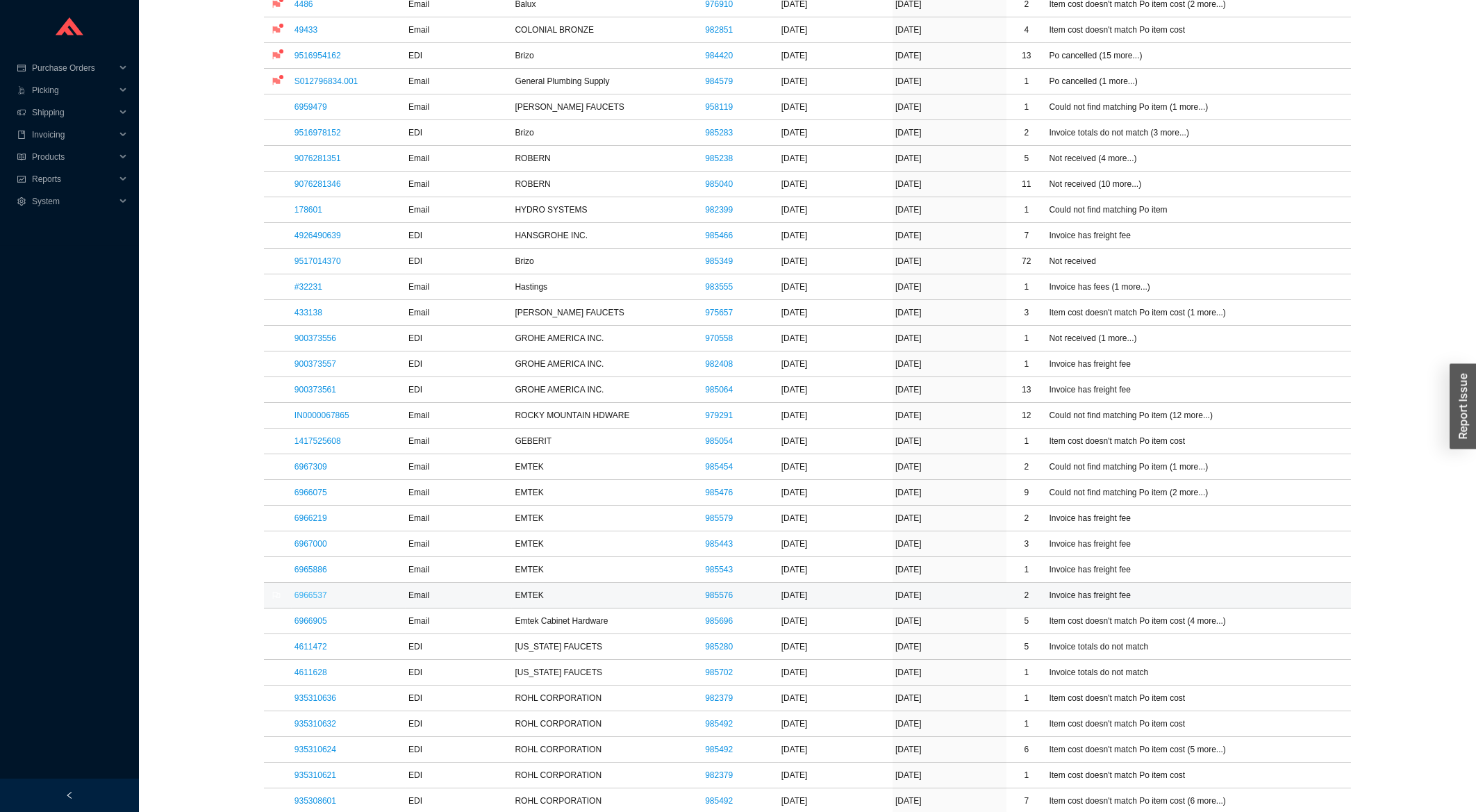
click at [315, 601] on link "6966537" at bounding box center [310, 595] width 33 height 10
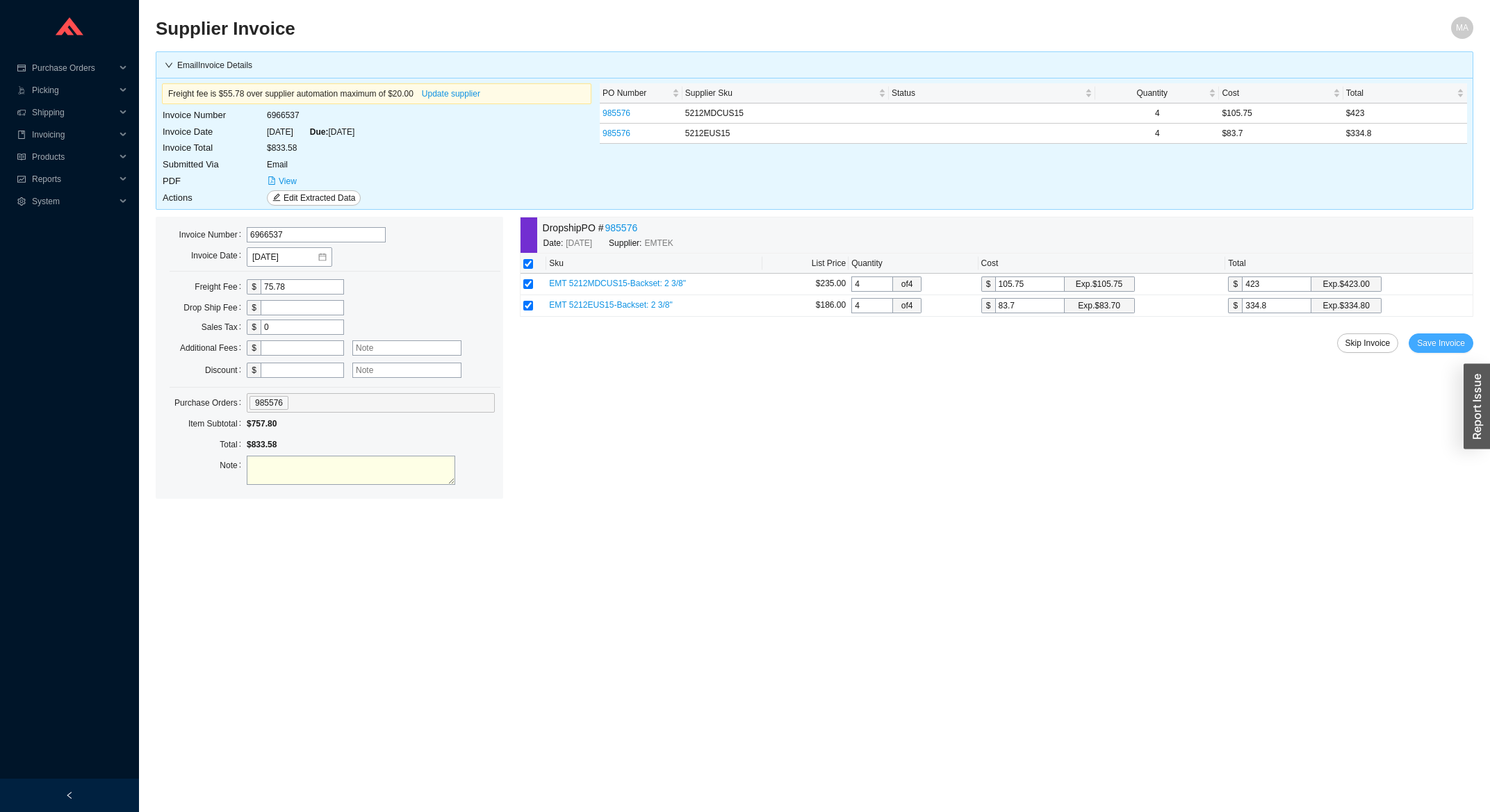
click at [1468, 350] on button "Save Invoice" at bounding box center [1440, 343] width 64 height 19
